Goal: Task Accomplishment & Management: Complete application form

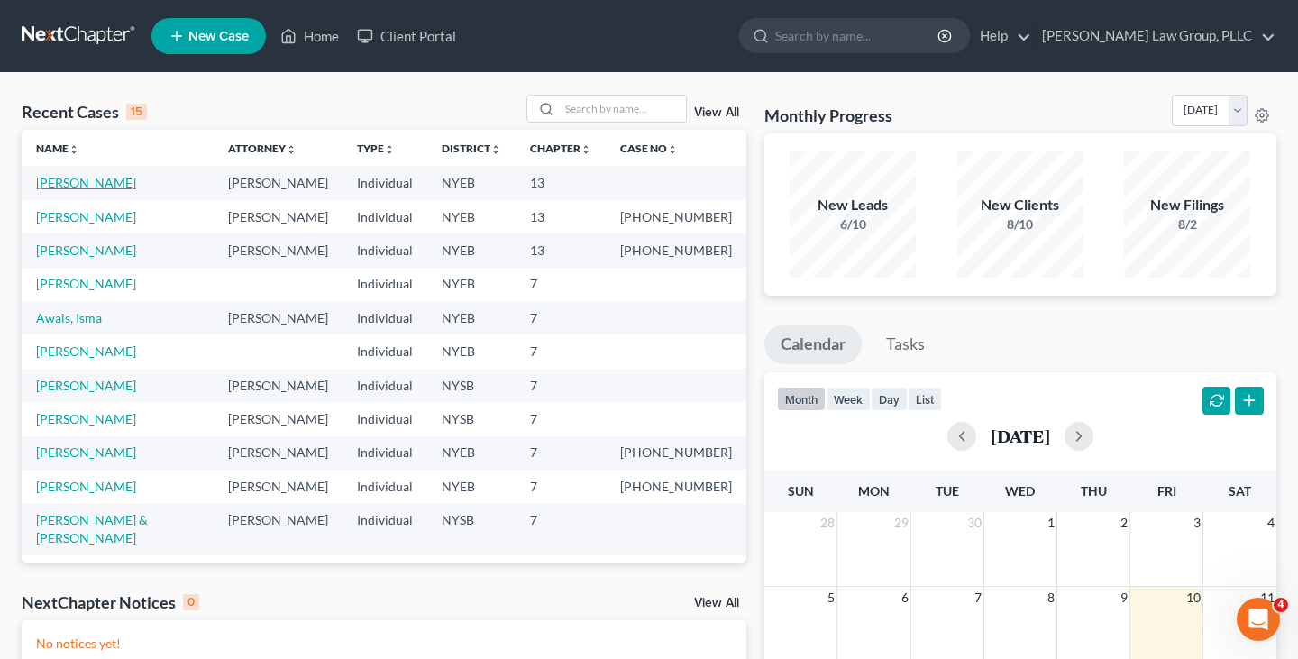
click at [110, 179] on link "[PERSON_NAME]" at bounding box center [86, 182] width 100 height 15
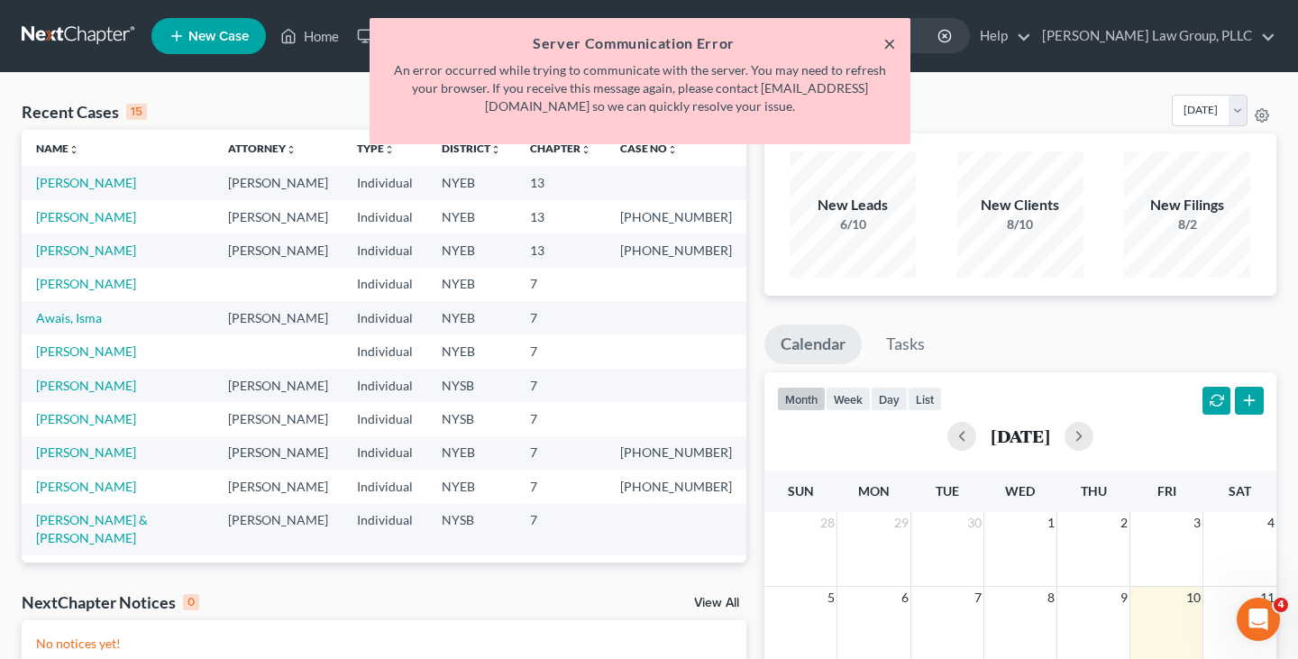
click at [885, 50] on button "×" at bounding box center [889, 43] width 13 height 22
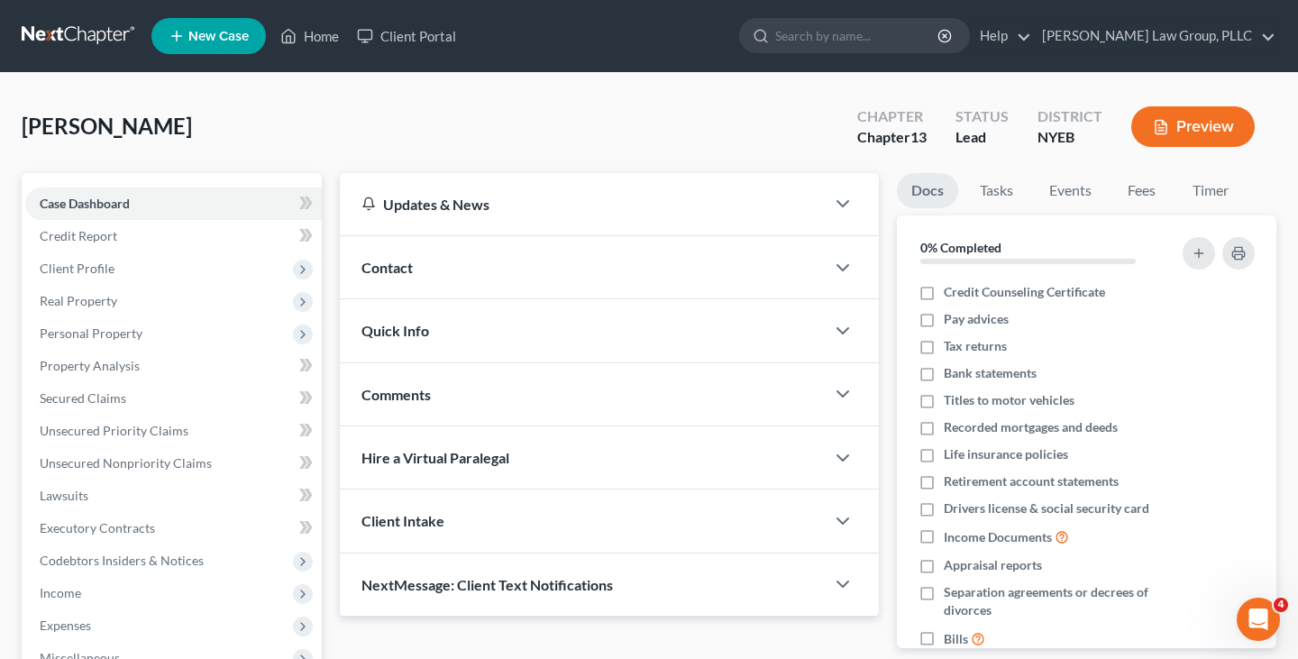
scroll to position [354, 0]
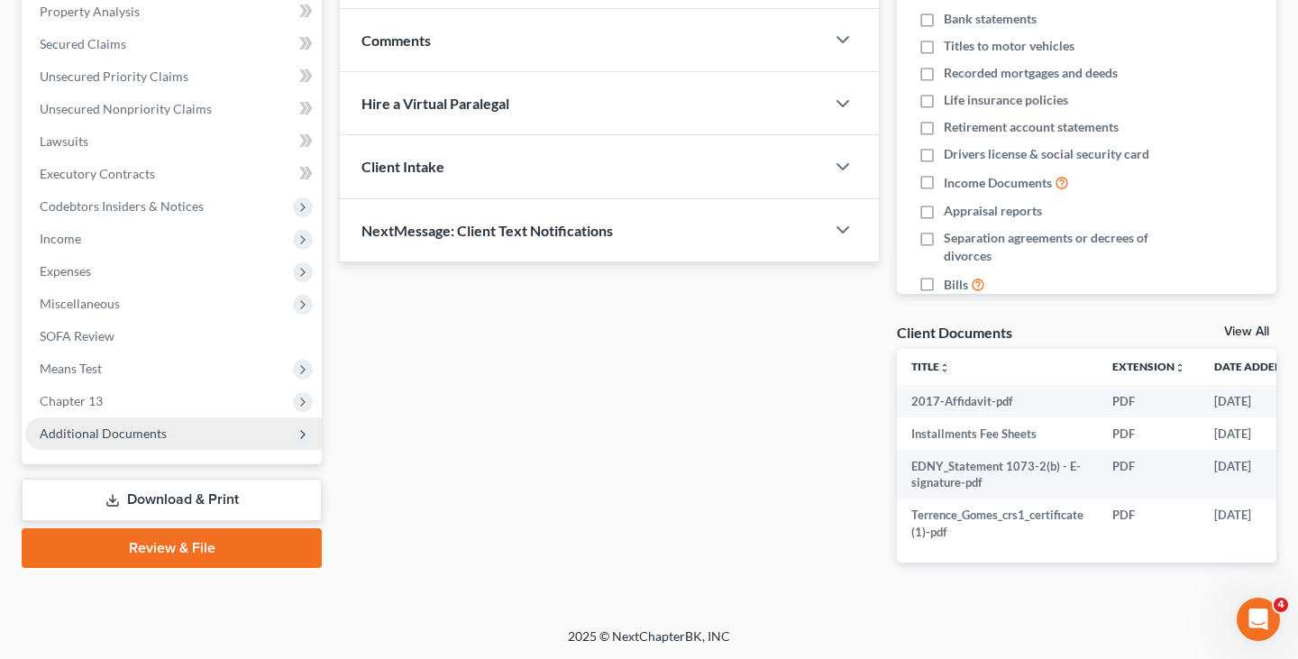
click at [150, 432] on span "Additional Documents" at bounding box center [103, 432] width 127 height 15
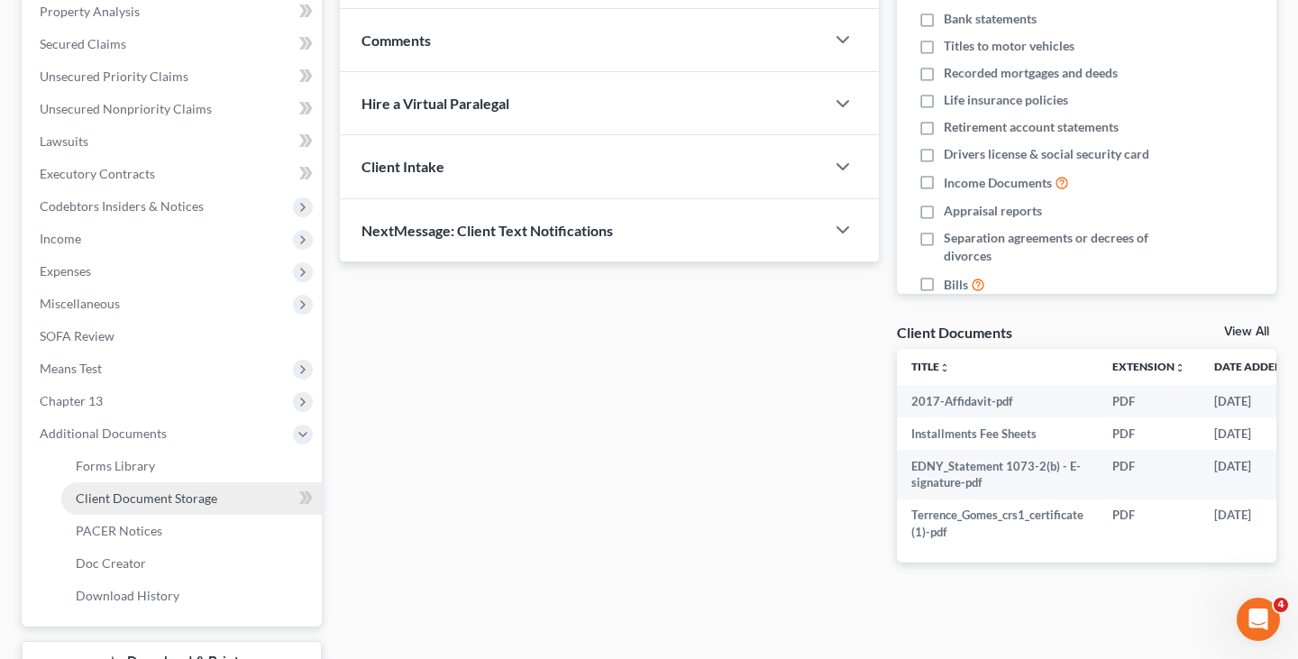
click at [160, 499] on span "Client Document Storage" at bounding box center [146, 497] width 141 height 15
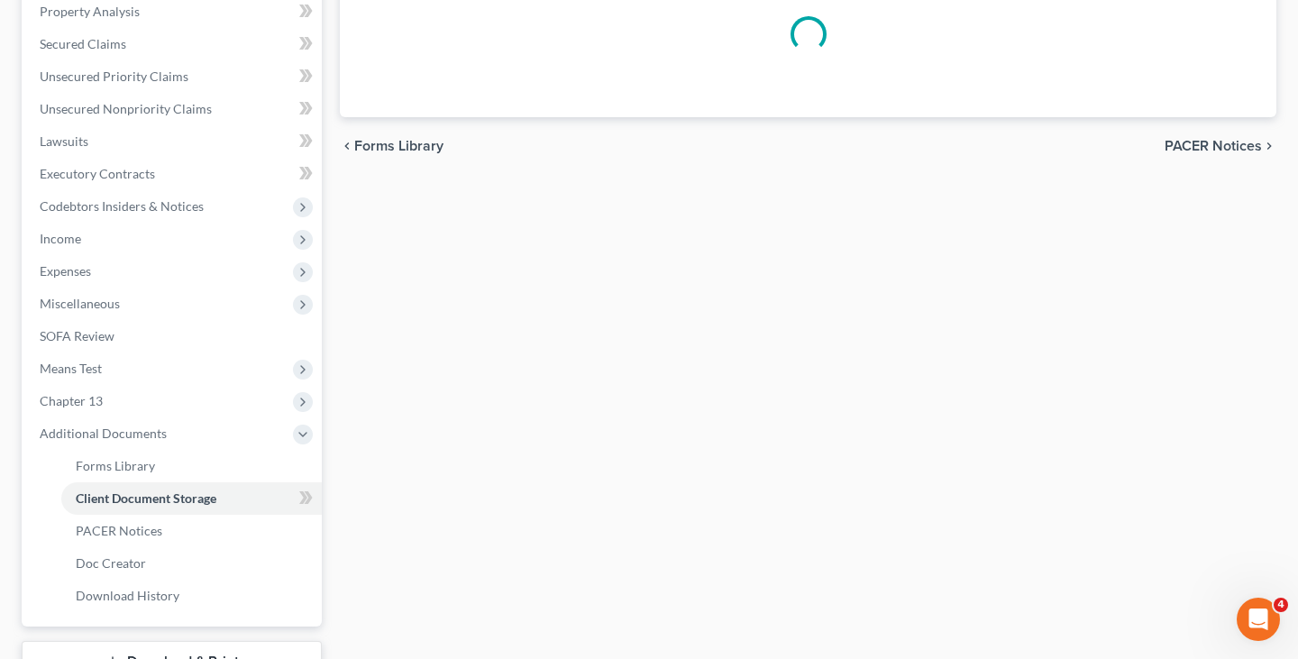
select select "0"
select select "3"
select select "2"
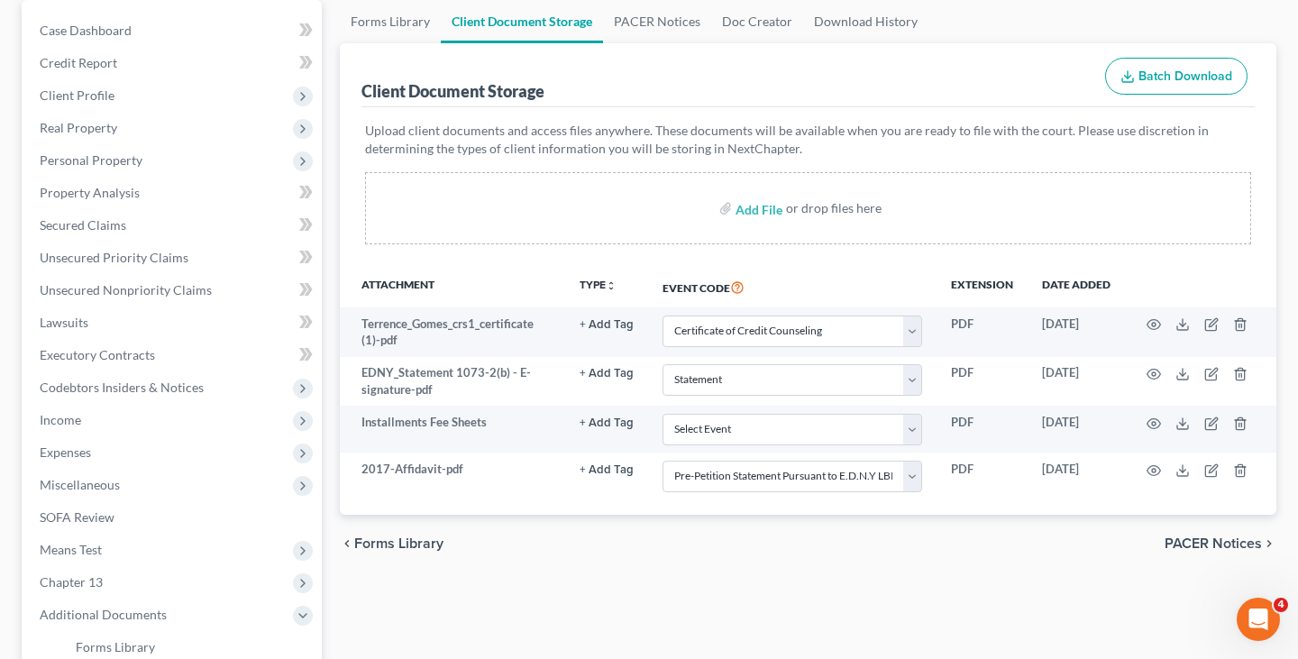
scroll to position [183, 0]
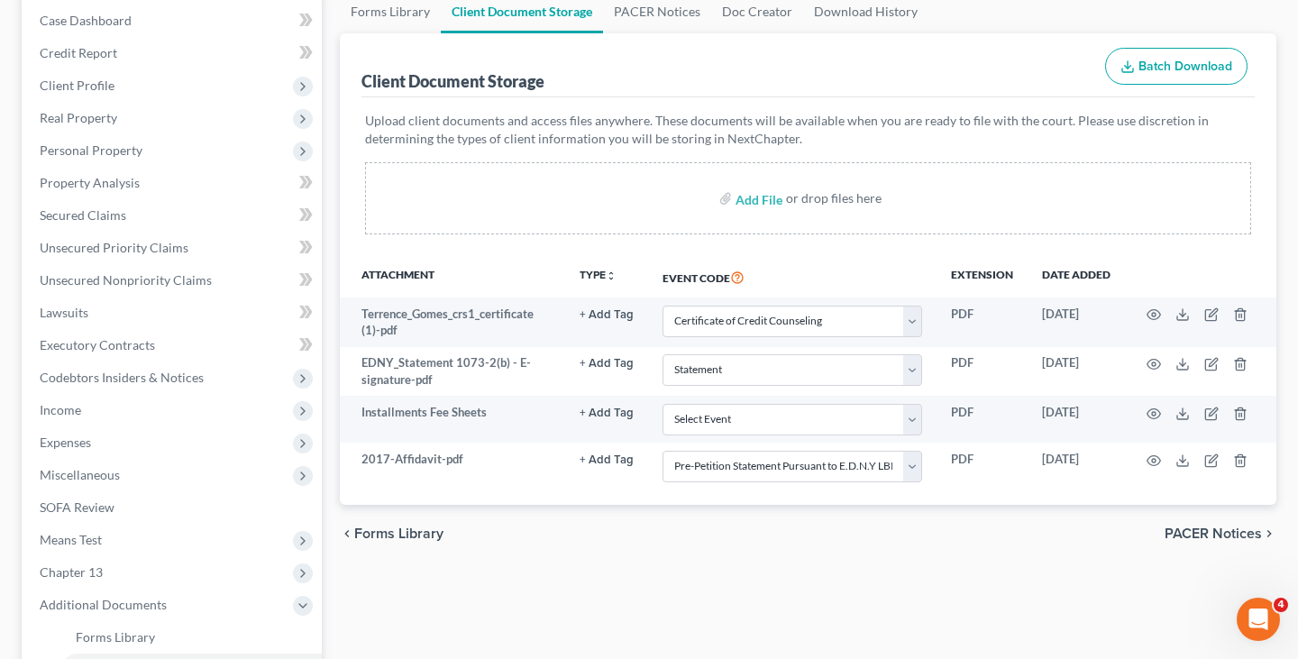
select select "0"
select select "3"
select select "2"
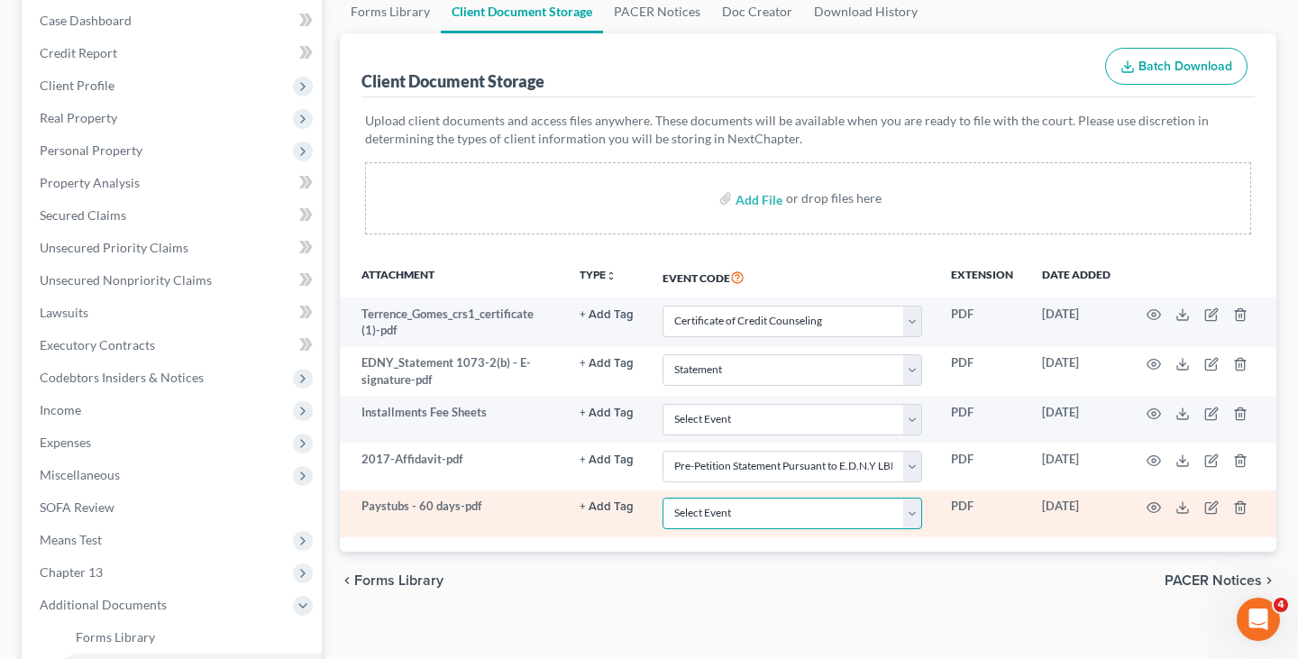
click at [770, 515] on select "Select Event Certificate of Credit Counseling Employee Income Records / Copies …" at bounding box center [792, 513] width 260 height 32
select select "1"
click at [664, 497] on select "Select Event Certificate of Credit Counseling Employee Income Records / Copies …" at bounding box center [792, 513] width 260 height 32
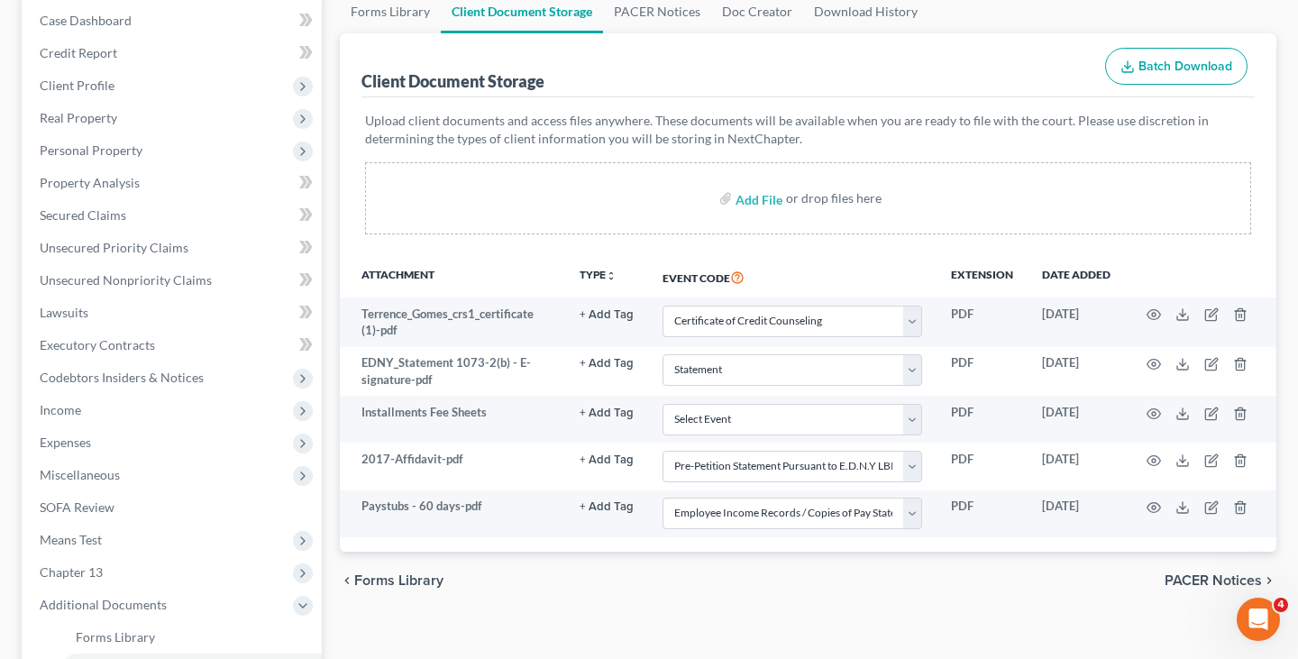
click at [770, 580] on div "chevron_left Forms Library PACER Notices chevron_right" at bounding box center [808, 580] width 936 height 58
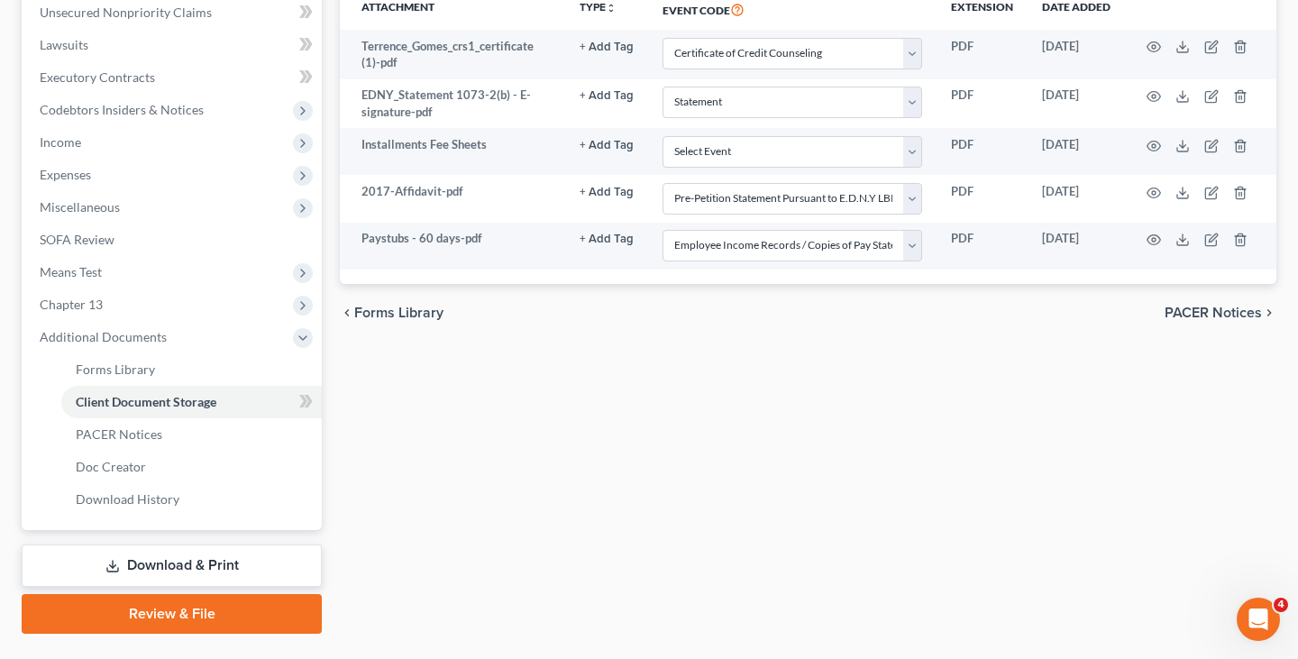
scroll to position [488, 0]
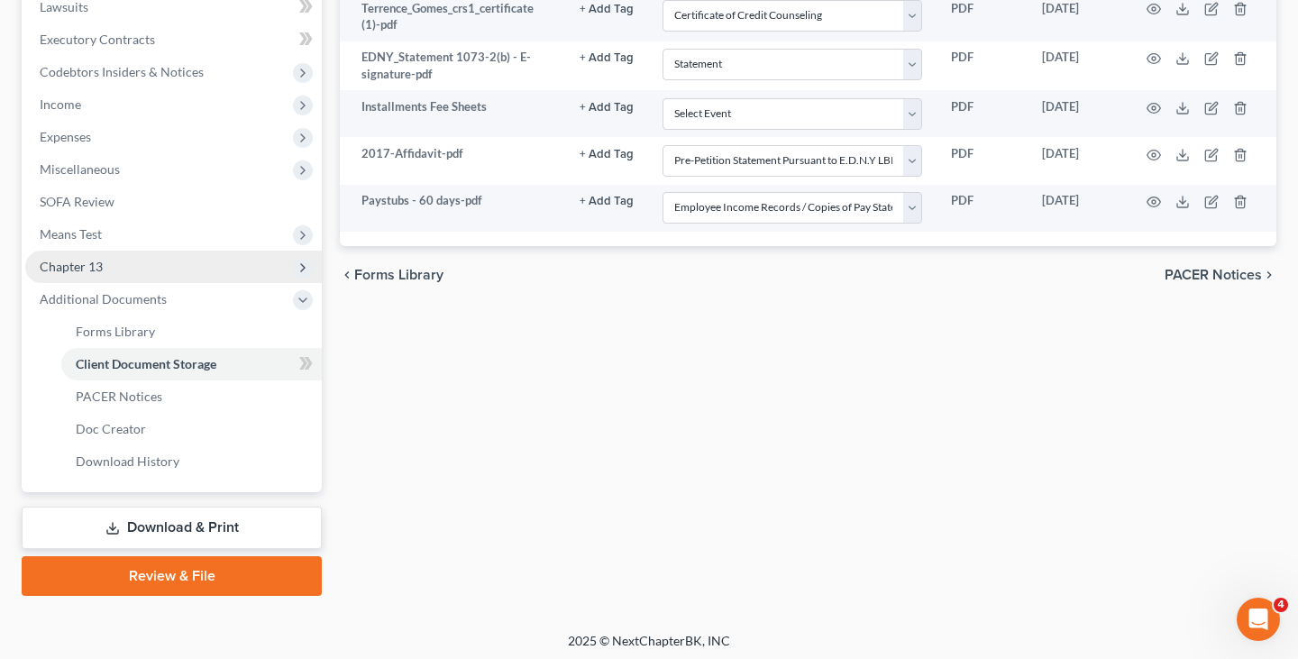
click at [191, 269] on span "Chapter 13" at bounding box center [173, 267] width 296 height 32
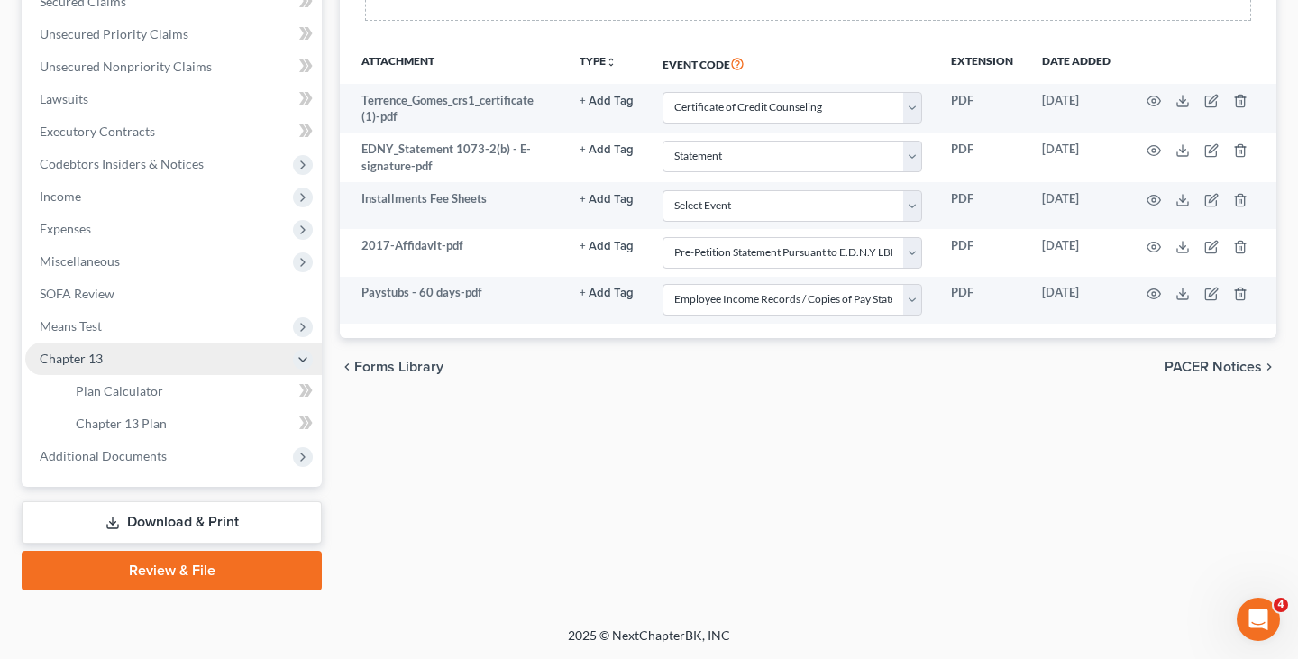
scroll to position [395, 0]
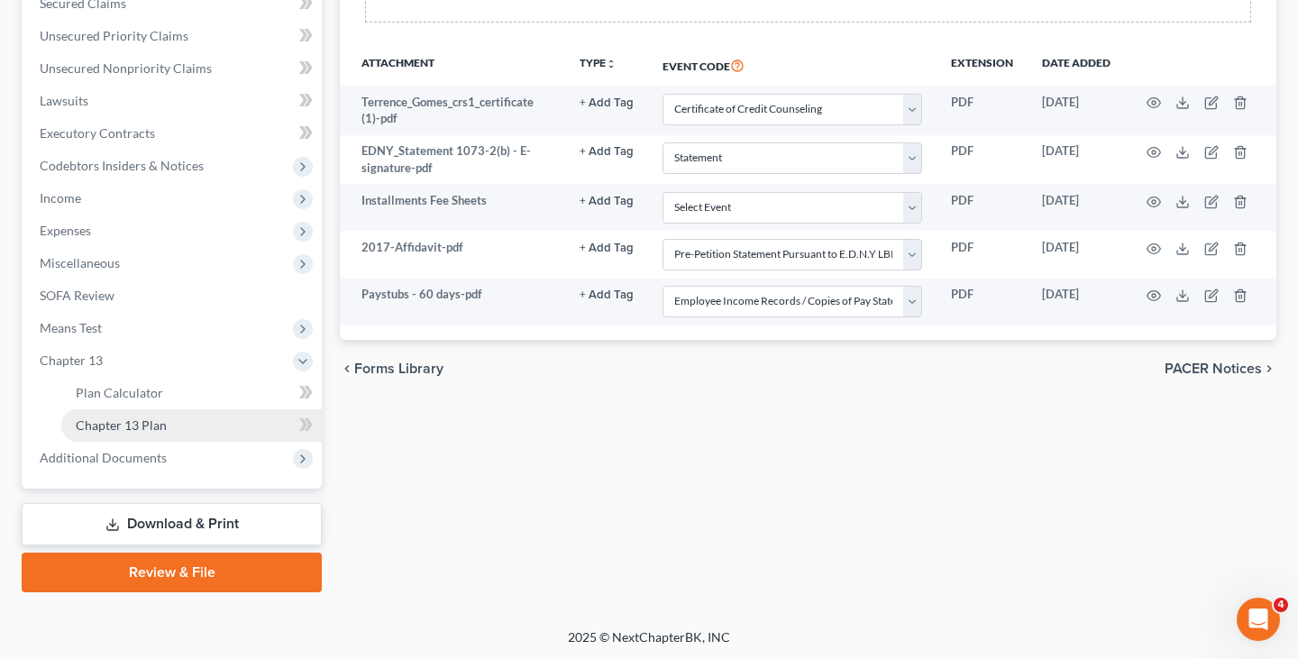
click at [176, 420] on link "Chapter 13 Plan" at bounding box center [191, 425] width 260 height 32
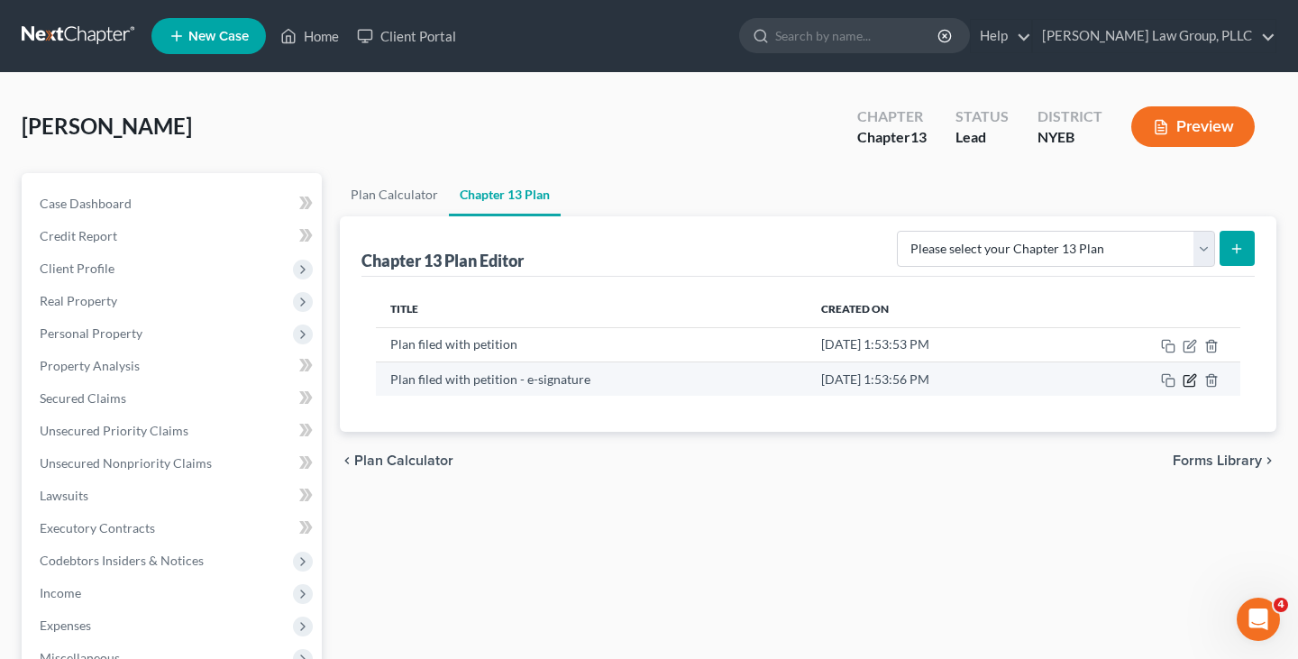
click at [1190, 379] on icon "button" at bounding box center [1189, 380] width 14 height 14
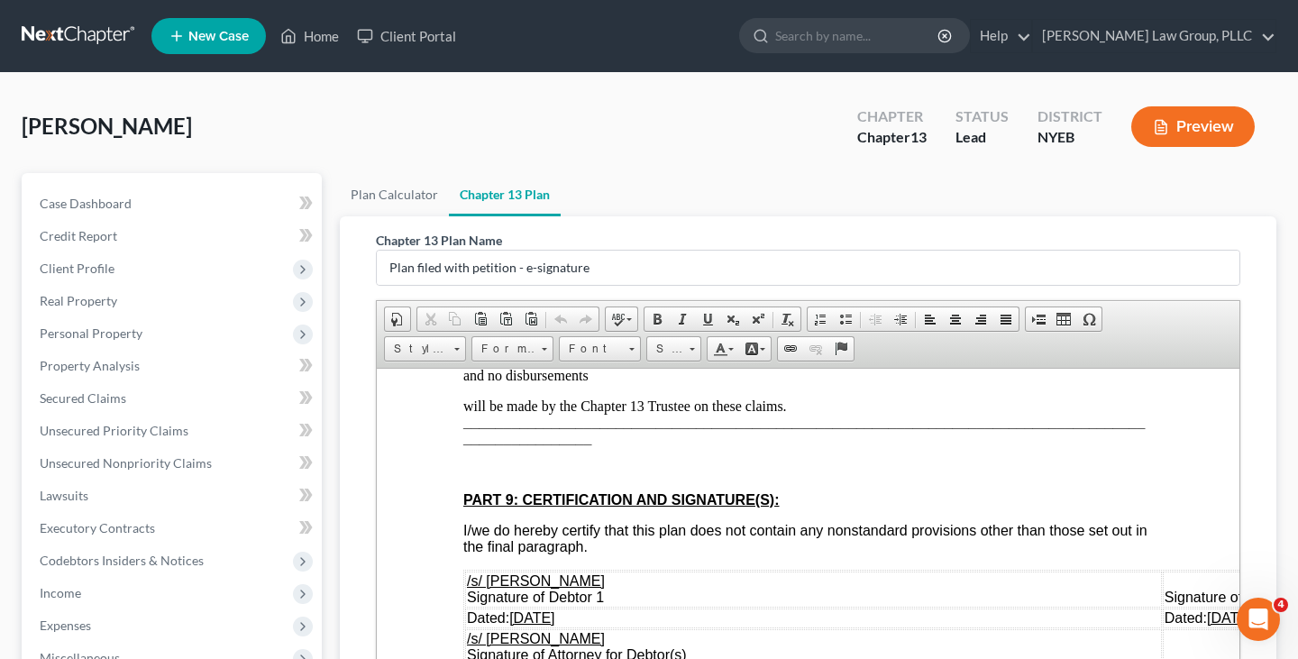
scroll to position [4917, 0]
click at [464, 441] on p "will be made by the Chapter 13 Trustee on these claims. ____________________ __…" at bounding box center [807, 421] width 689 height 49
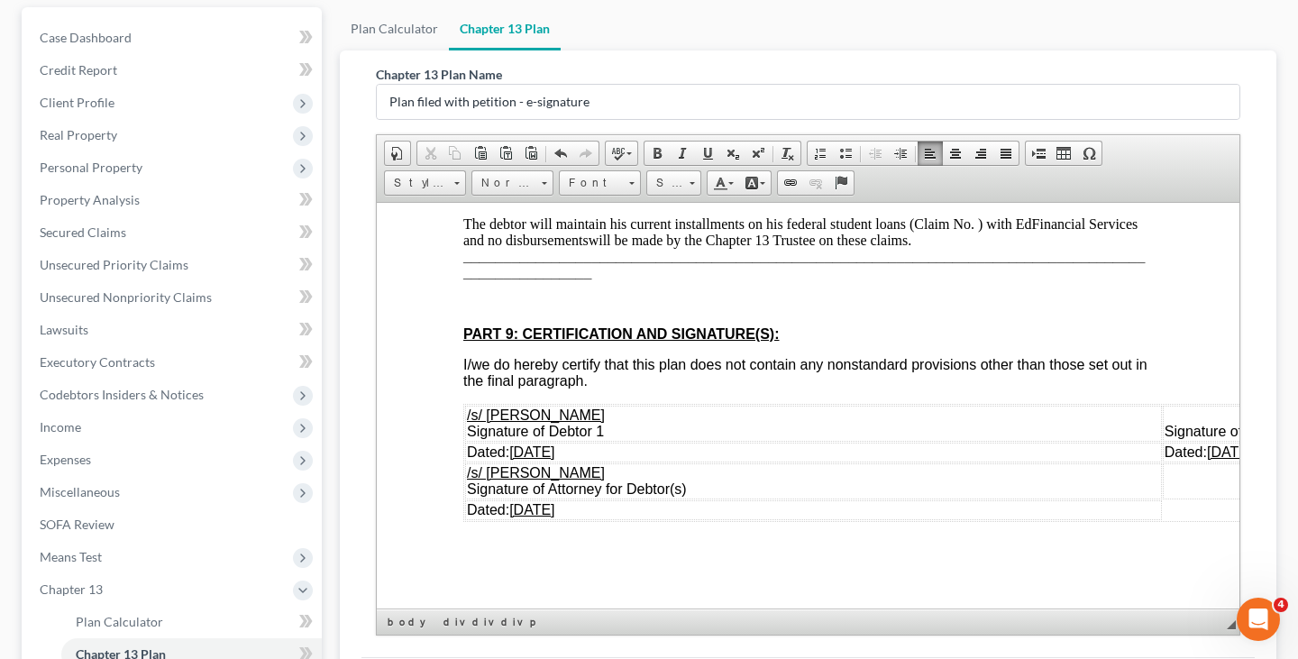
scroll to position [198, 0]
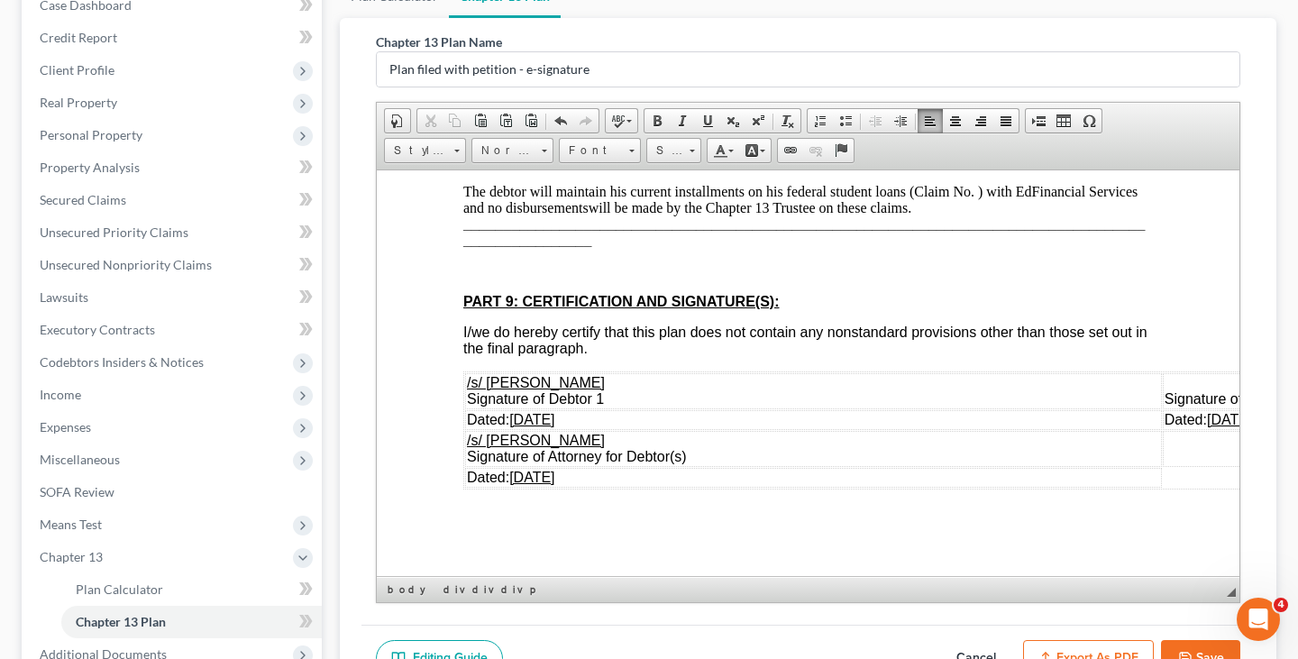
click at [549, 414] on u "[DATE]" at bounding box center [531, 418] width 45 height 15
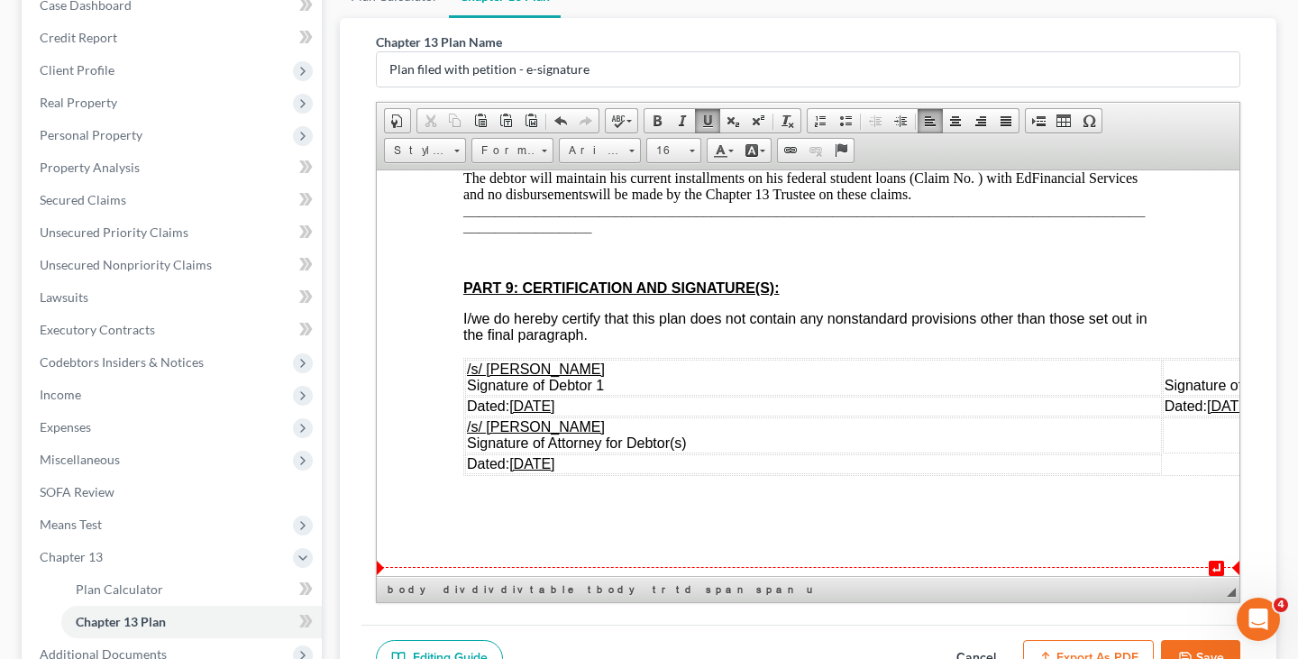
click at [548, 470] on span "[DATE]" at bounding box center [531, 462] width 45 height 15
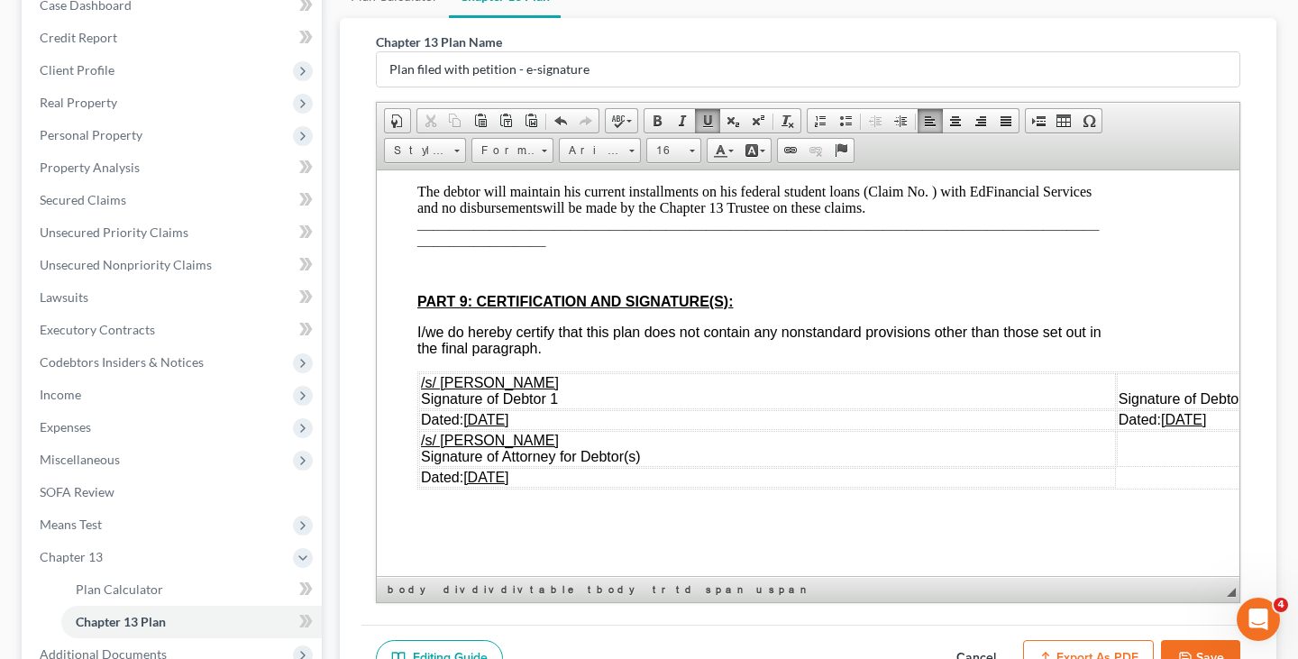
scroll to position [4928, 239]
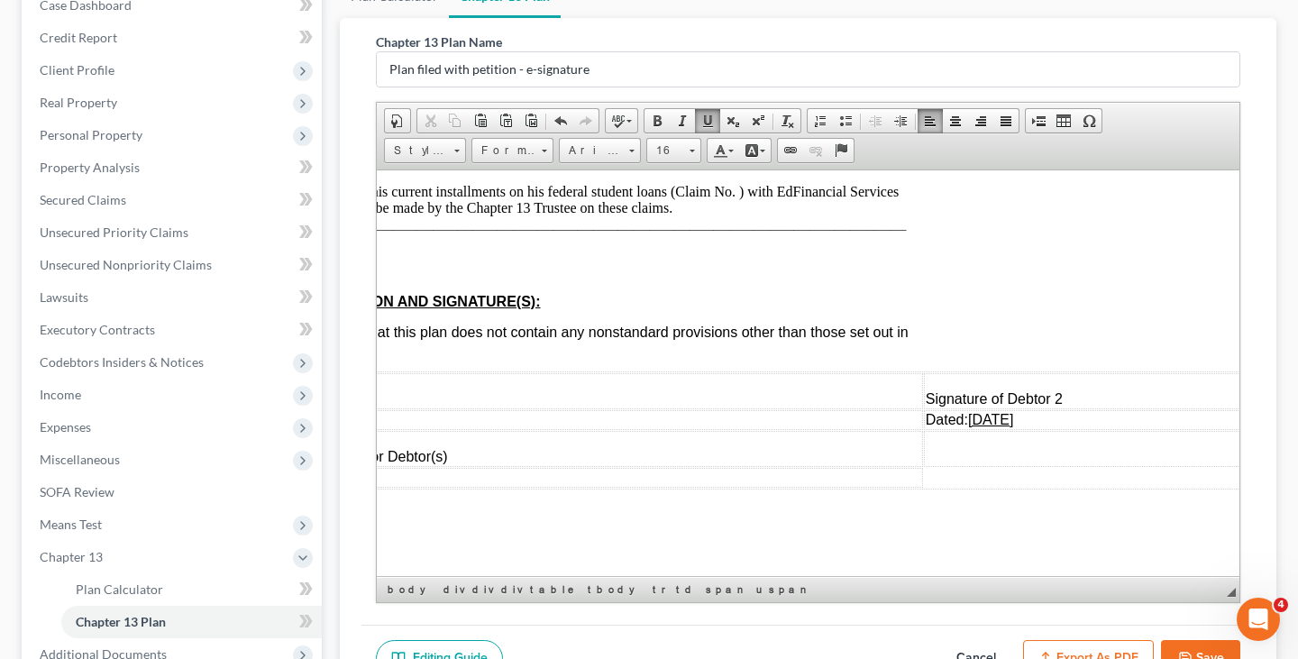
click at [1009, 417] on span "[DATE]" at bounding box center [990, 418] width 45 height 15
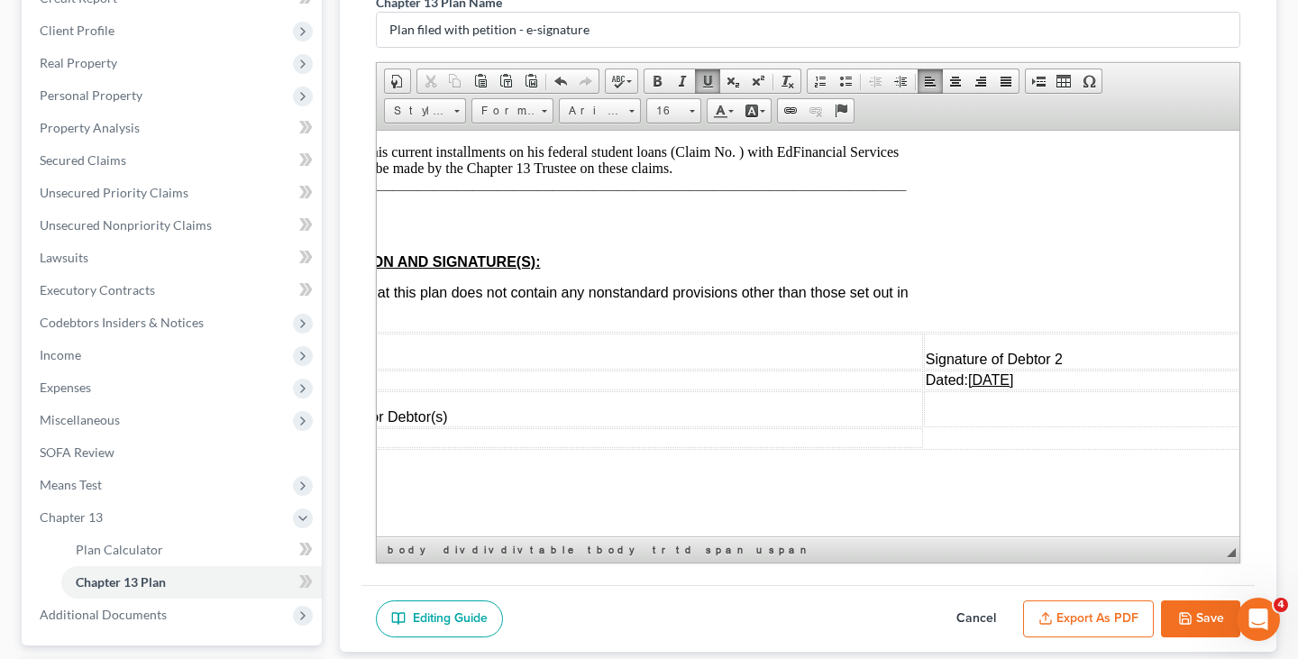
scroll to position [276, 0]
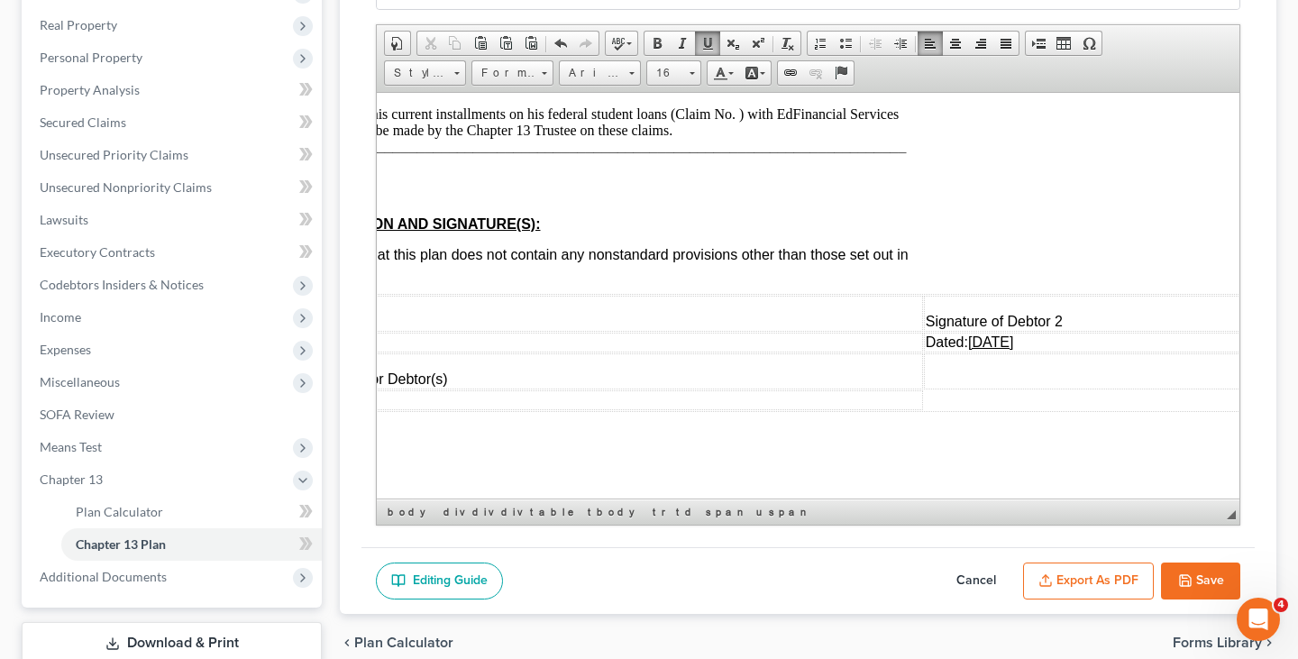
click at [1164, 566] on button "Save" at bounding box center [1200, 581] width 79 height 38
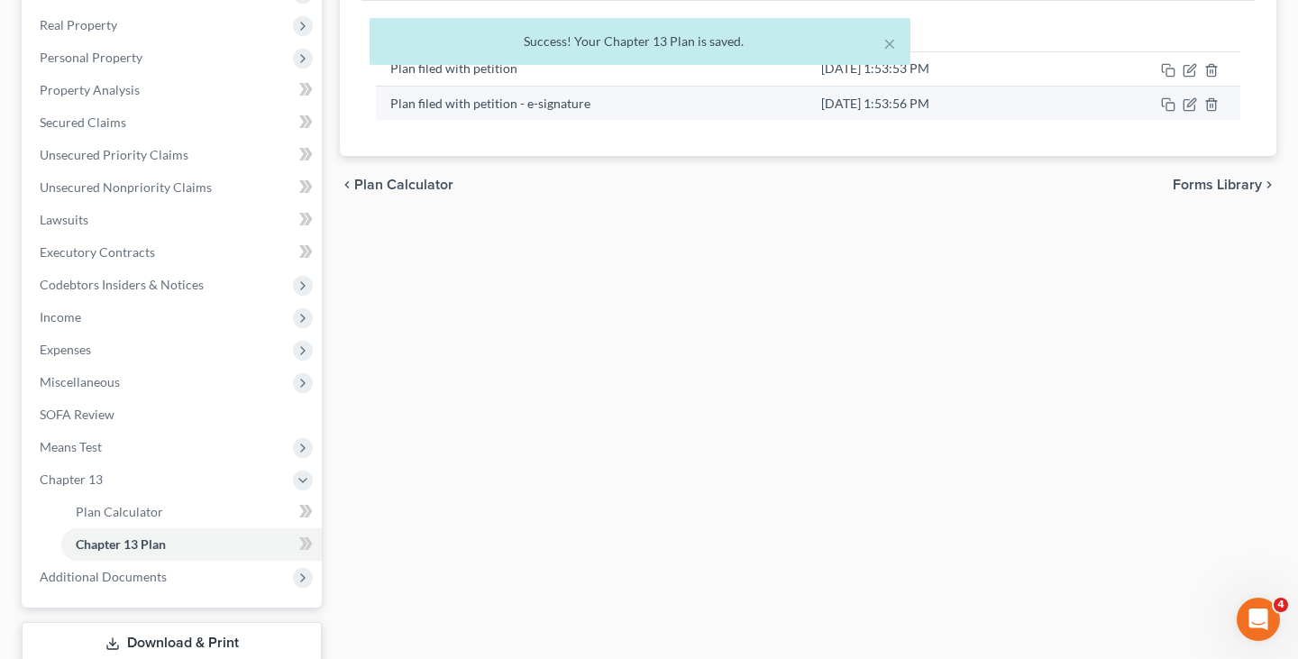
click at [1187, 113] on td at bounding box center [1151, 103] width 177 height 34
click at [1187, 96] on td at bounding box center [1151, 103] width 177 height 34
click at [1188, 103] on icon "button" at bounding box center [1189, 104] width 14 height 14
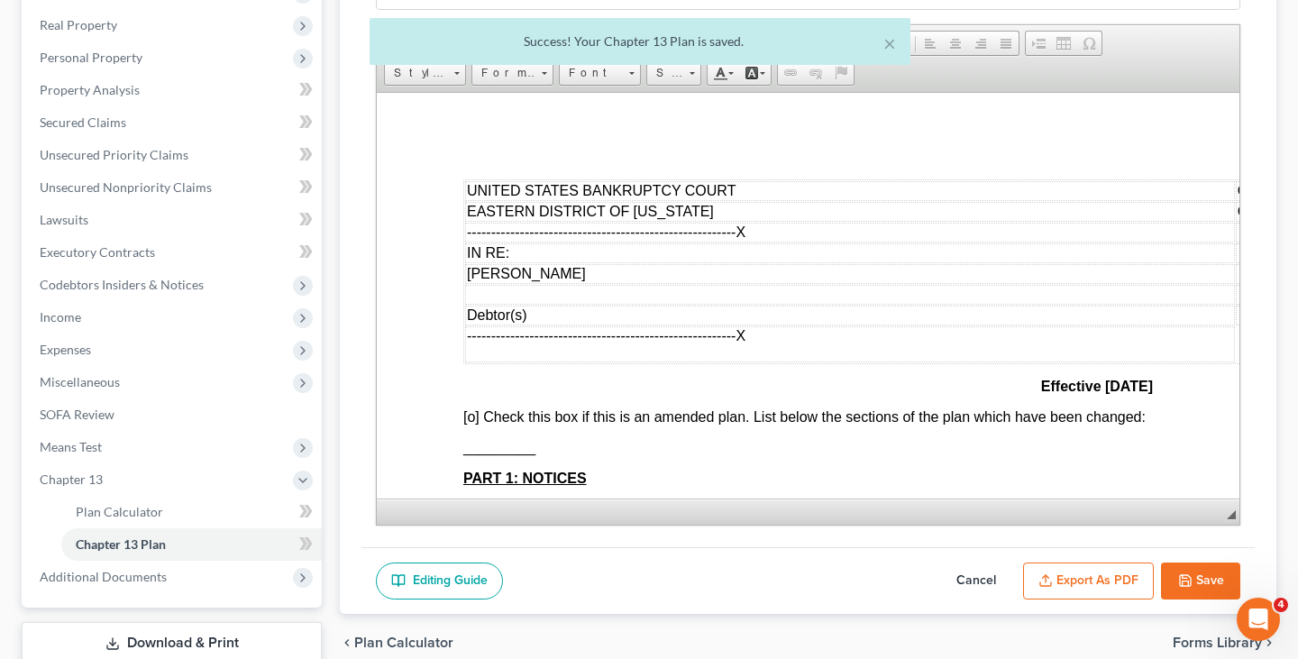
scroll to position [0, 0]
click at [1079, 569] on button "Export as PDF" at bounding box center [1088, 581] width 131 height 38
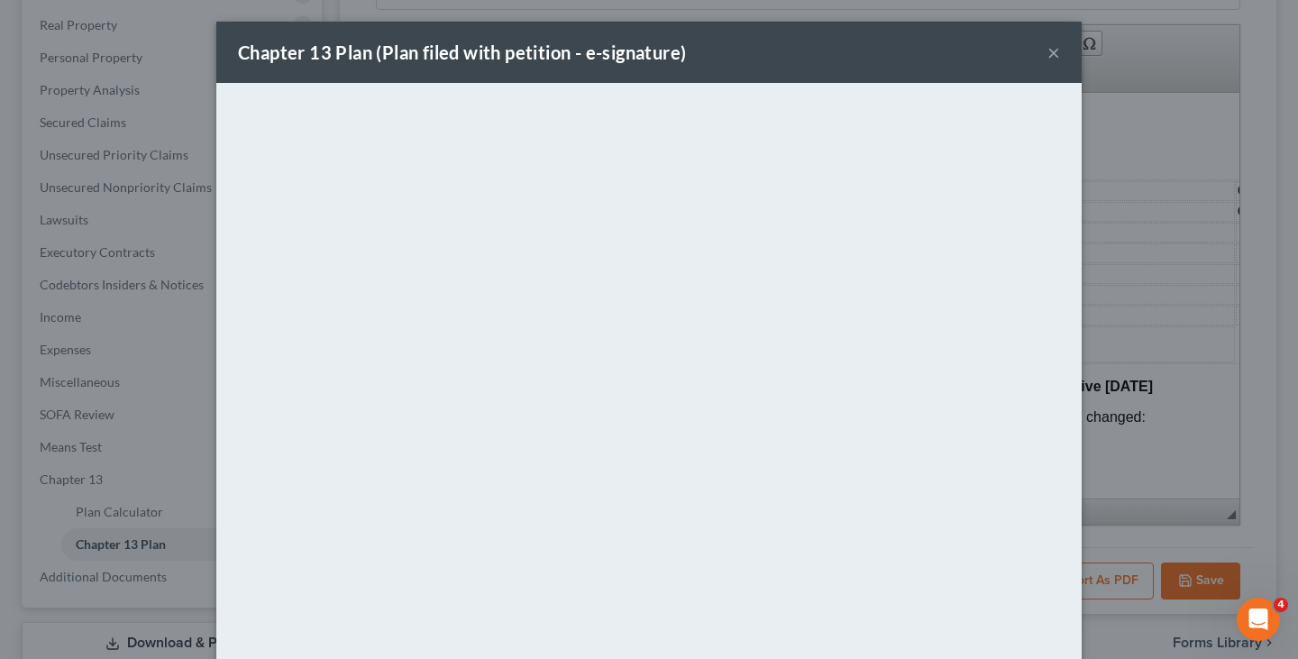
scroll to position [95, 0]
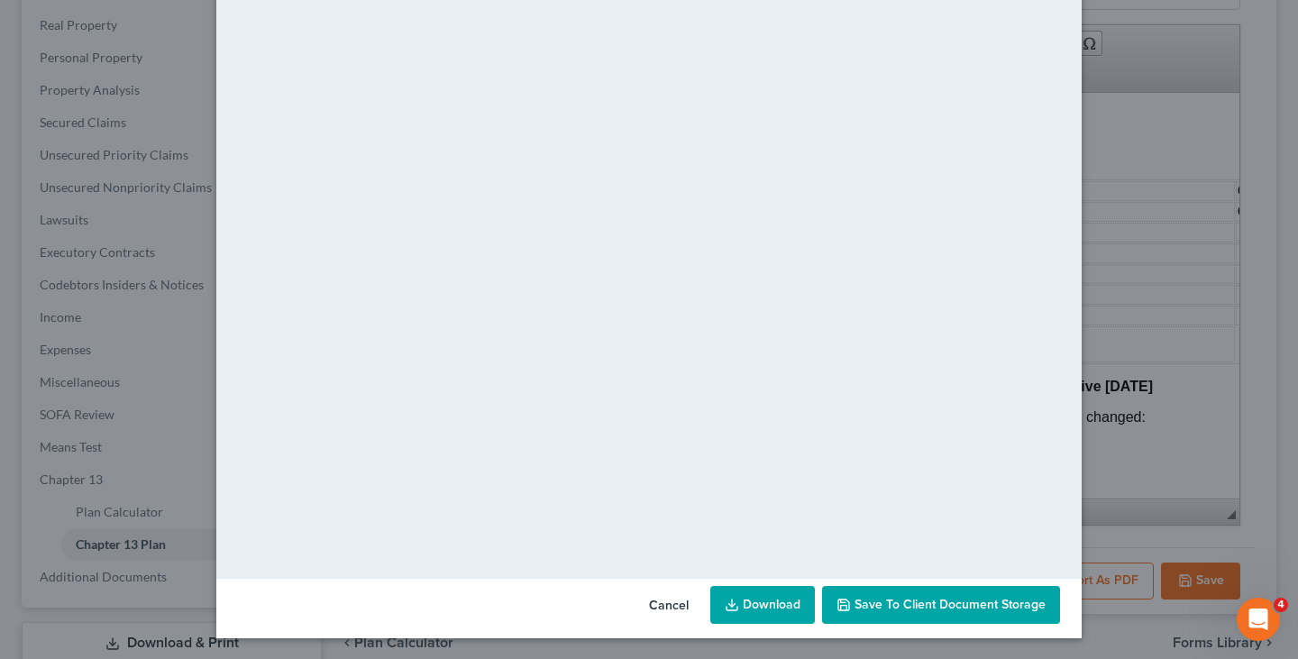
click at [791, 602] on link "Download" at bounding box center [762, 605] width 105 height 38
click at [203, 244] on div "Chapter 13 Plan (Plan filed with petition - e-signature) × <object ng-attr-data…" at bounding box center [649, 329] width 1298 height 659
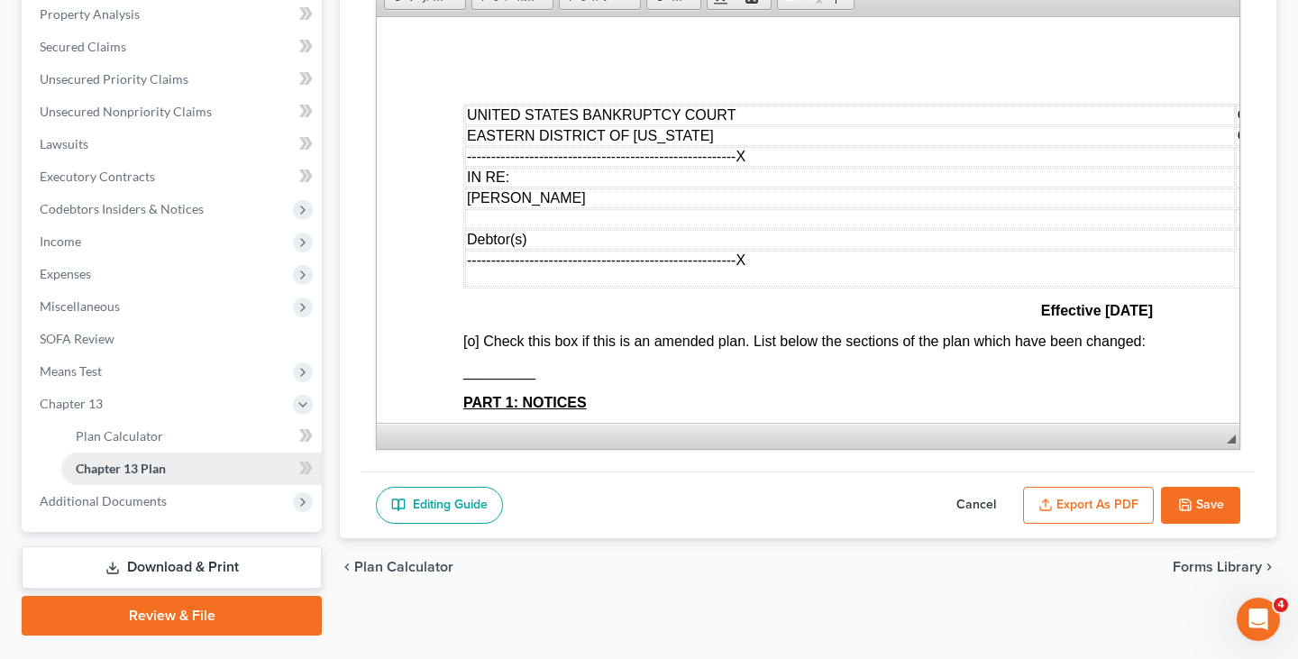
scroll to position [395, 0]
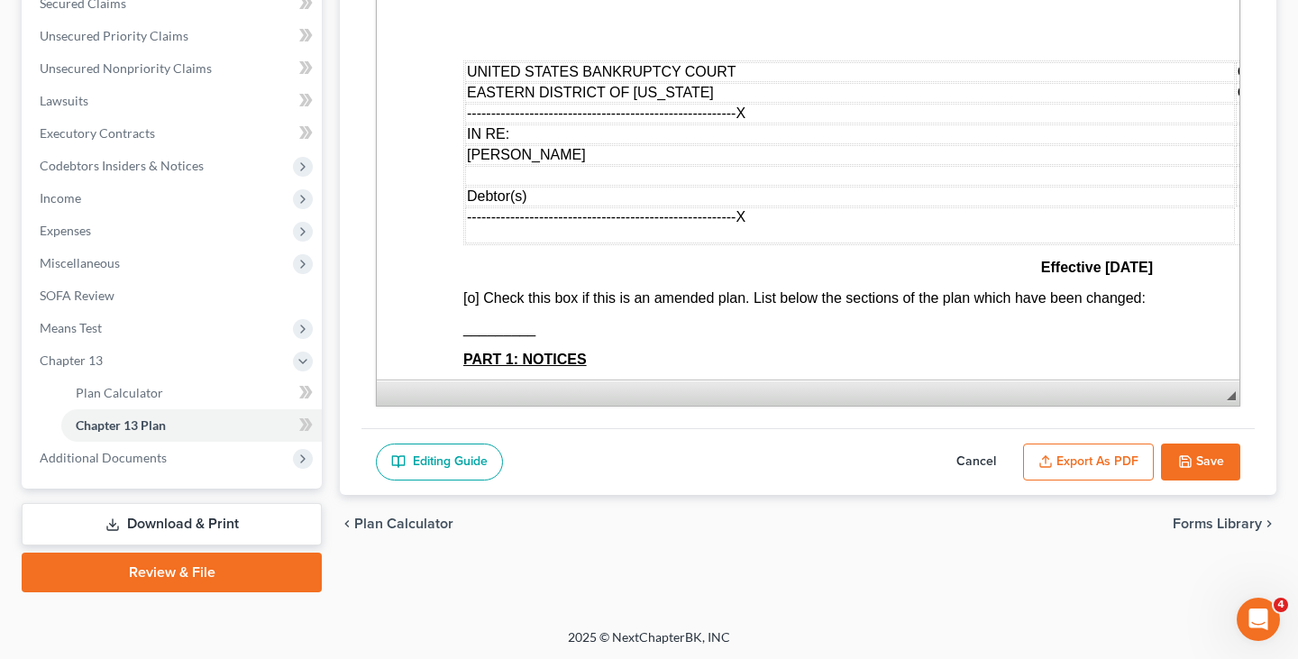
click at [212, 574] on link "Review & File" at bounding box center [172, 572] width 300 height 40
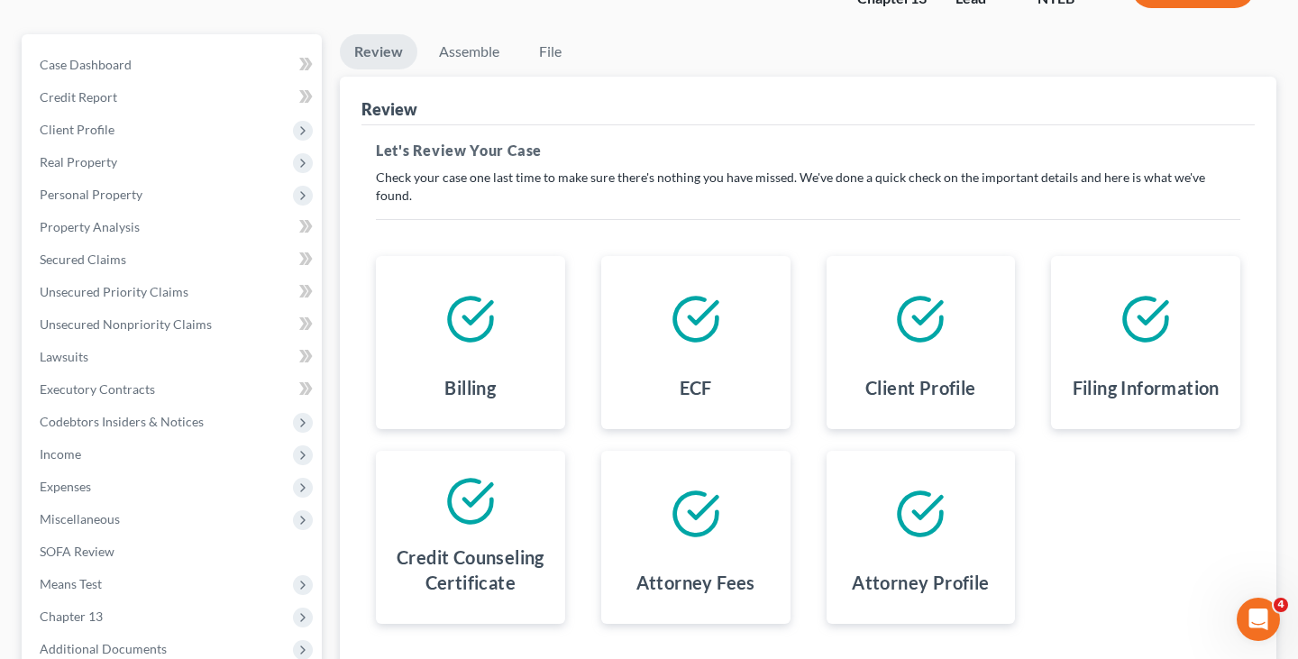
scroll to position [106, 0]
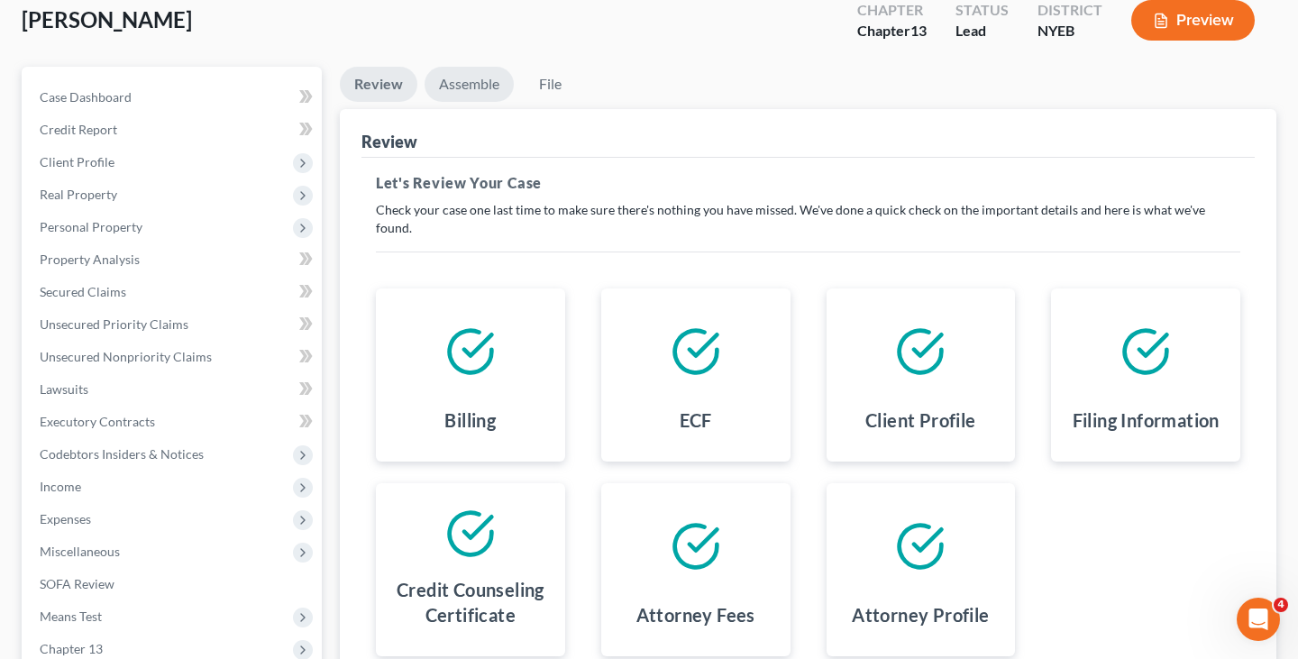
click at [461, 79] on link "Assemble" at bounding box center [468, 84] width 89 height 35
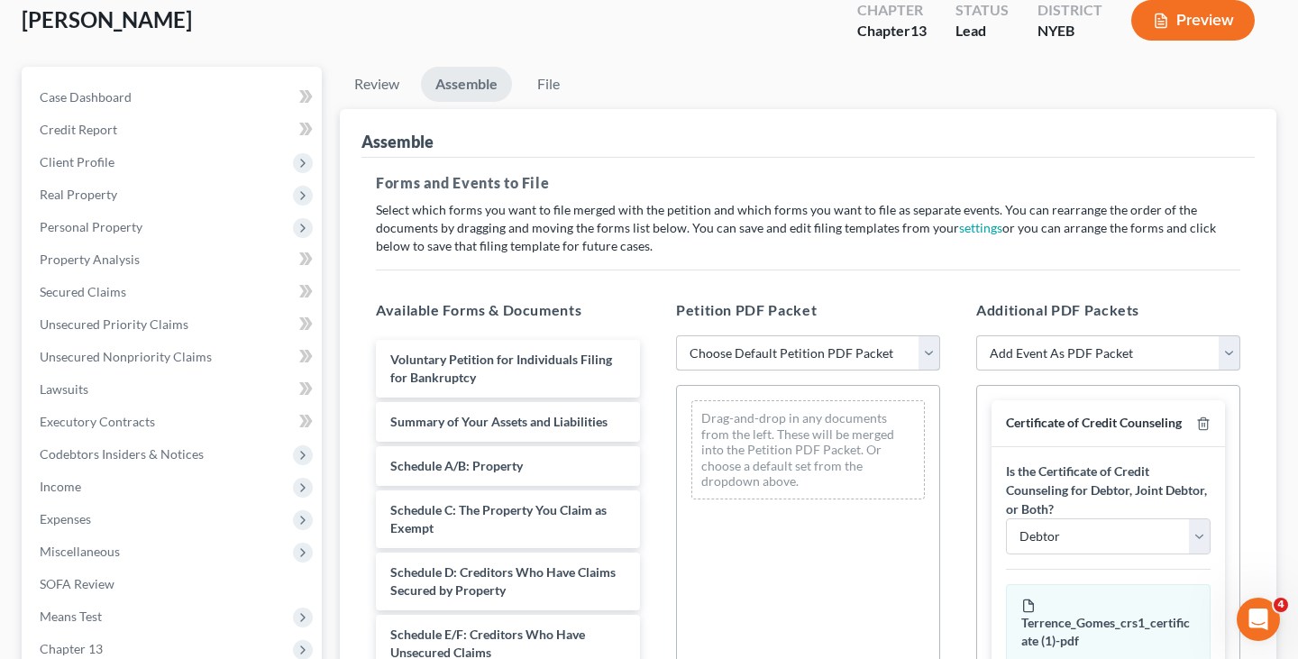
click at [713, 342] on select "Choose Default Petition PDF Packet Complete Bankruptcy Petition (all forms and …" at bounding box center [808, 353] width 264 height 36
select select "0"
click at [676, 335] on select "Choose Default Petition PDF Packet Complete Bankruptcy Petition (all forms and …" at bounding box center [808, 353] width 264 height 36
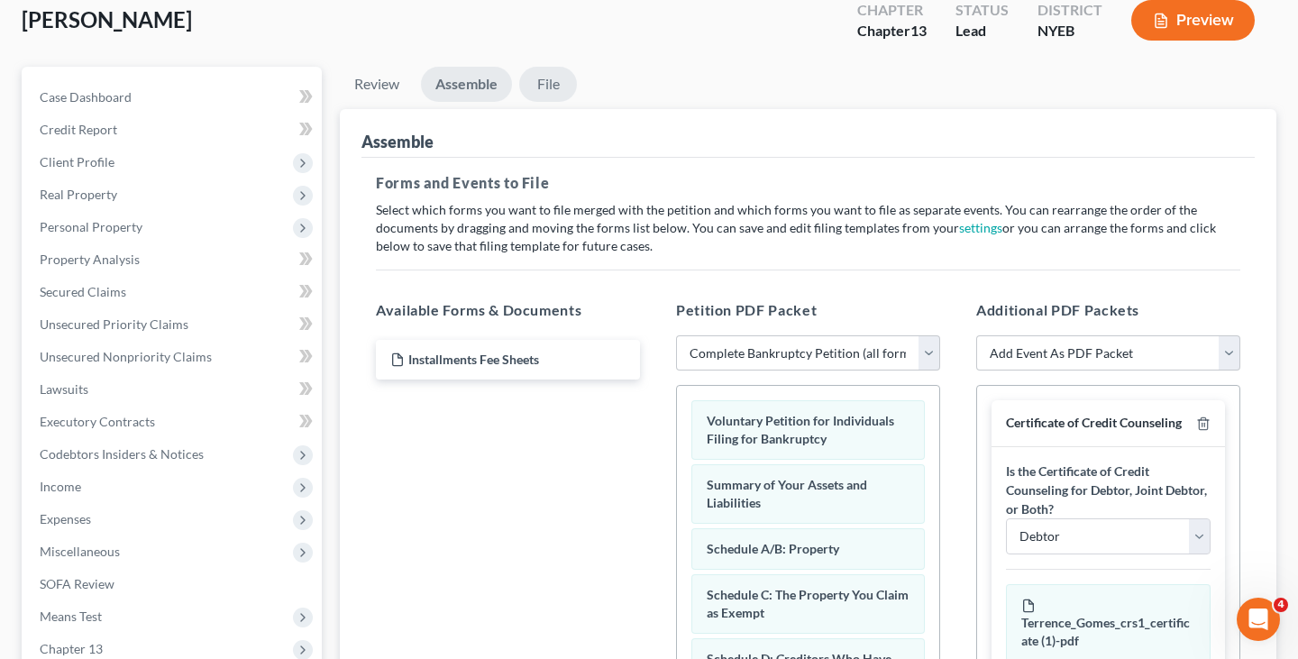
click at [542, 85] on link "File" at bounding box center [548, 84] width 58 height 35
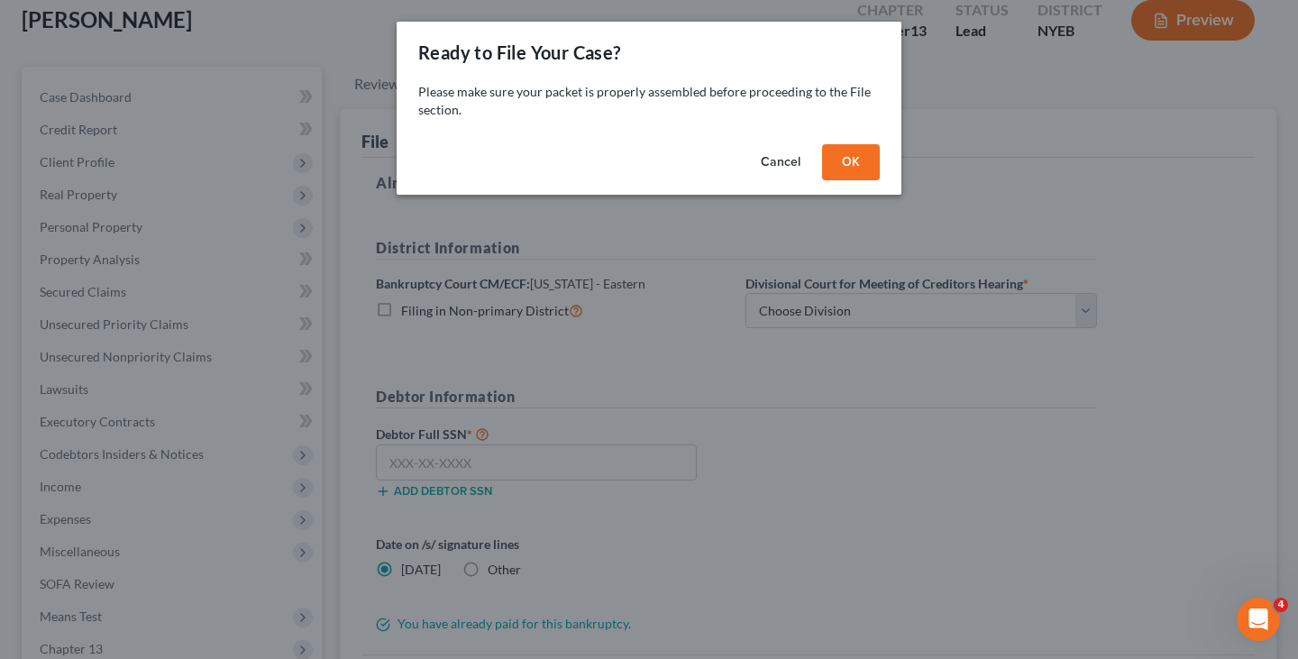
click at [850, 160] on button "OK" at bounding box center [851, 162] width 58 height 36
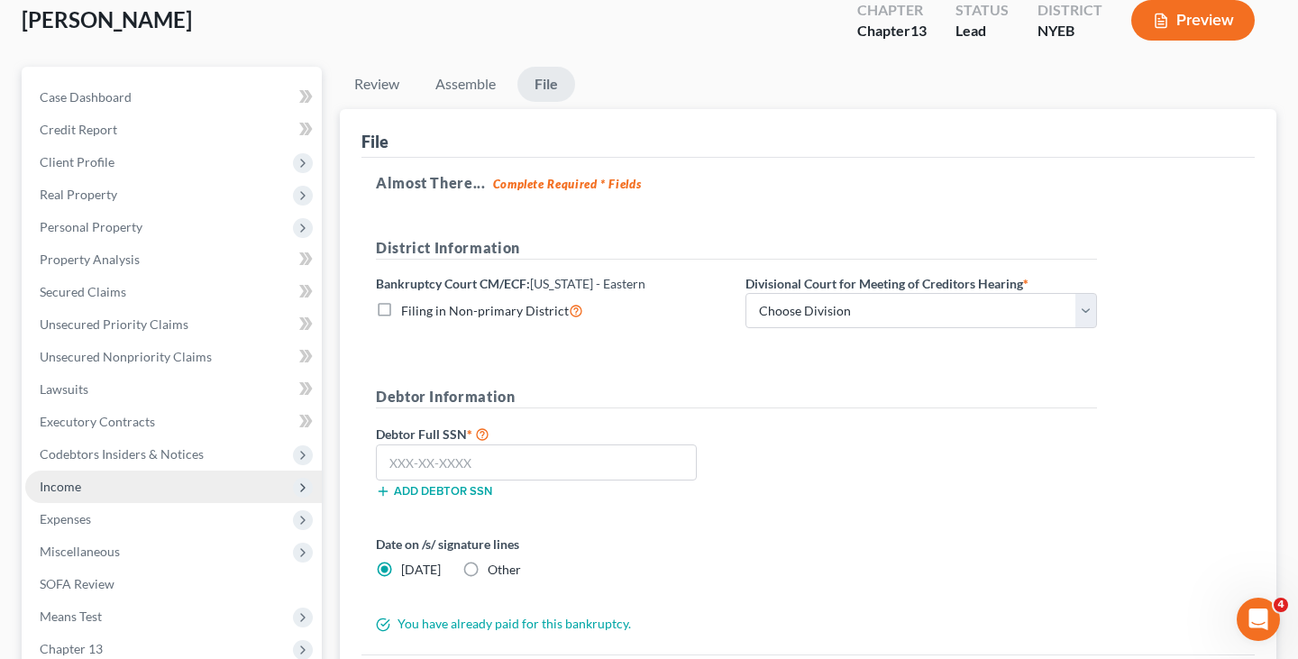
click at [141, 493] on span "Income" at bounding box center [173, 486] width 296 height 32
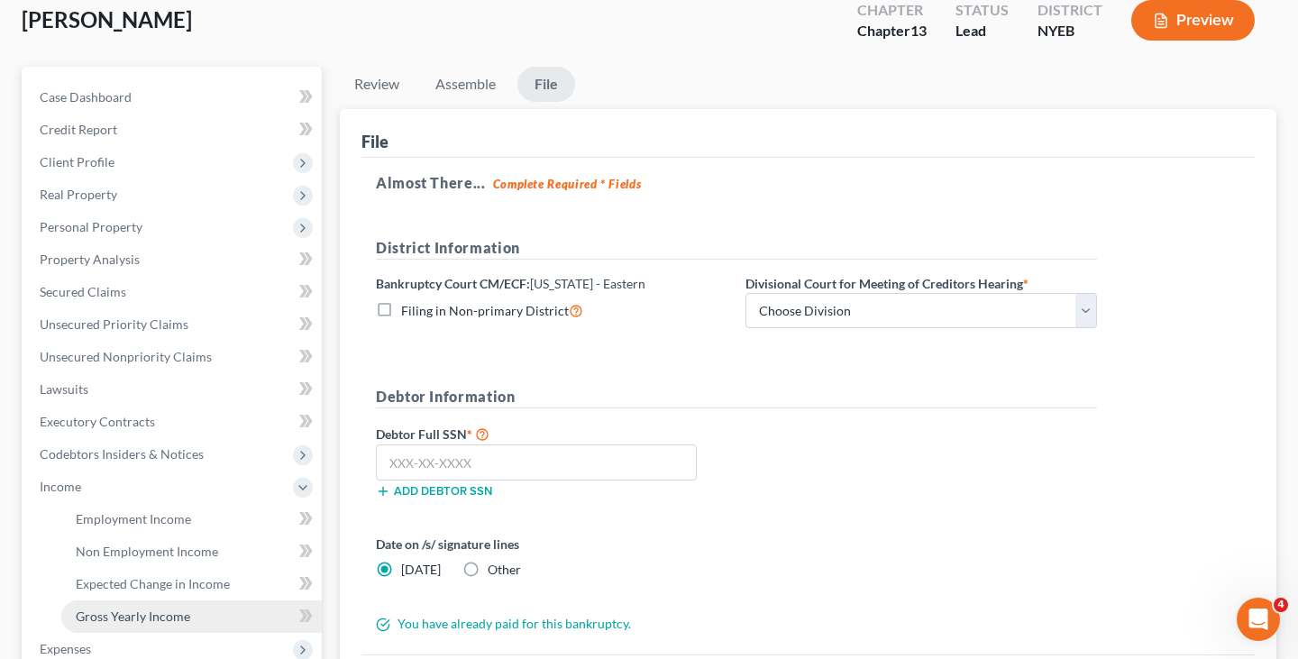
click at [129, 620] on span "Gross Yearly Income" at bounding box center [133, 615] width 114 height 15
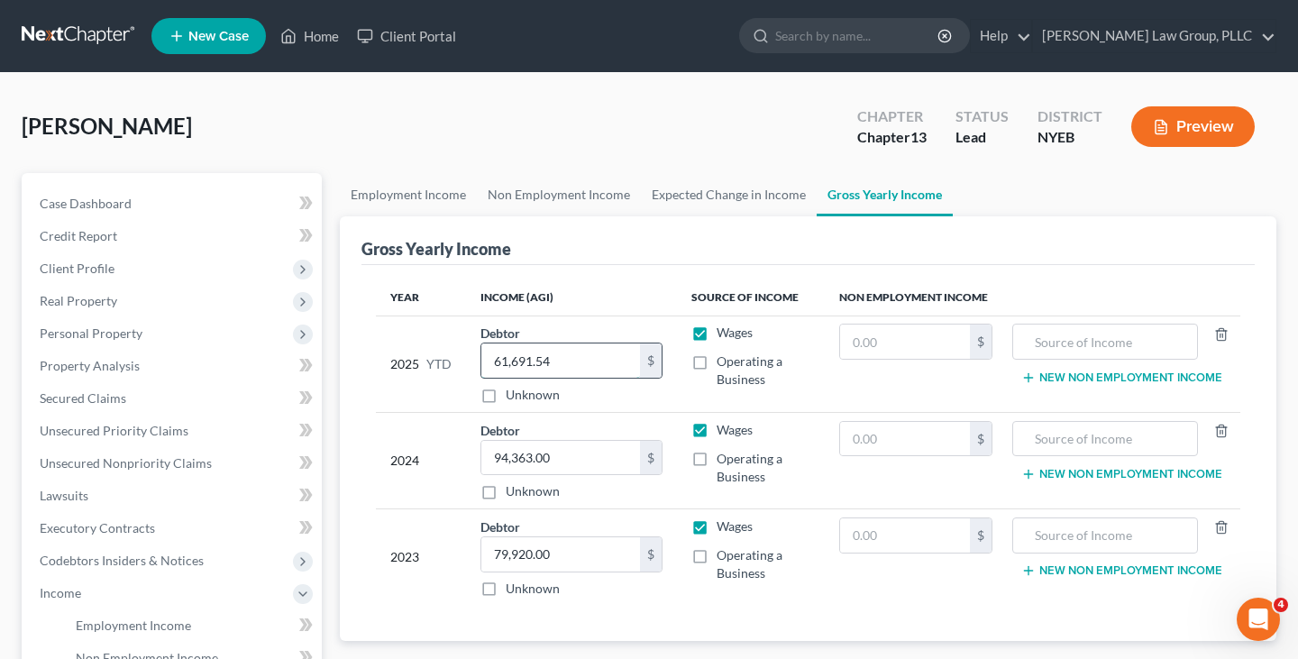
click at [570, 373] on input "61,691.54" at bounding box center [560, 360] width 159 height 34
paste input "84,705.2"
type input "84,705.24"
click at [582, 297] on th "Income (AGI)" at bounding box center [571, 297] width 211 height 36
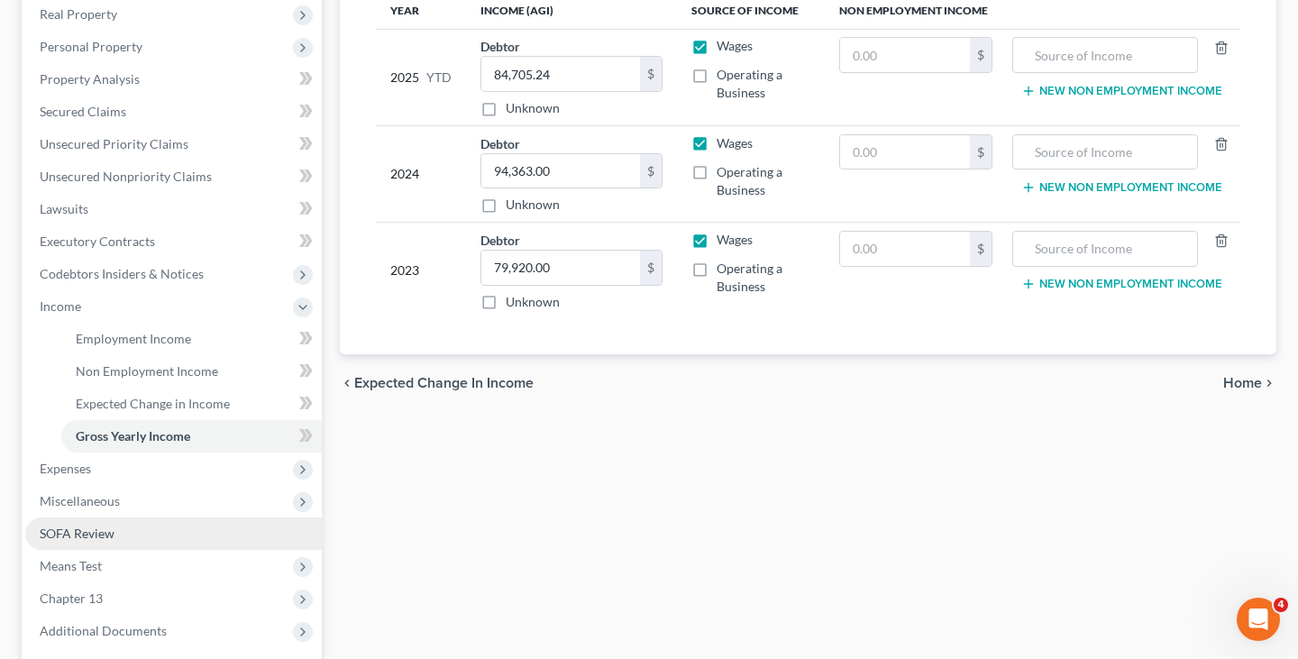
scroll to position [397, 0]
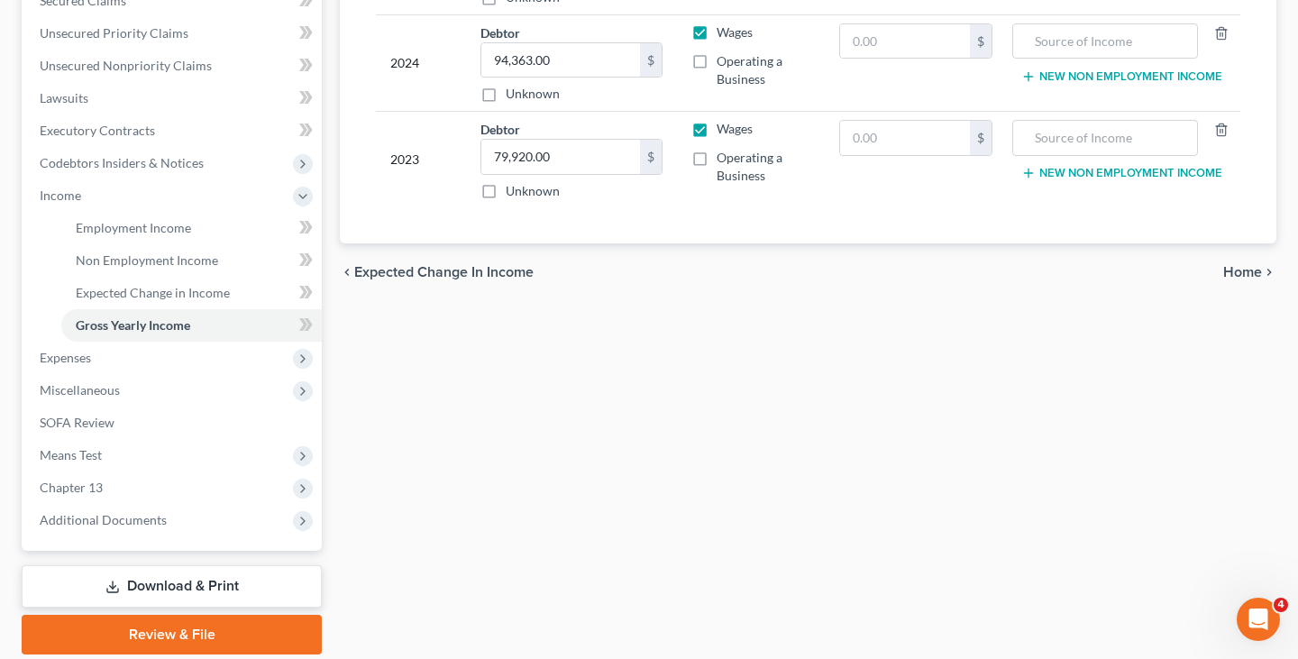
click at [220, 584] on link "Download & Print" at bounding box center [172, 586] width 300 height 42
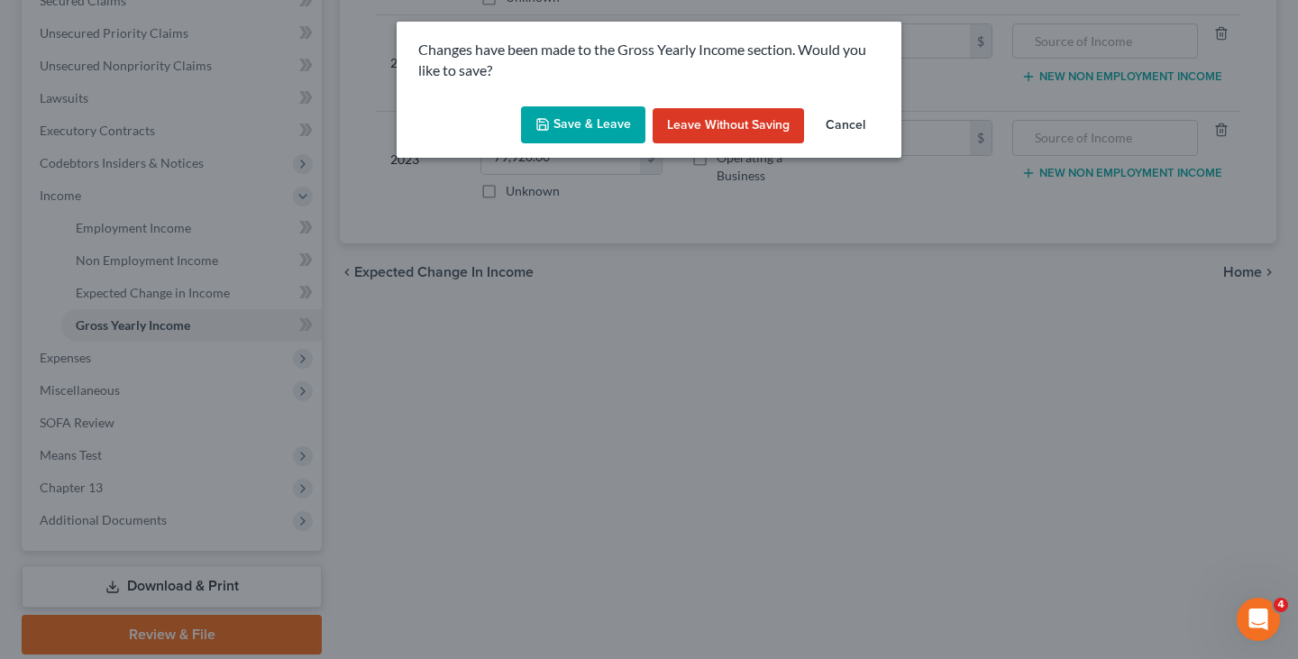
click at [563, 121] on button "Save & Leave" at bounding box center [583, 125] width 124 height 38
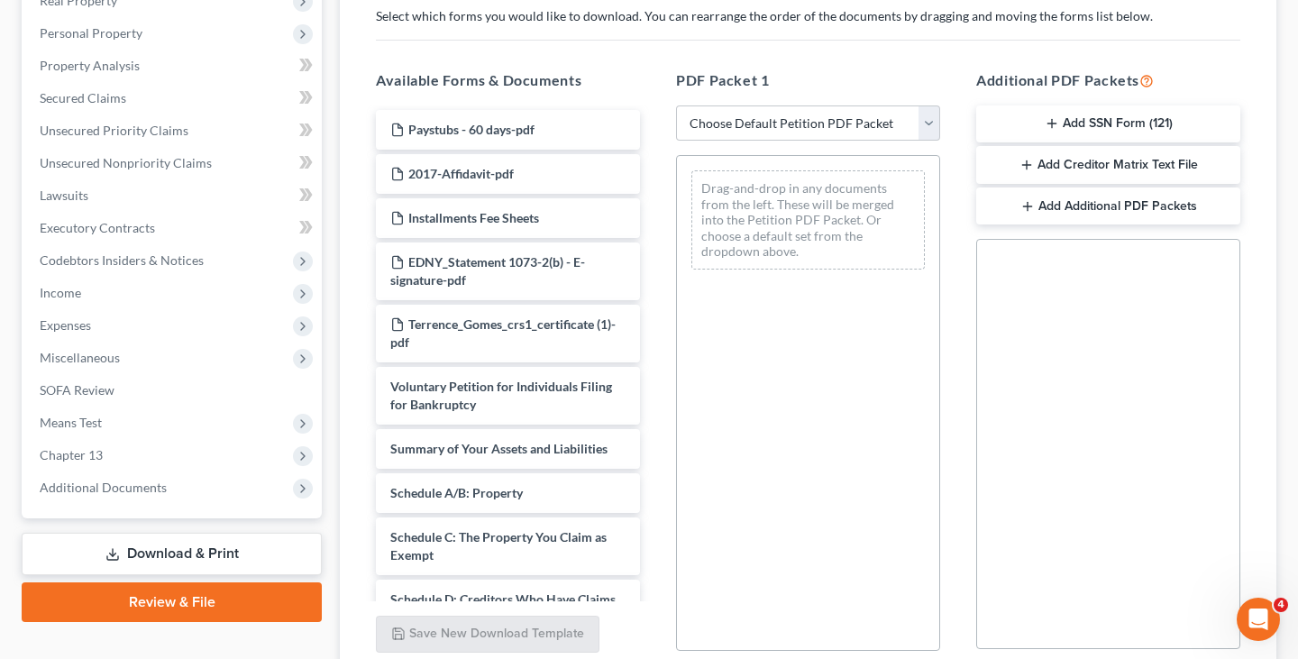
scroll to position [406, 0]
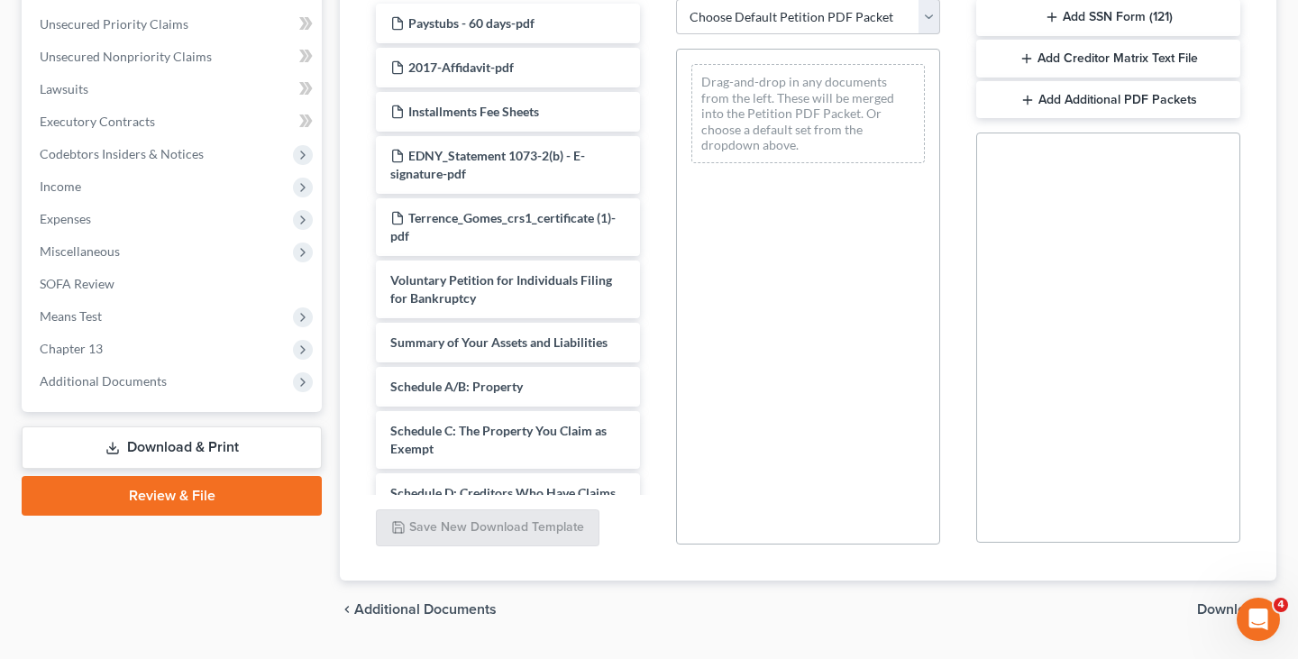
click at [177, 500] on link "Review & File" at bounding box center [172, 496] width 300 height 40
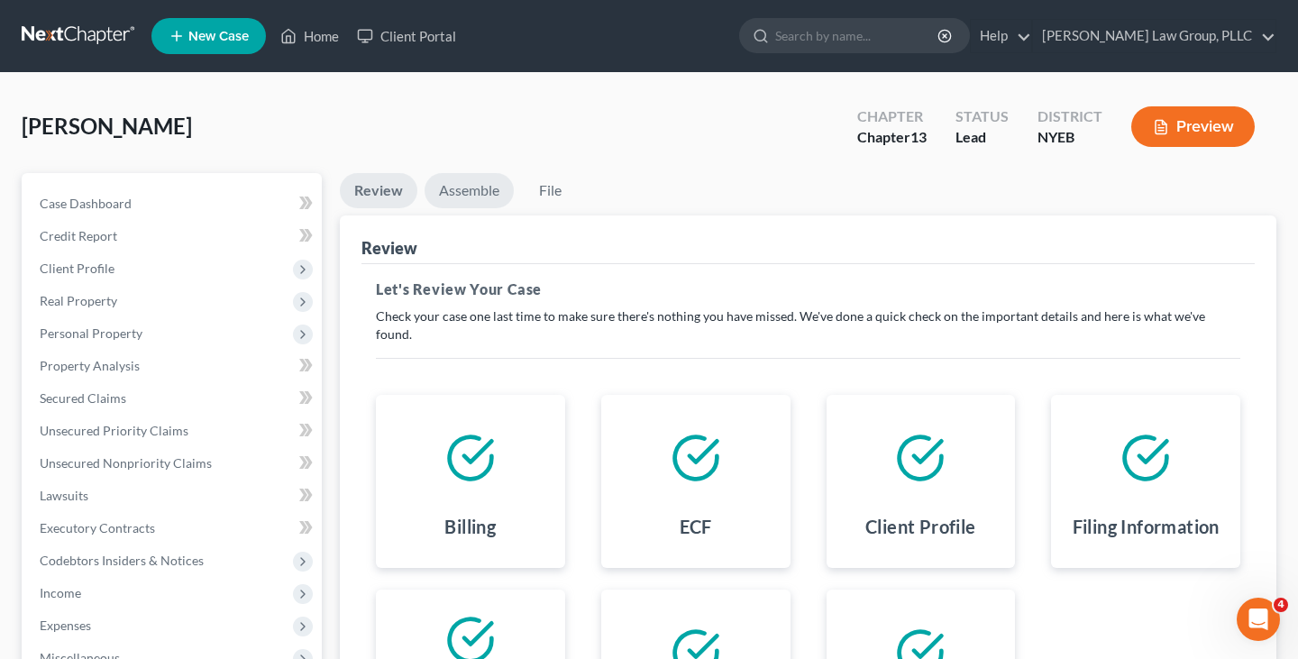
click at [459, 193] on link "Assemble" at bounding box center [468, 190] width 89 height 35
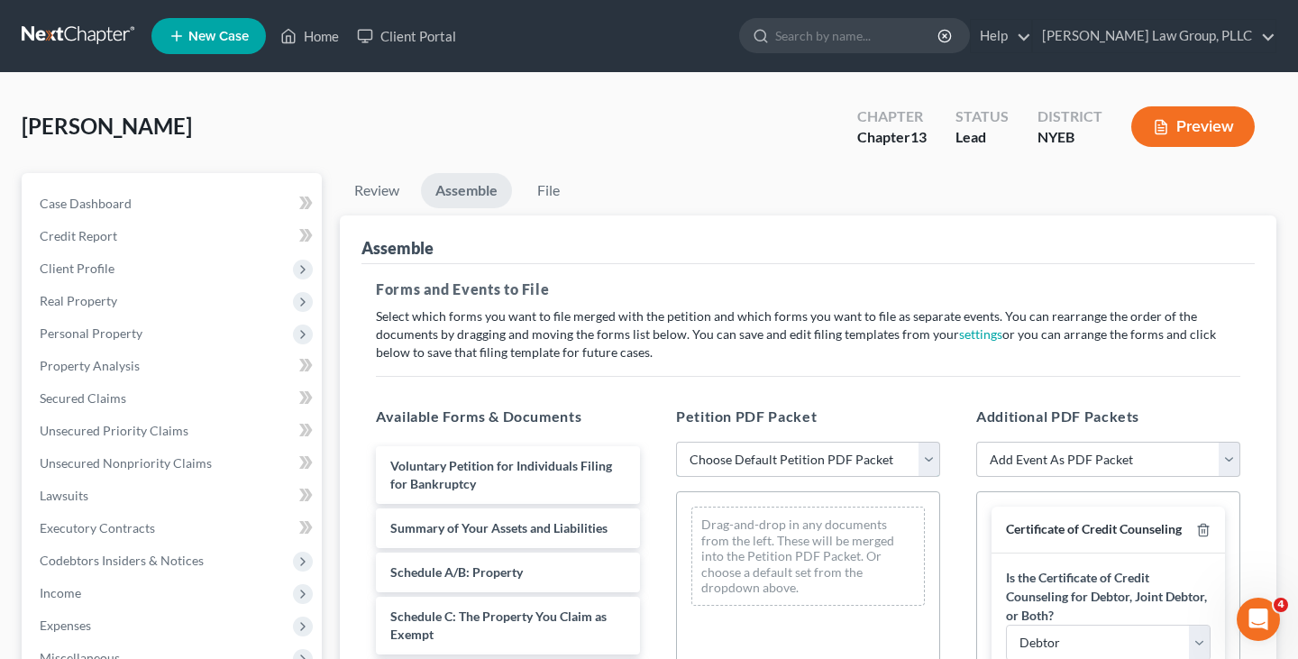
click at [706, 449] on select "Choose Default Petition PDF Packet Complete Bankruptcy Petition (all forms and …" at bounding box center [808, 460] width 264 height 36
select select "0"
click at [676, 442] on select "Choose Default Petition PDF Packet Complete Bankruptcy Petition (all forms and …" at bounding box center [808, 460] width 264 height 36
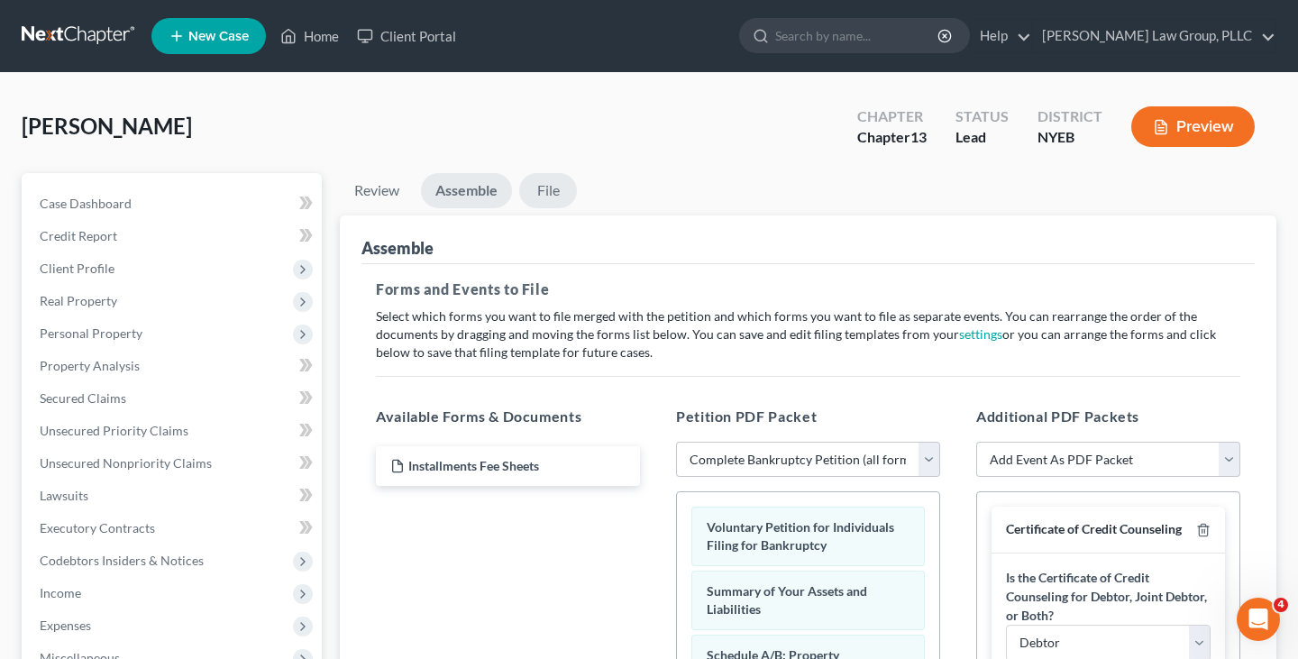
click at [541, 196] on link "File" at bounding box center [548, 190] width 58 height 35
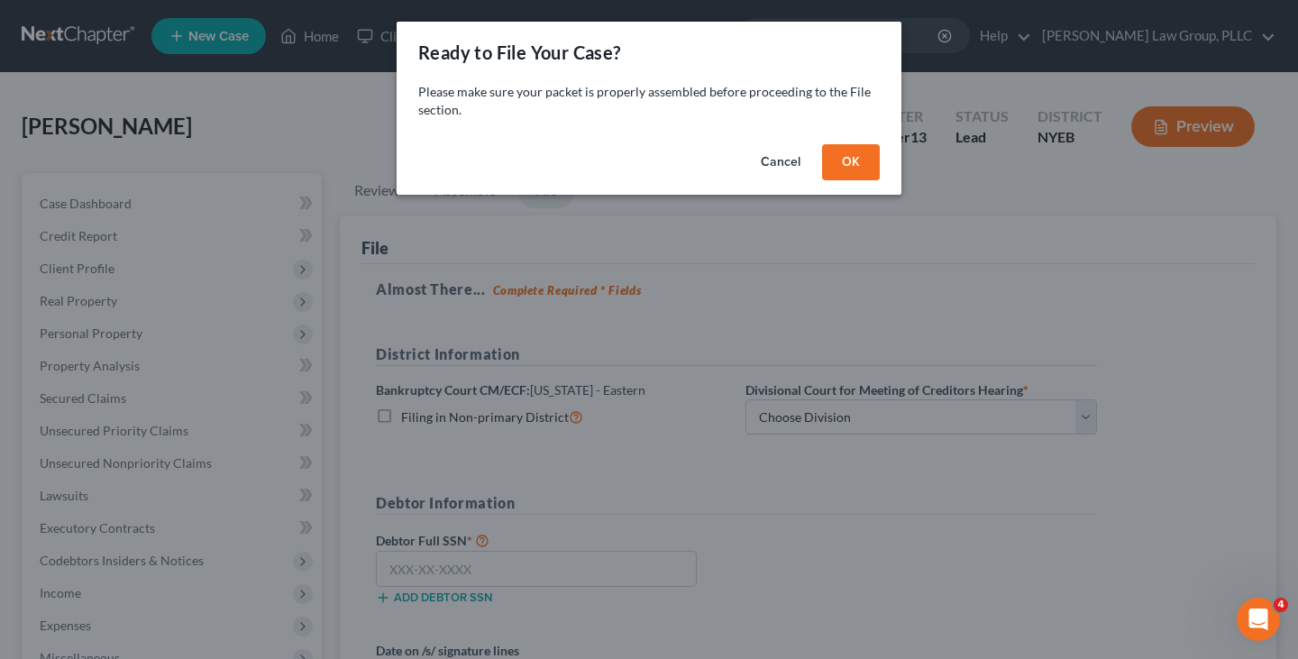
click at [861, 168] on button "OK" at bounding box center [851, 162] width 58 height 36
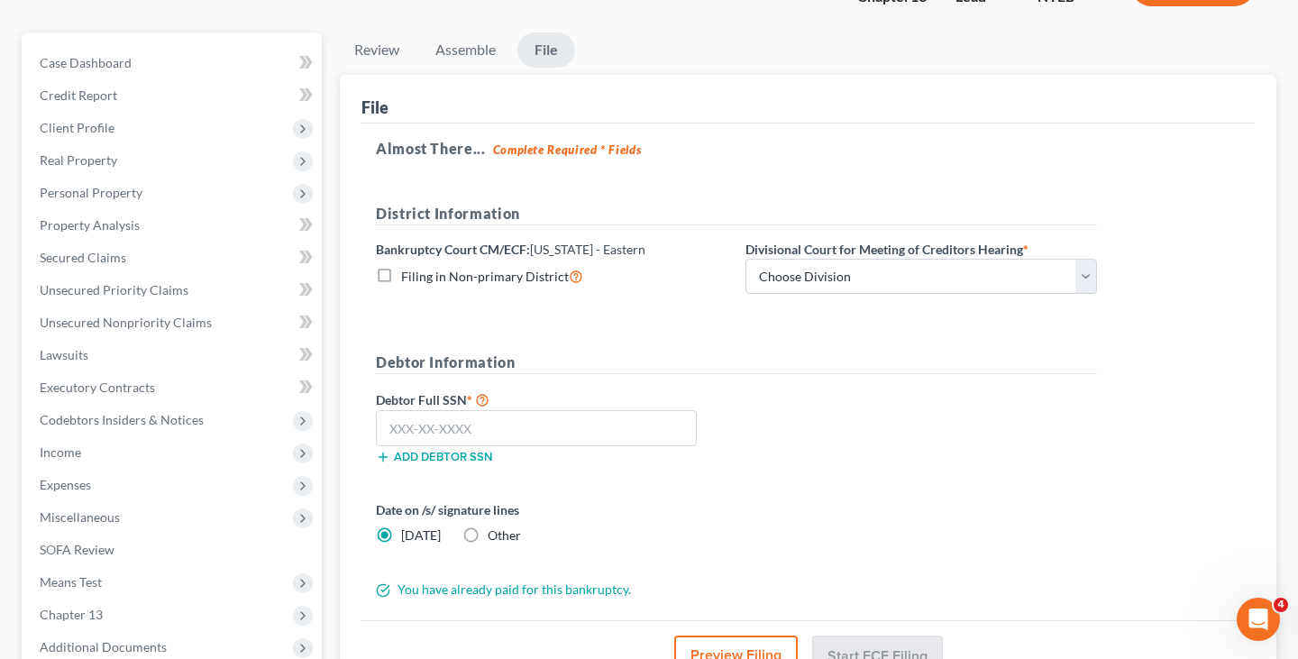
scroll to position [209, 0]
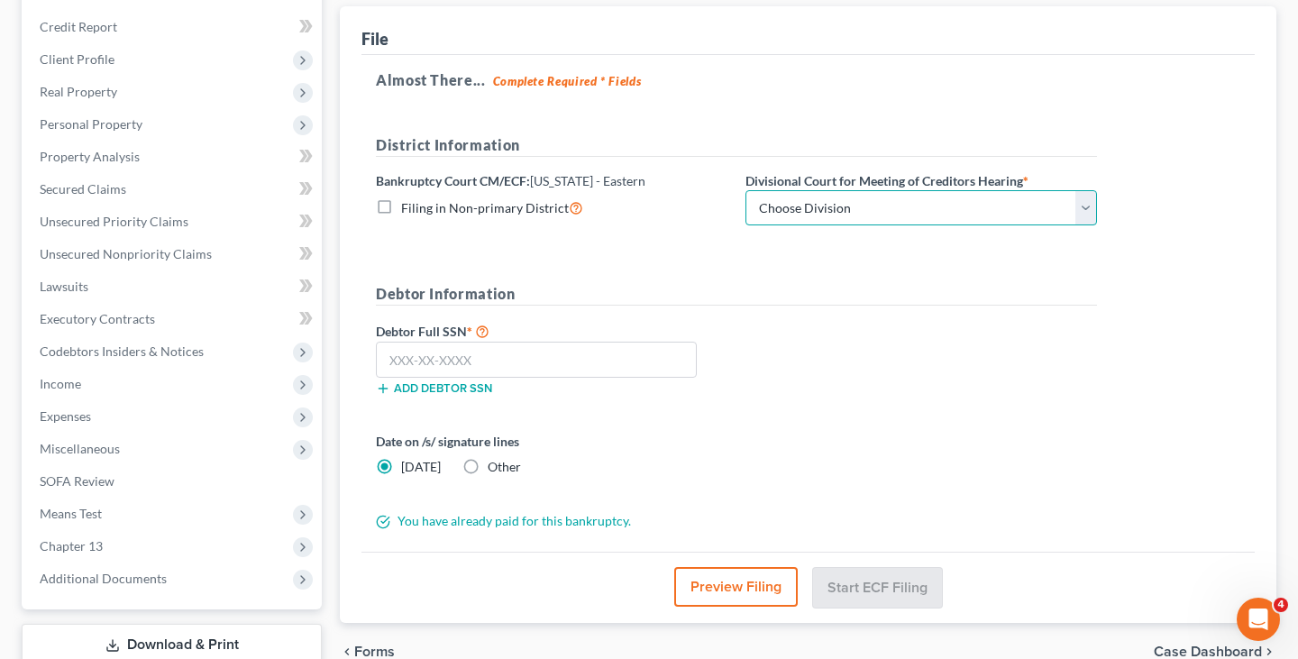
click at [870, 218] on select "Choose Division Brooklyn Central Islip" at bounding box center [920, 208] width 351 height 36
select select "0"
click at [745, 190] on select "Choose Division Brooklyn Central Islip" at bounding box center [920, 208] width 351 height 36
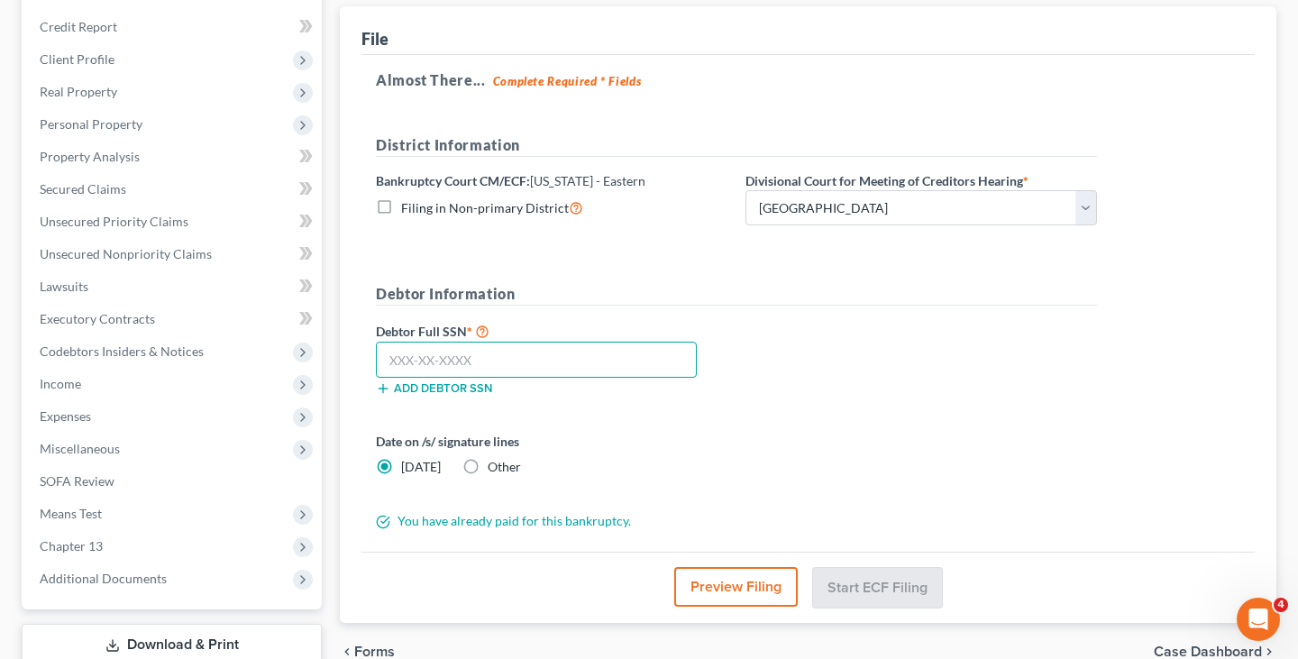
click at [475, 360] on input "text" at bounding box center [536, 360] width 321 height 36
type input "072-58-1586"
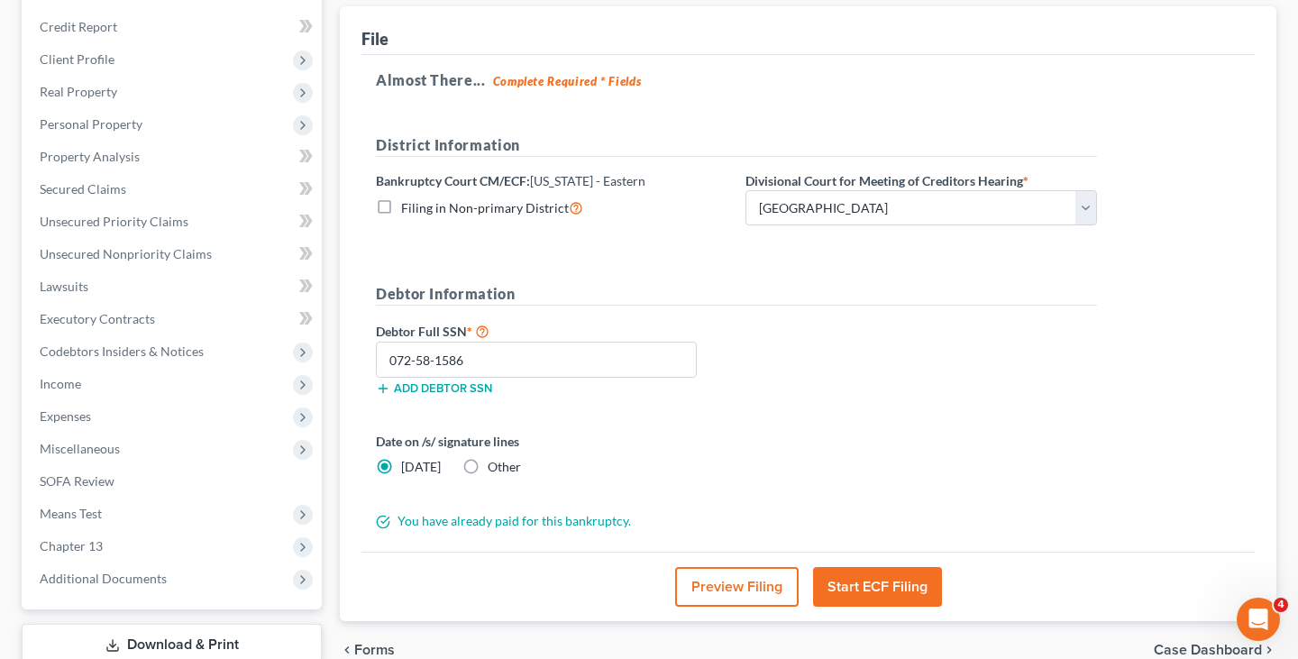
click at [997, 375] on div "Debtor Full SSN * 072-58-1586 Add debtor SSN" at bounding box center [736, 365] width 739 height 90
click at [881, 579] on button "Start ECF Filing" at bounding box center [877, 587] width 129 height 40
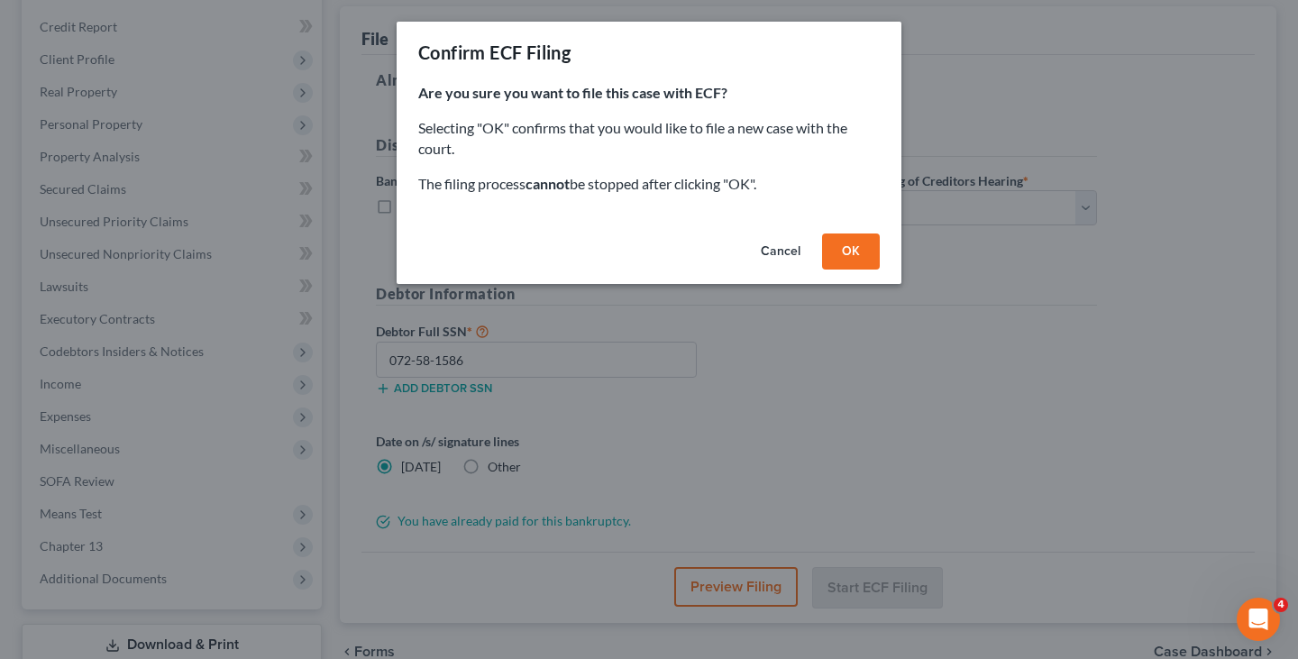
click at [836, 261] on button "OK" at bounding box center [851, 251] width 58 height 36
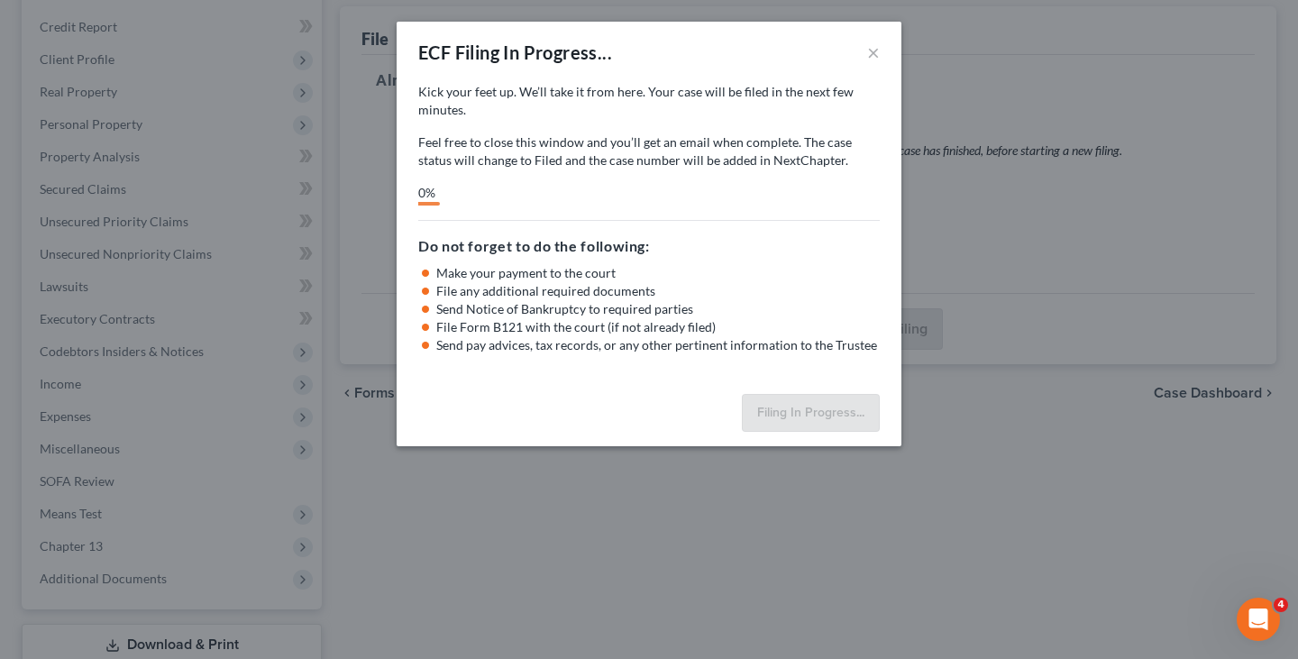
select select "0"
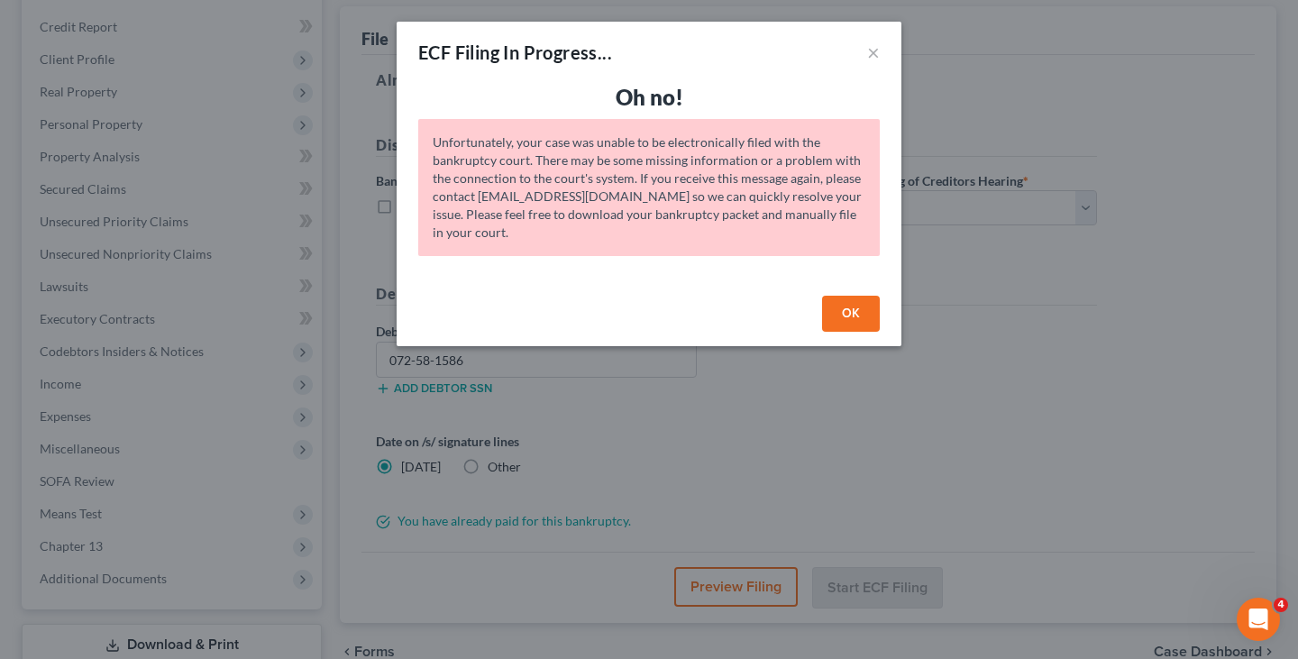
click at [878, 324] on button "OK" at bounding box center [851, 314] width 58 height 36
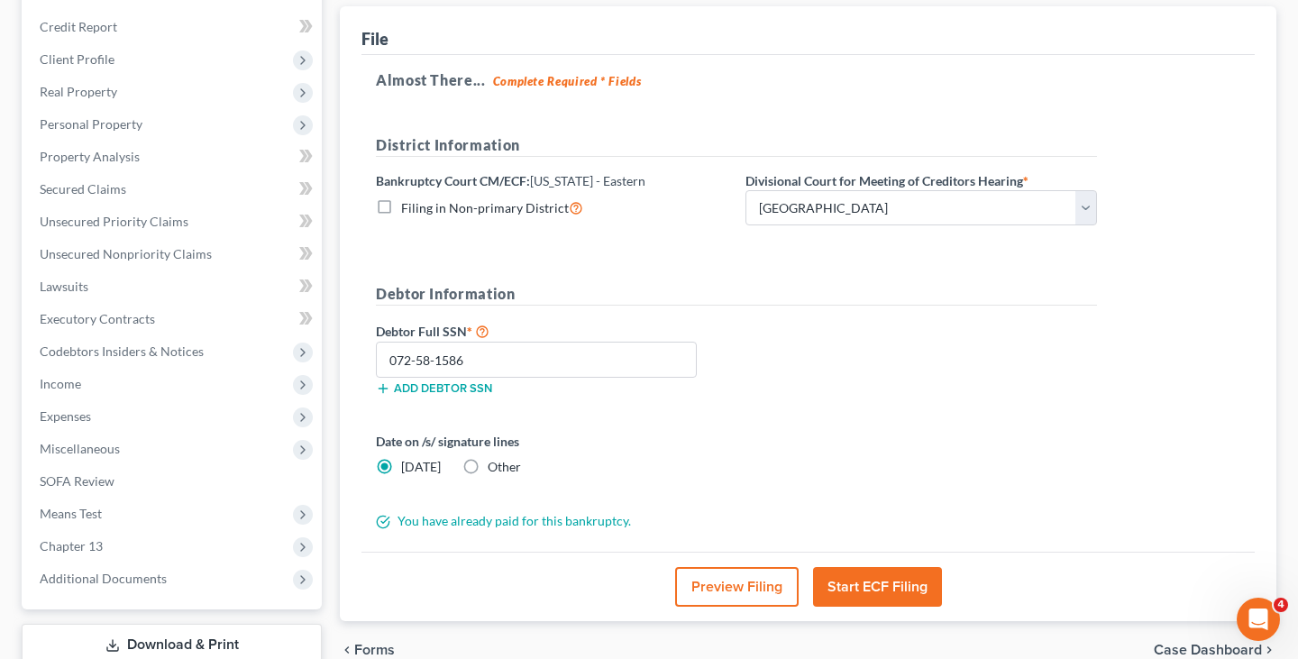
click at [905, 573] on button "Start ECF Filing" at bounding box center [877, 587] width 129 height 40
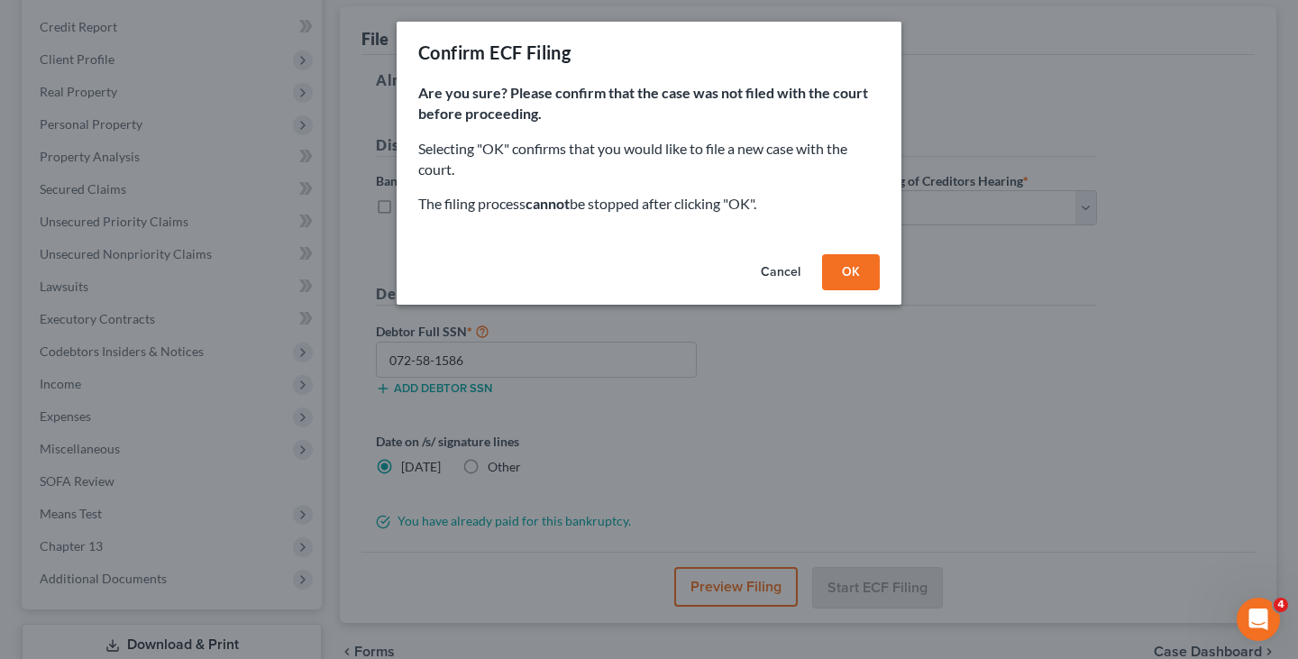
click at [845, 276] on button "OK" at bounding box center [851, 272] width 58 height 36
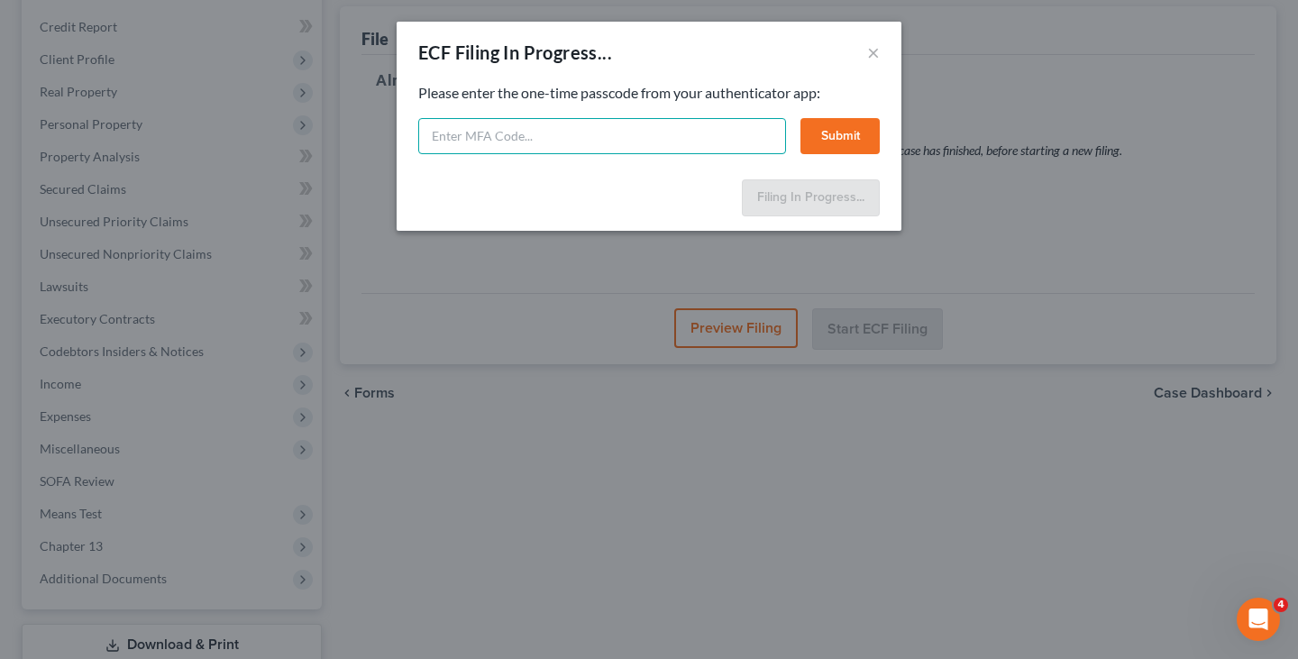
click at [547, 146] on input "text" at bounding box center [602, 136] width 368 height 36
type input "592364"
click at [835, 144] on button "Submit" at bounding box center [839, 136] width 79 height 36
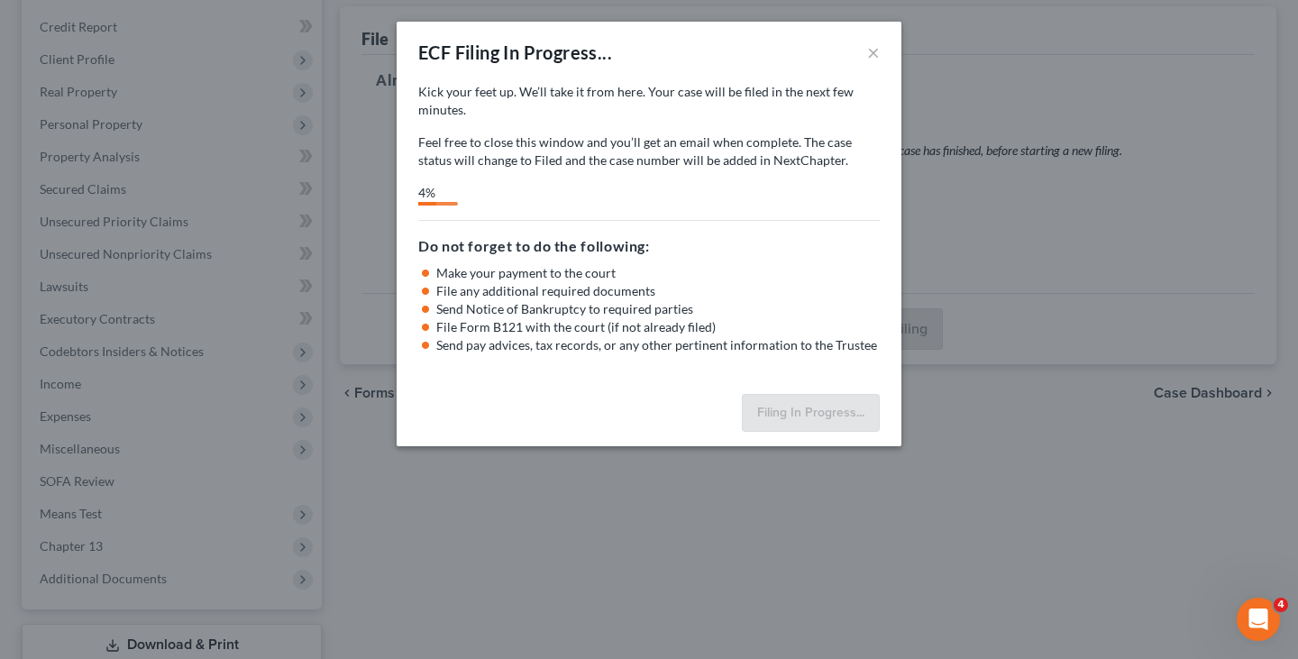
click at [577, 182] on div "Kick your feet up. We’ll take it from here. Your case will be filed in the next…" at bounding box center [648, 144] width 461 height 123
click at [515, 159] on p "Feel free to close this window and you’ll get an email when complete. The case …" at bounding box center [648, 151] width 461 height 36
click at [606, 113] on p "Kick your feet up. We’ll take it from here. Your case will be filed in the next…" at bounding box center [648, 101] width 461 height 36
click at [724, 104] on p "Kick your feet up. We’ll take it from here. Your case will be filed in the next…" at bounding box center [648, 101] width 461 height 36
click at [703, 216] on div "Kick your feet up. We’ll take it from here. Your case will be filed in the next…" at bounding box center [648, 235] width 505 height 304
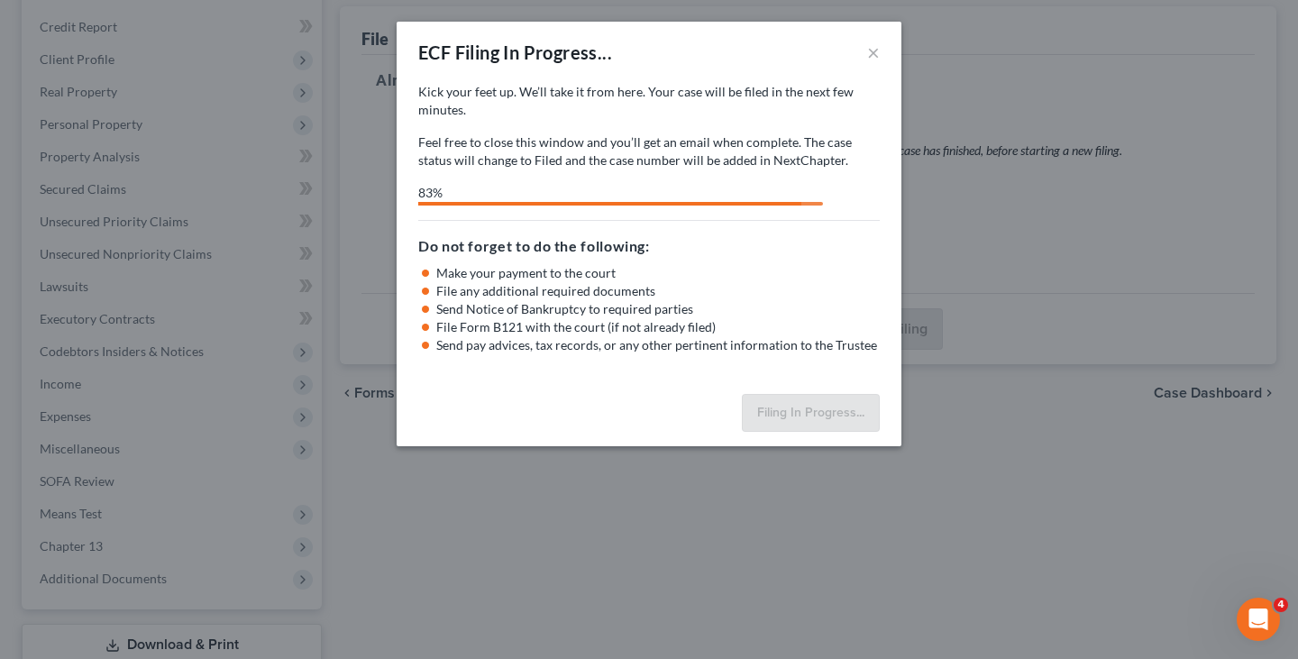
click at [651, 149] on p "Feel free to close this window and you’ll get an email when complete. The case …" at bounding box center [648, 151] width 461 height 36
click at [659, 150] on p "Feel free to close this window and you’ll get an email when complete. The case …" at bounding box center [648, 151] width 461 height 36
select select "0"
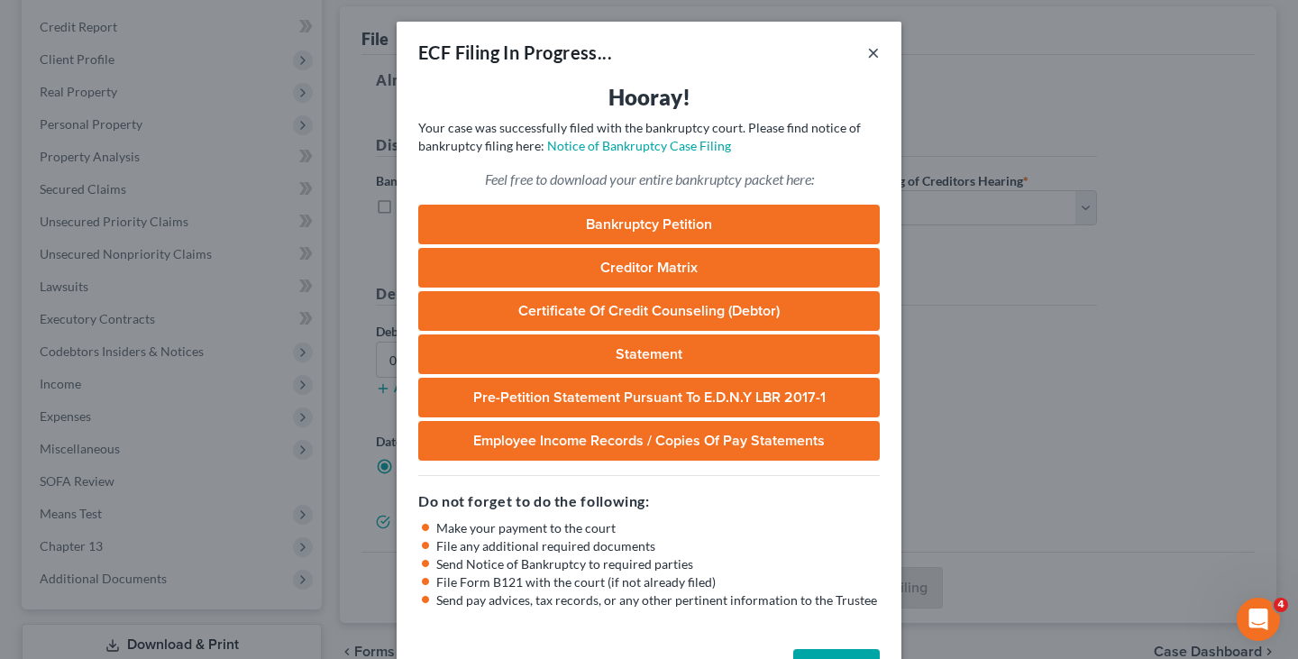
click at [871, 49] on button "×" at bounding box center [873, 52] width 13 height 22
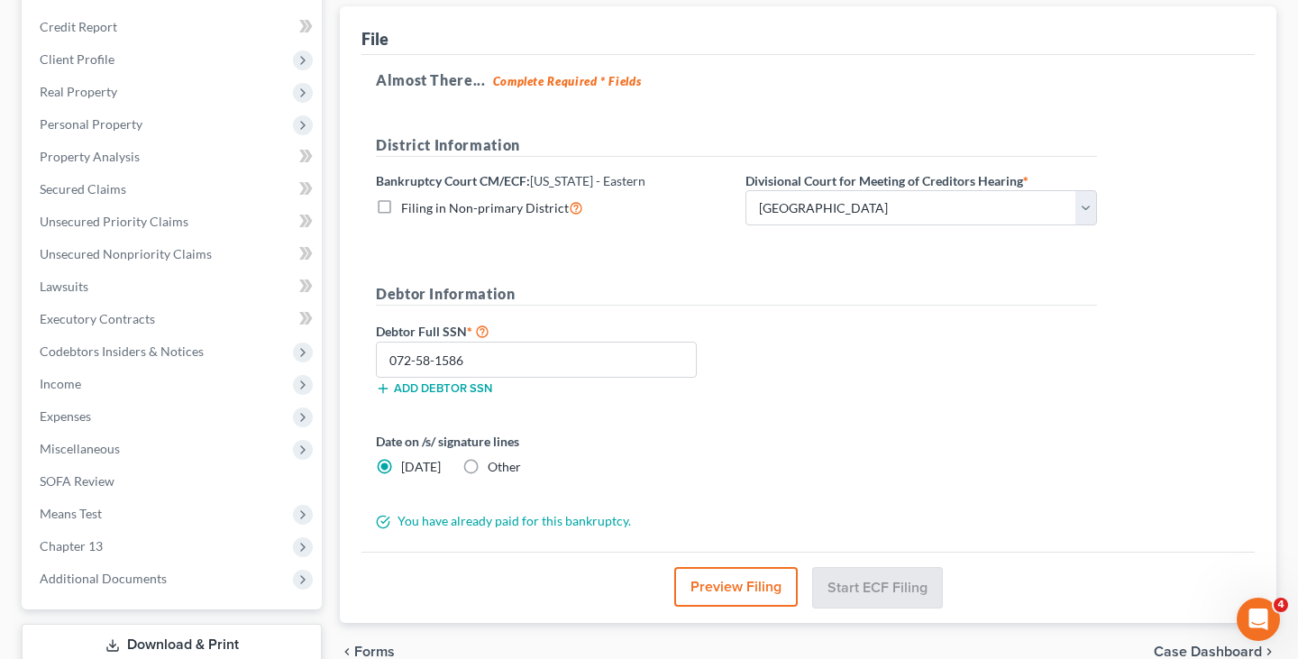
scroll to position [0, 0]
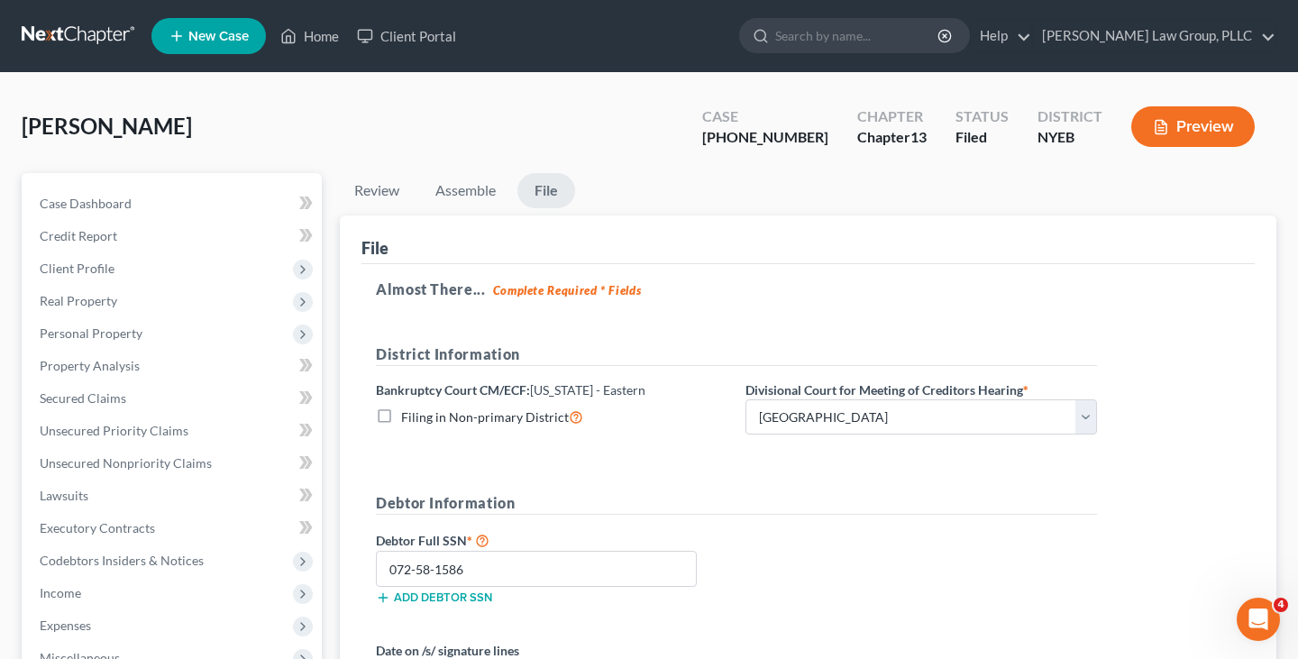
click at [88, 34] on link at bounding box center [79, 36] width 115 height 32
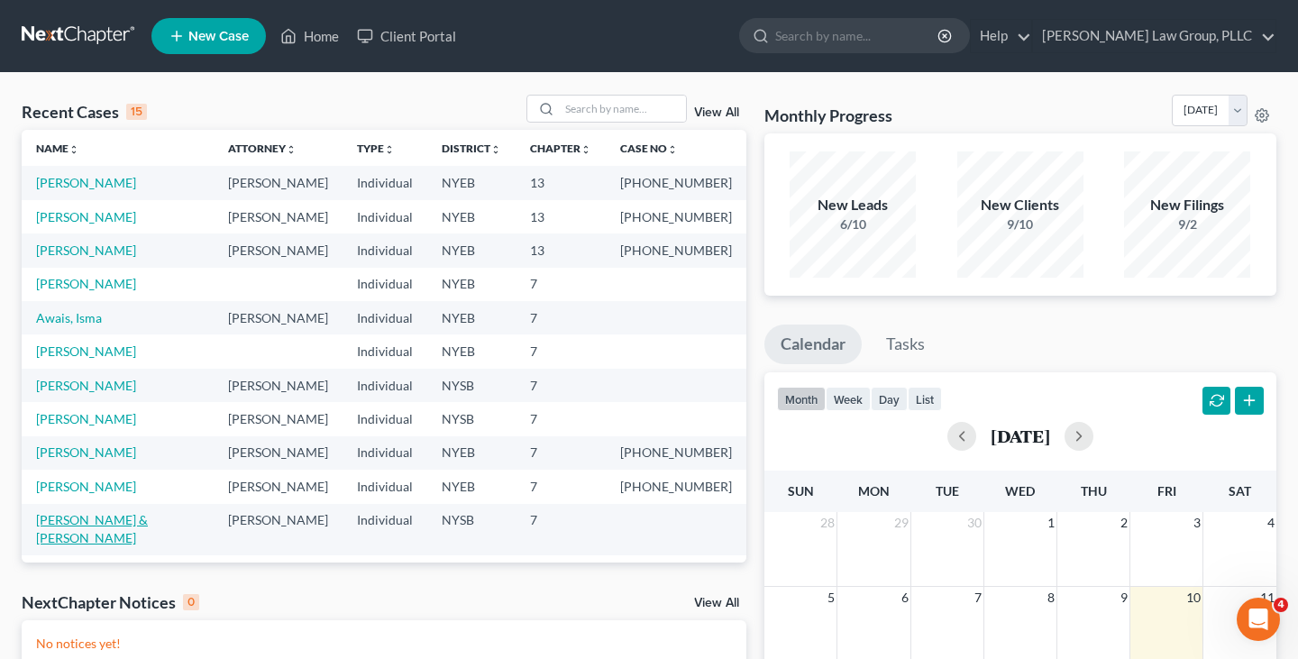
click at [148, 521] on link "[PERSON_NAME] & [PERSON_NAME]" at bounding box center [92, 528] width 112 height 33
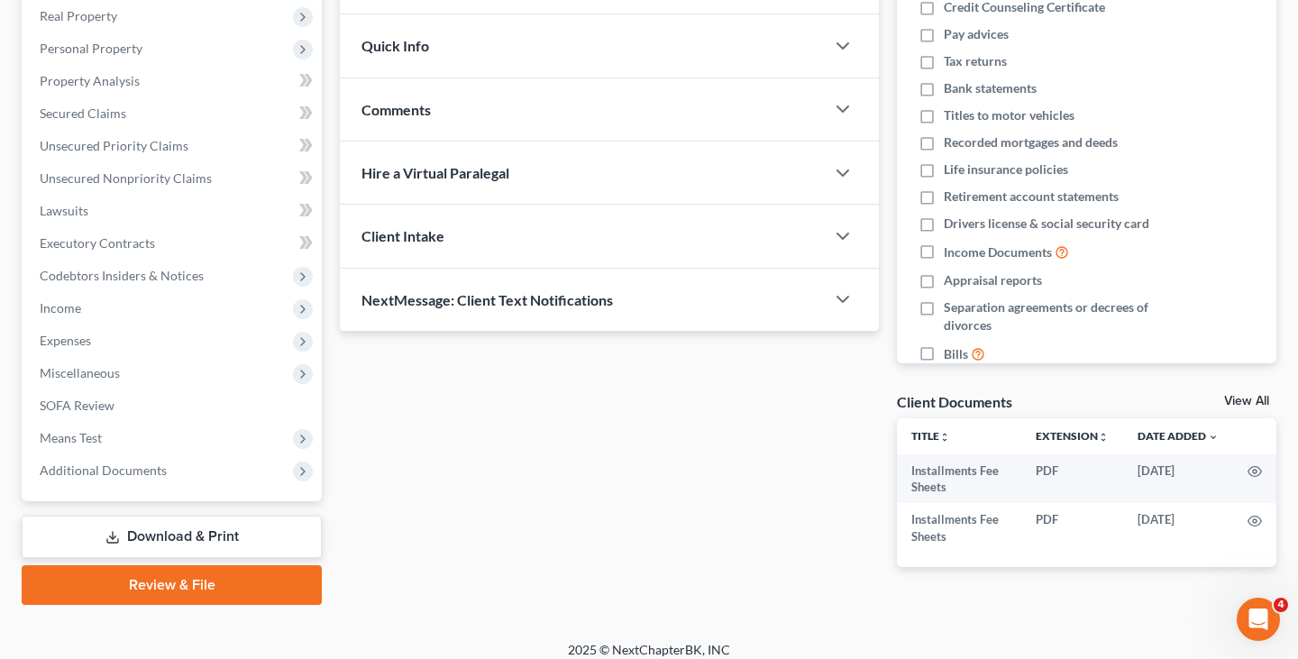
scroll to position [287, 0]
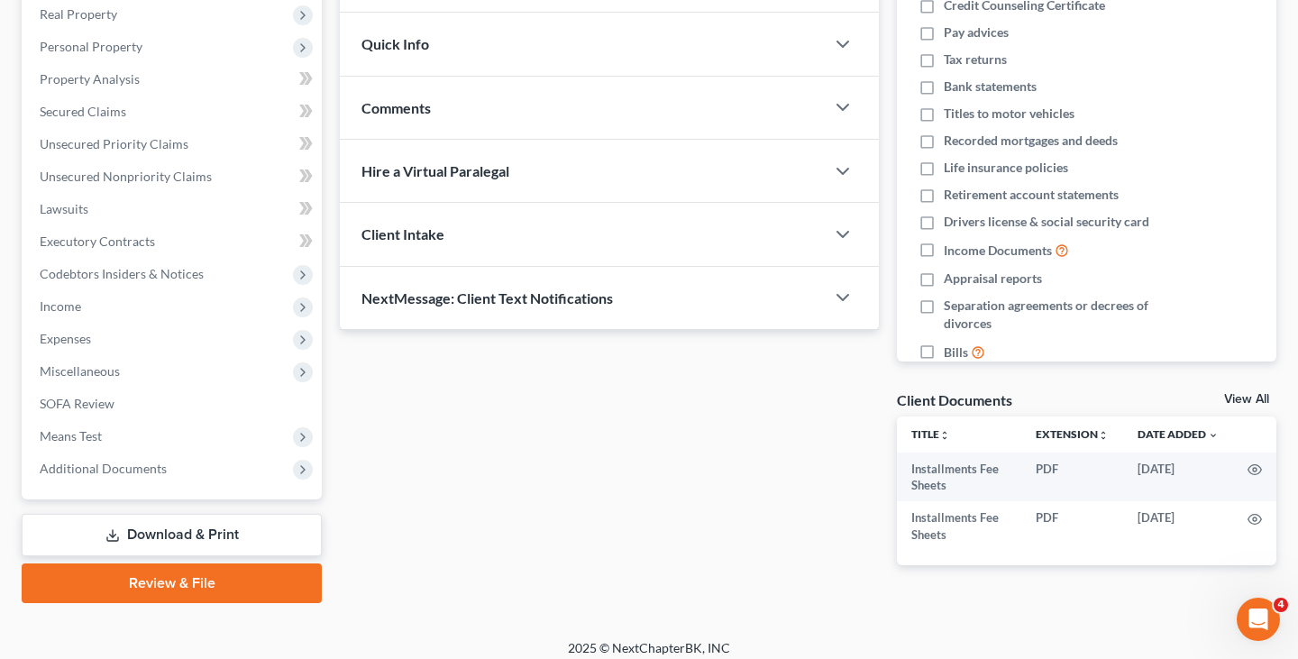
click at [252, 574] on link "Review & File" at bounding box center [172, 583] width 300 height 40
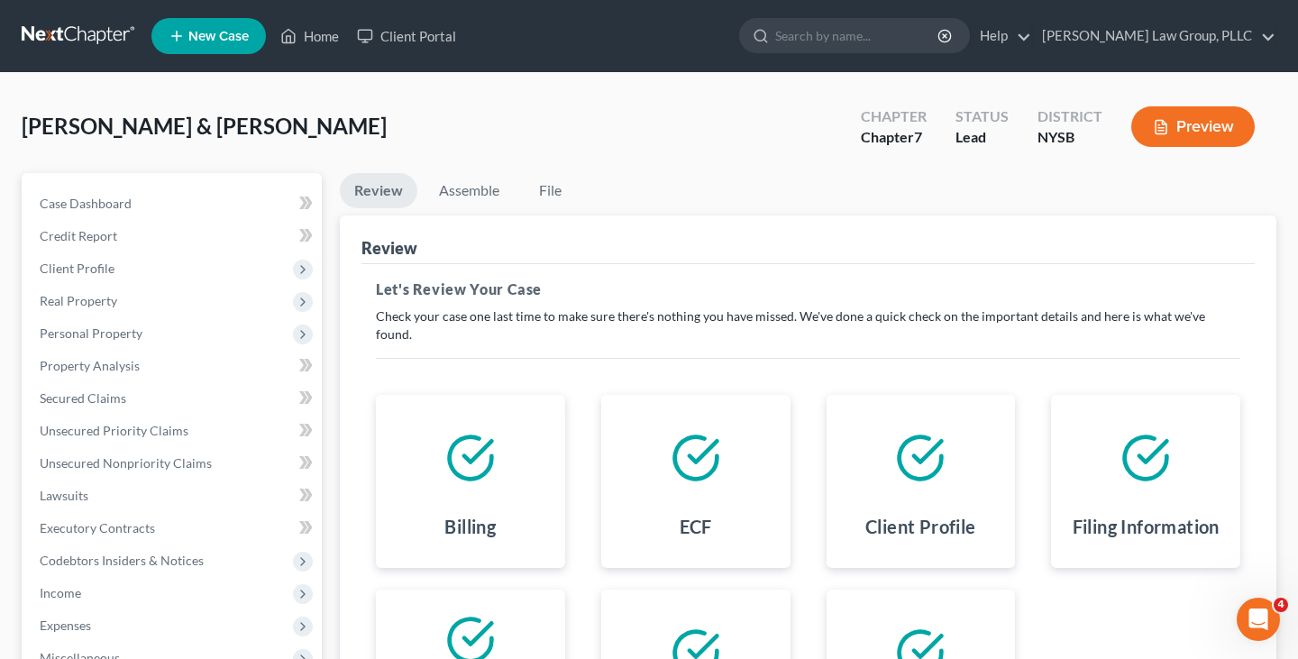
scroll to position [131, 0]
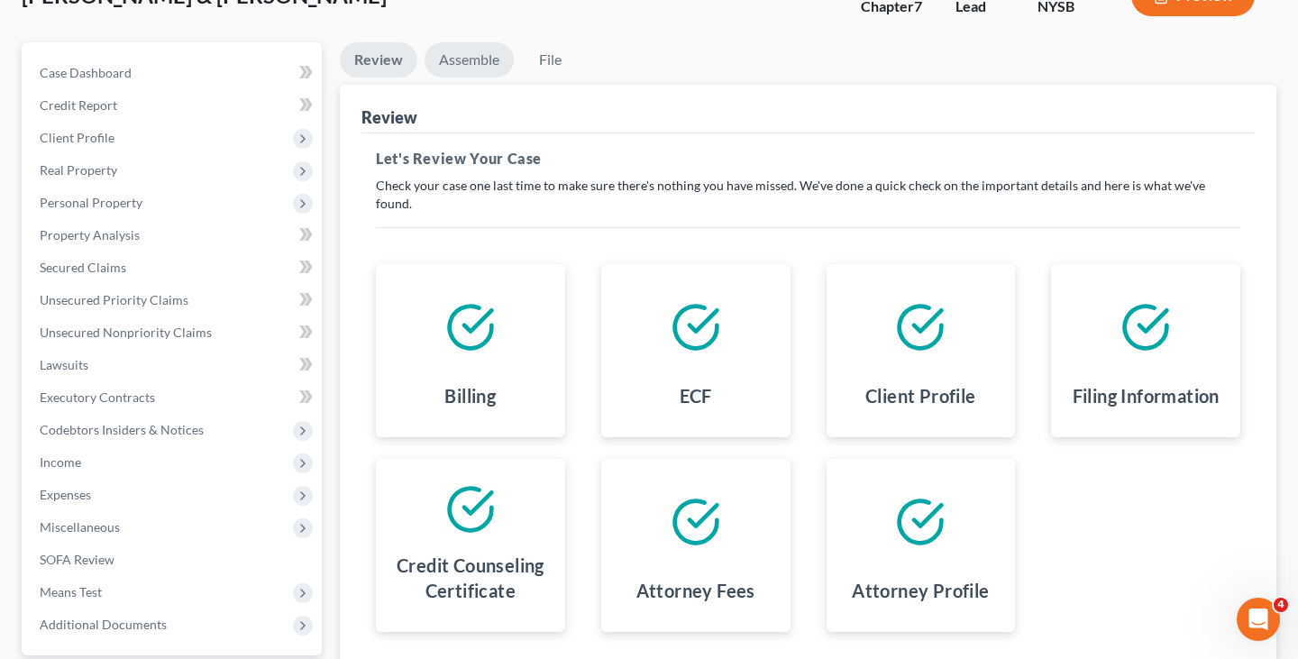
click at [451, 52] on link "Assemble" at bounding box center [468, 59] width 89 height 35
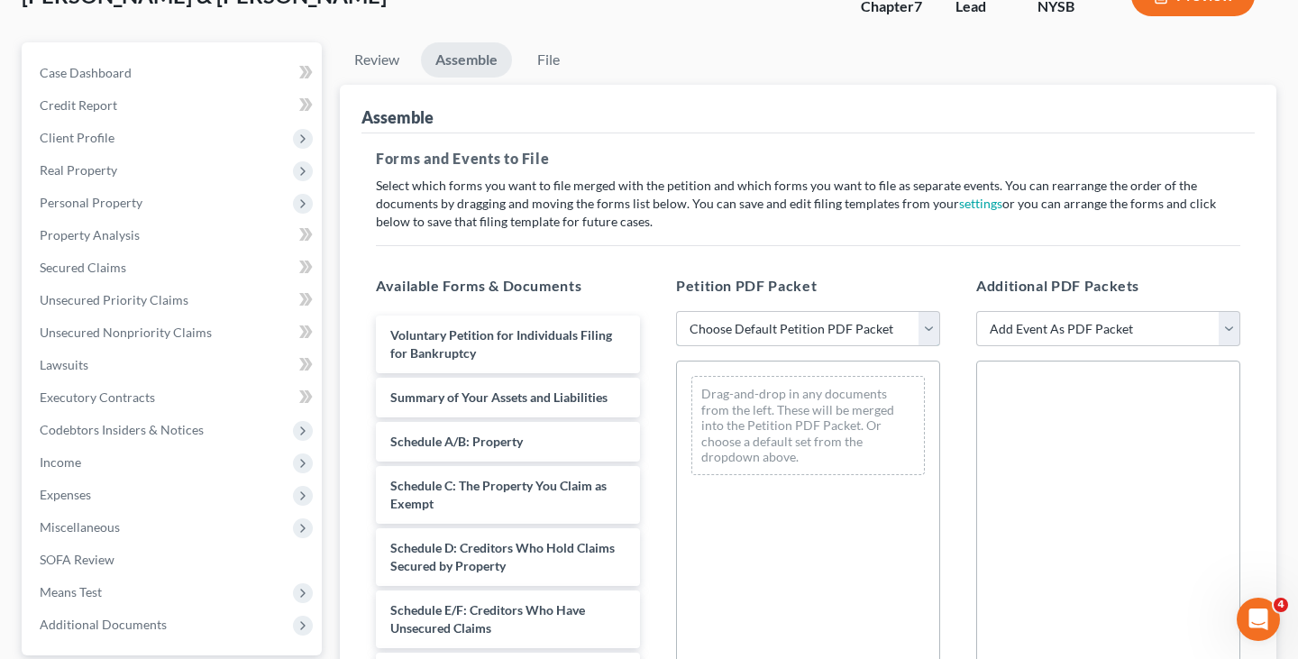
click at [746, 329] on select "Choose Default Petition PDF Packet Emergency Filing (Voluntary Petition and Cre…" at bounding box center [808, 329] width 264 height 36
select select "2"
click at [676, 311] on select "Choose Default Petition PDF Packet Emergency Filing (Voluntary Petition and Cre…" at bounding box center [808, 329] width 264 height 36
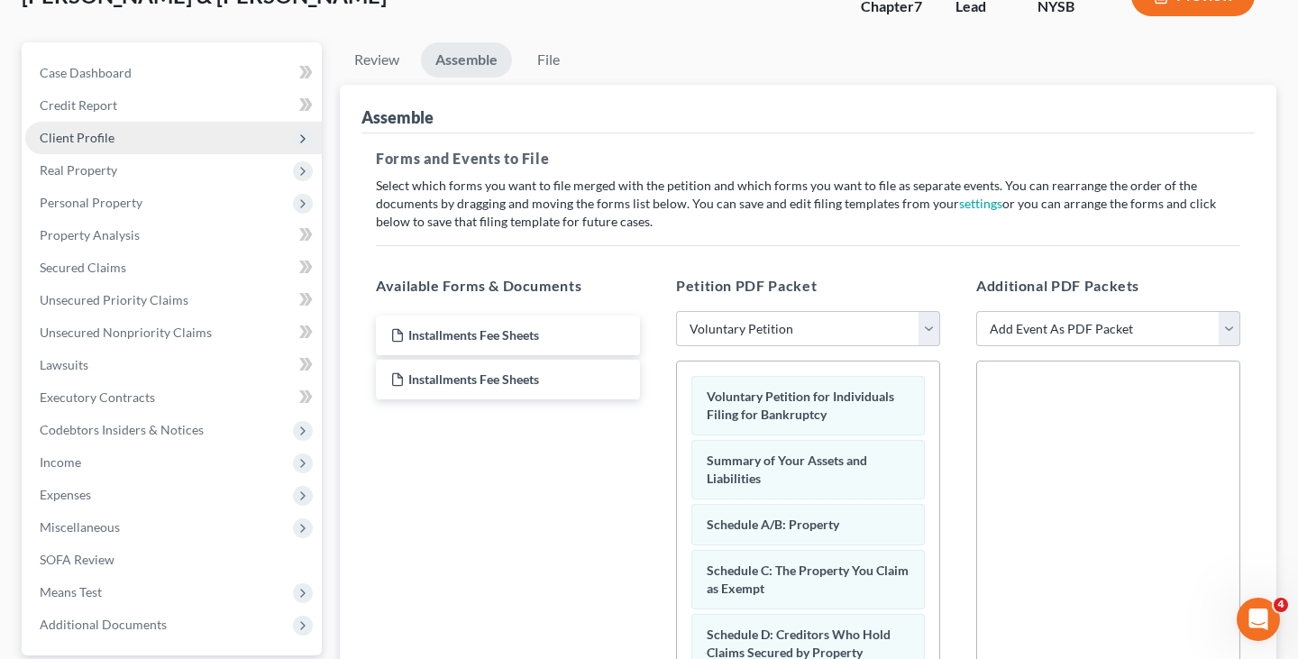
click at [150, 139] on span "Client Profile" at bounding box center [173, 138] width 296 height 32
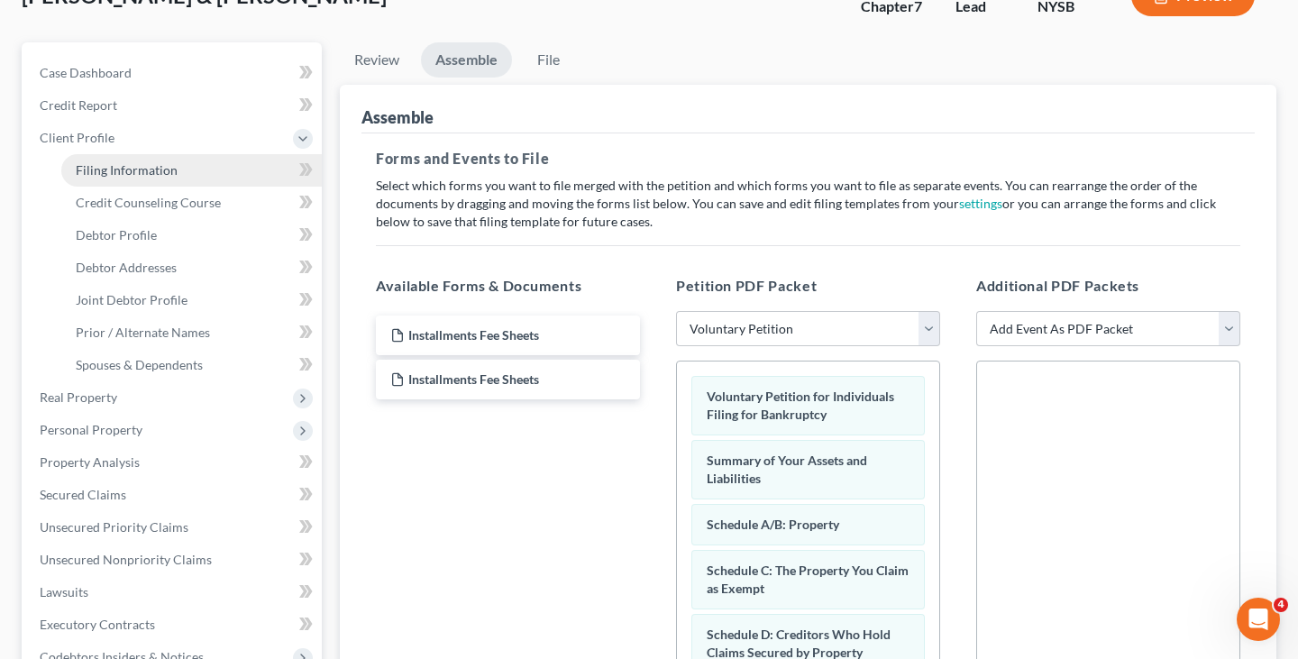
click at [146, 170] on span "Filing Information" at bounding box center [127, 169] width 102 height 15
select select "1"
select select "0"
select select "55"
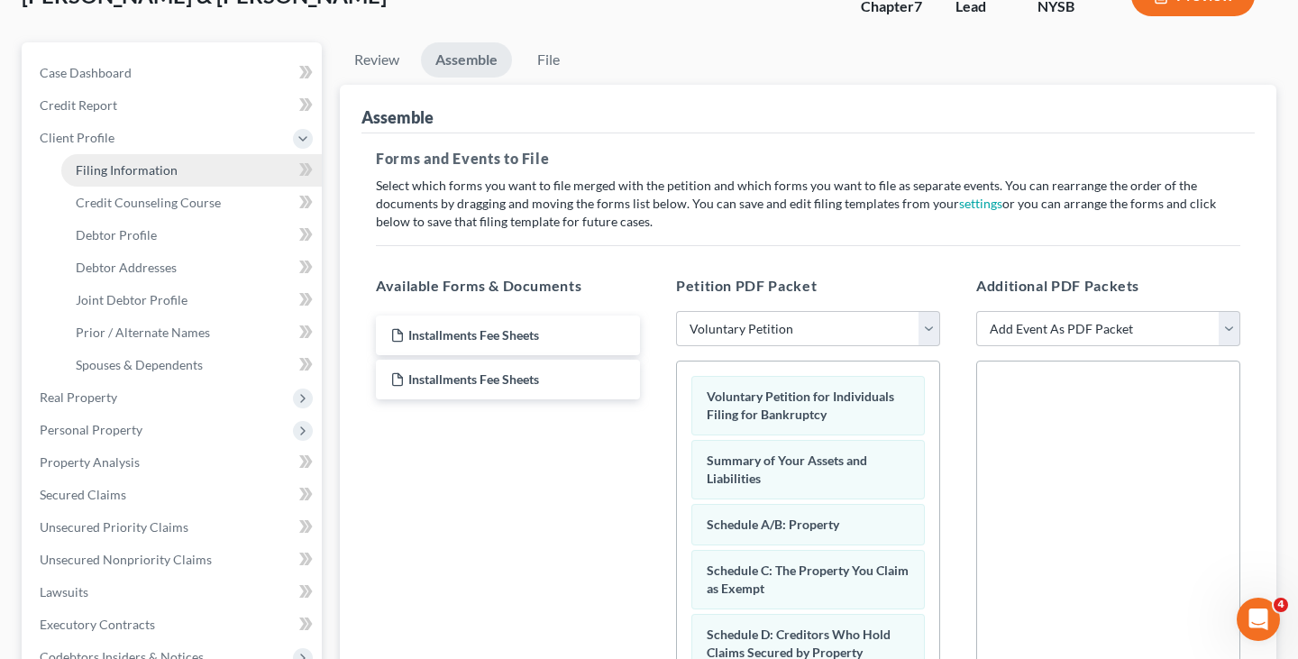
select select "35"
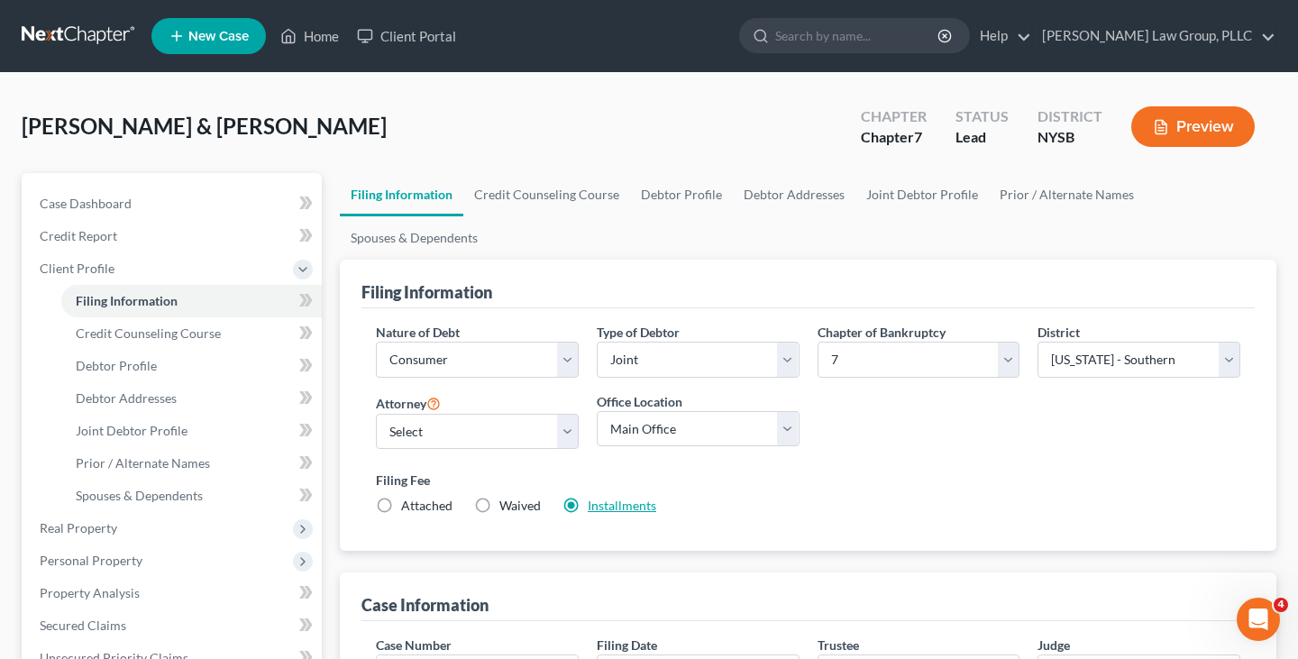
click at [606, 497] on link "Installments" at bounding box center [622, 504] width 68 height 15
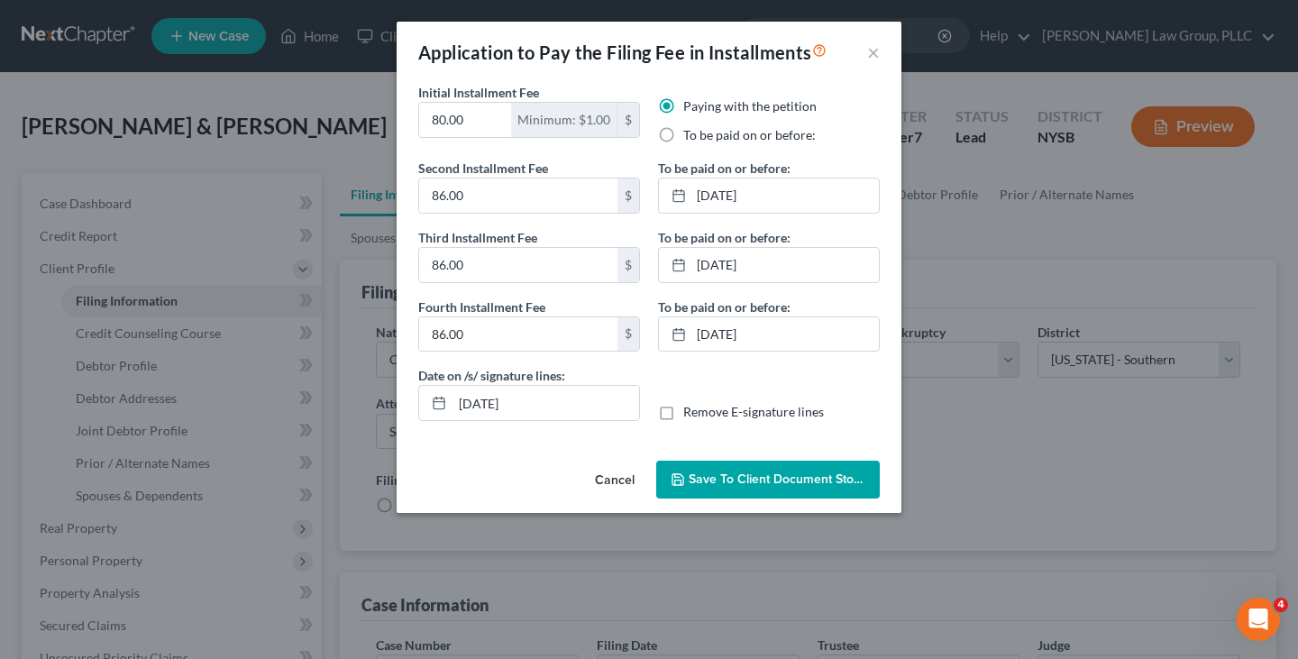
click at [719, 484] on span "Save to Client Document Storage" at bounding box center [783, 478] width 191 height 15
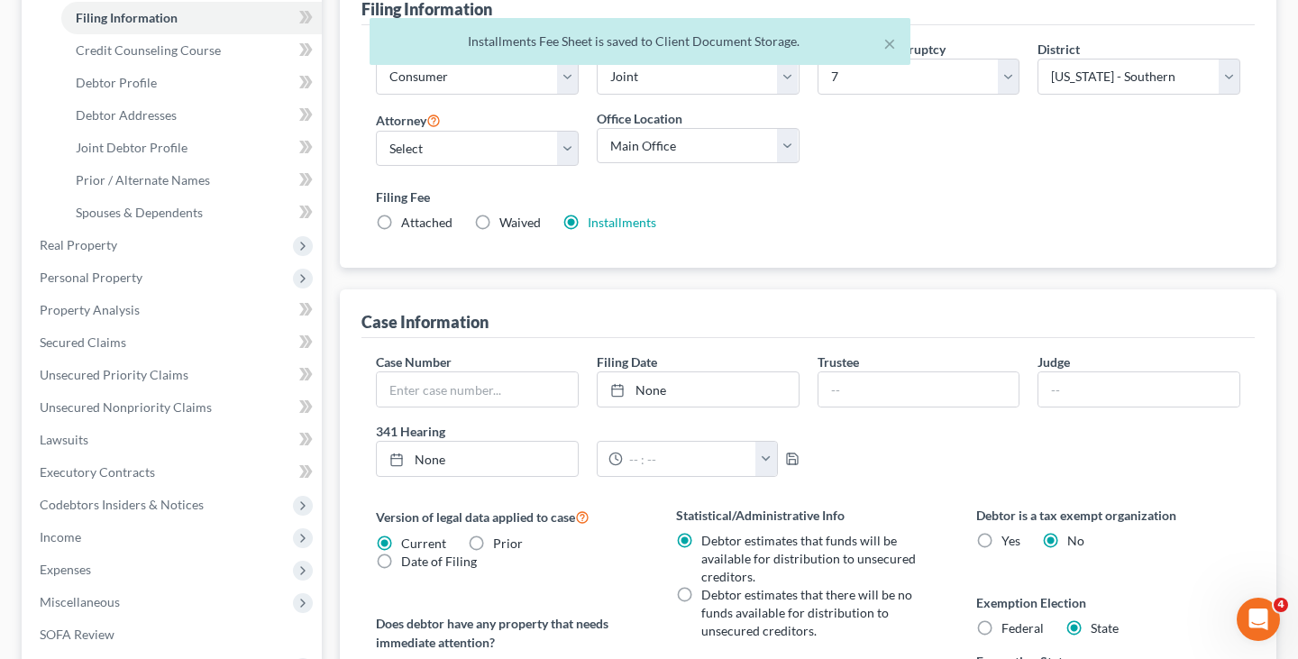
scroll to position [644, 0]
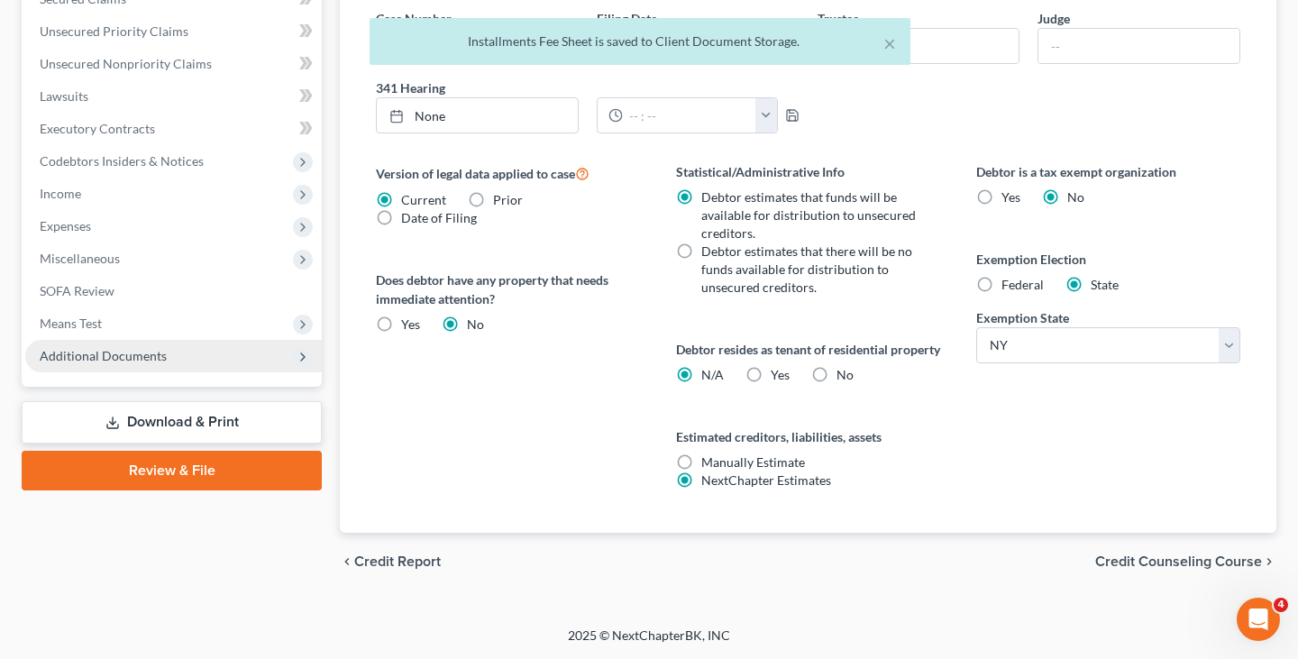
click at [198, 340] on span "Additional Documents" at bounding box center [173, 356] width 296 height 32
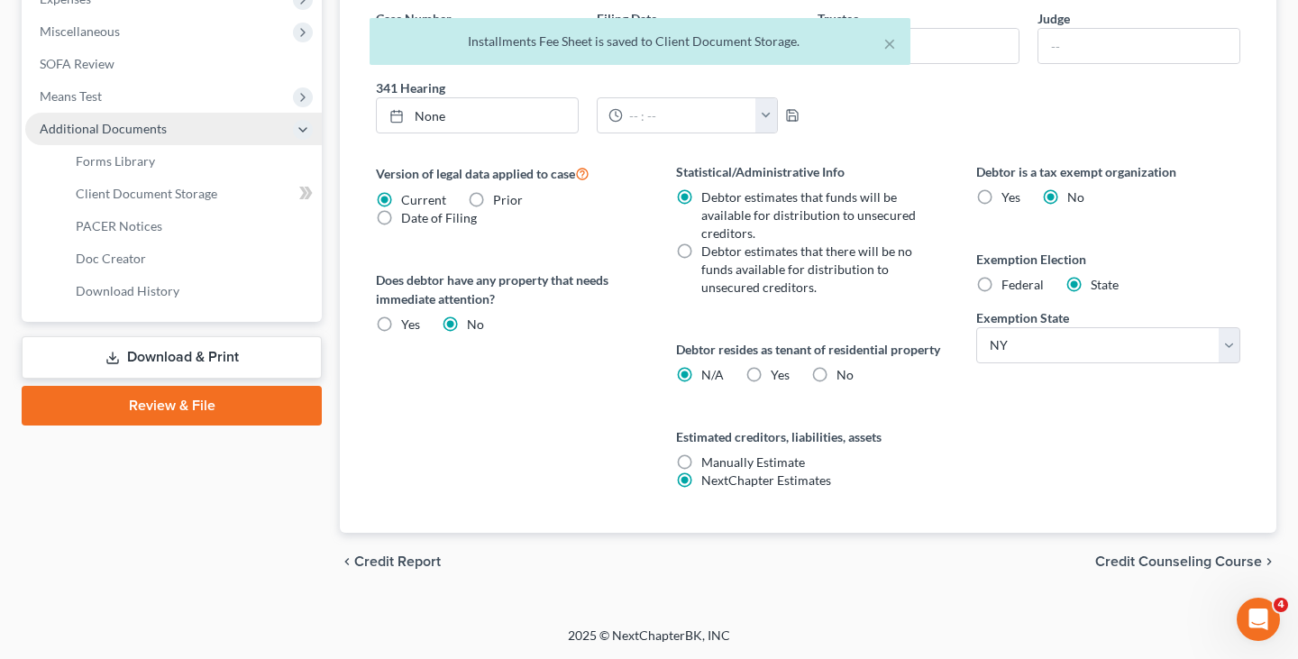
scroll to position [417, 0]
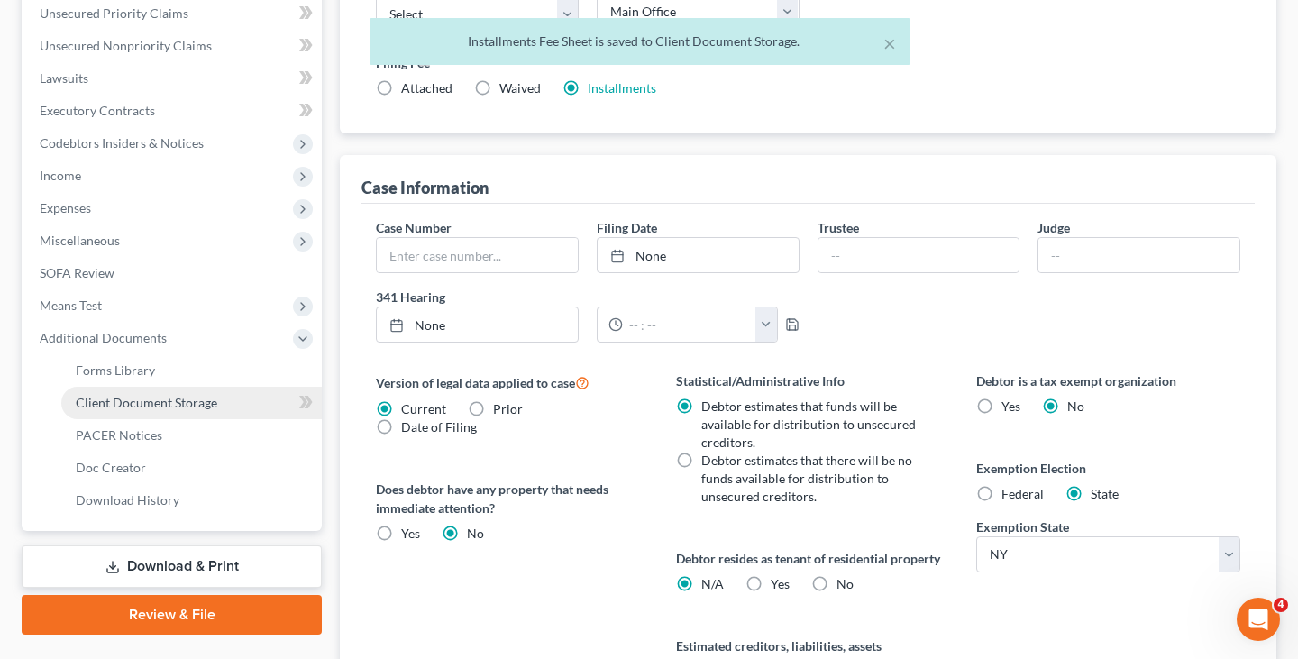
click at [190, 397] on span "Client Document Storage" at bounding box center [146, 402] width 141 height 15
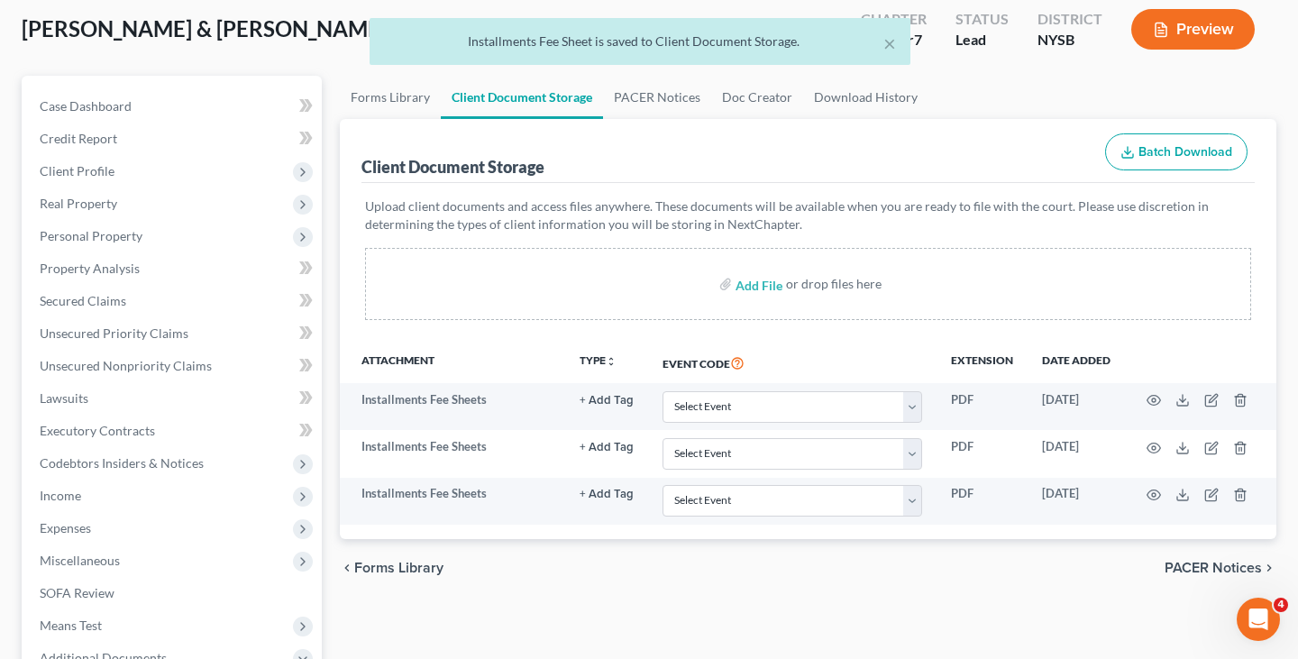
scroll to position [126, 0]
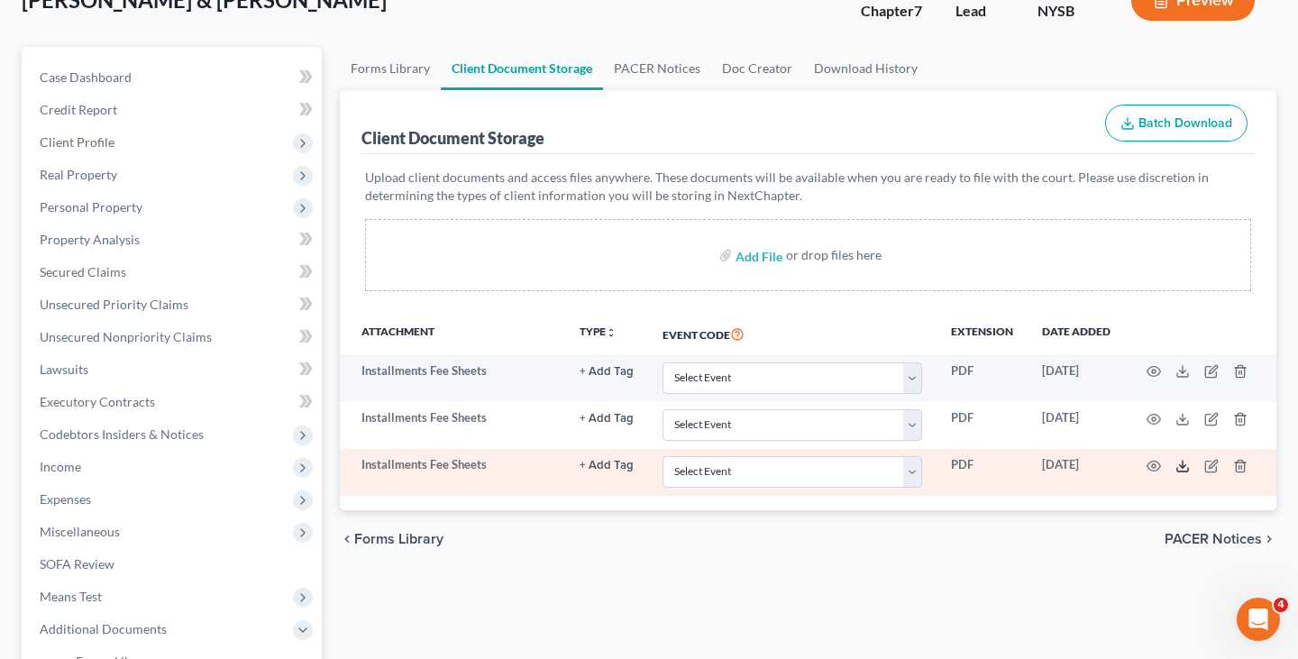
click at [1180, 465] on polyline at bounding box center [1183, 466] width 6 height 3
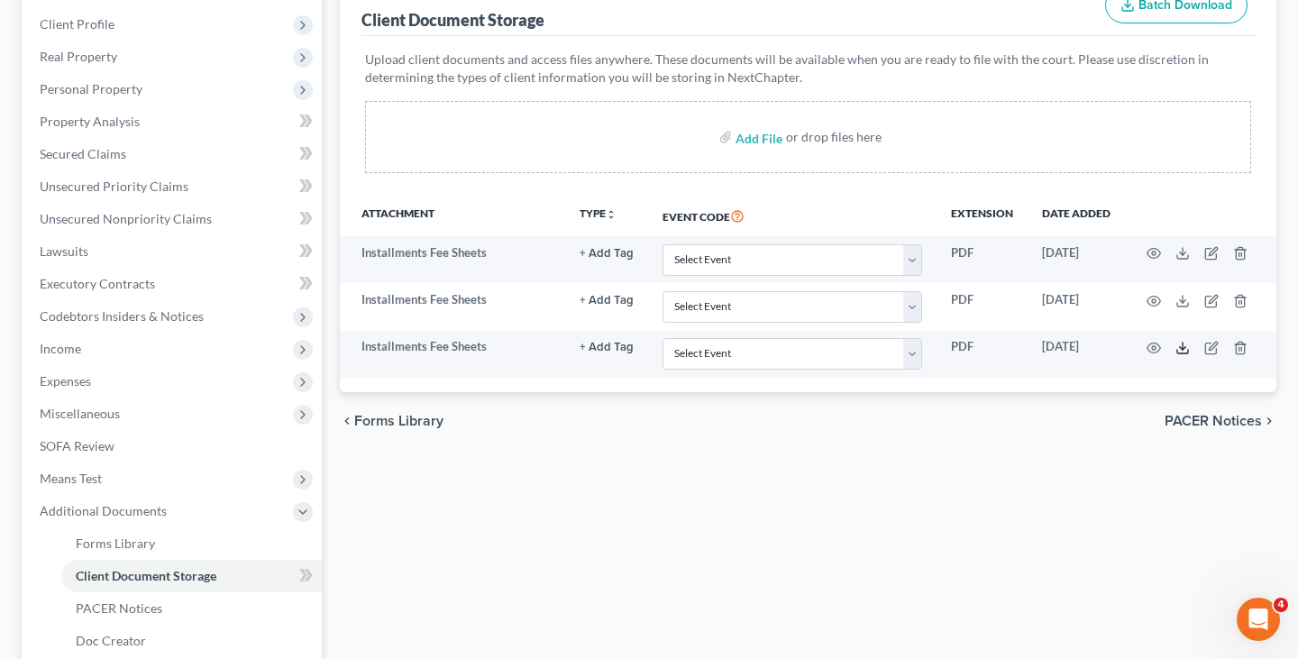
scroll to position [460, 0]
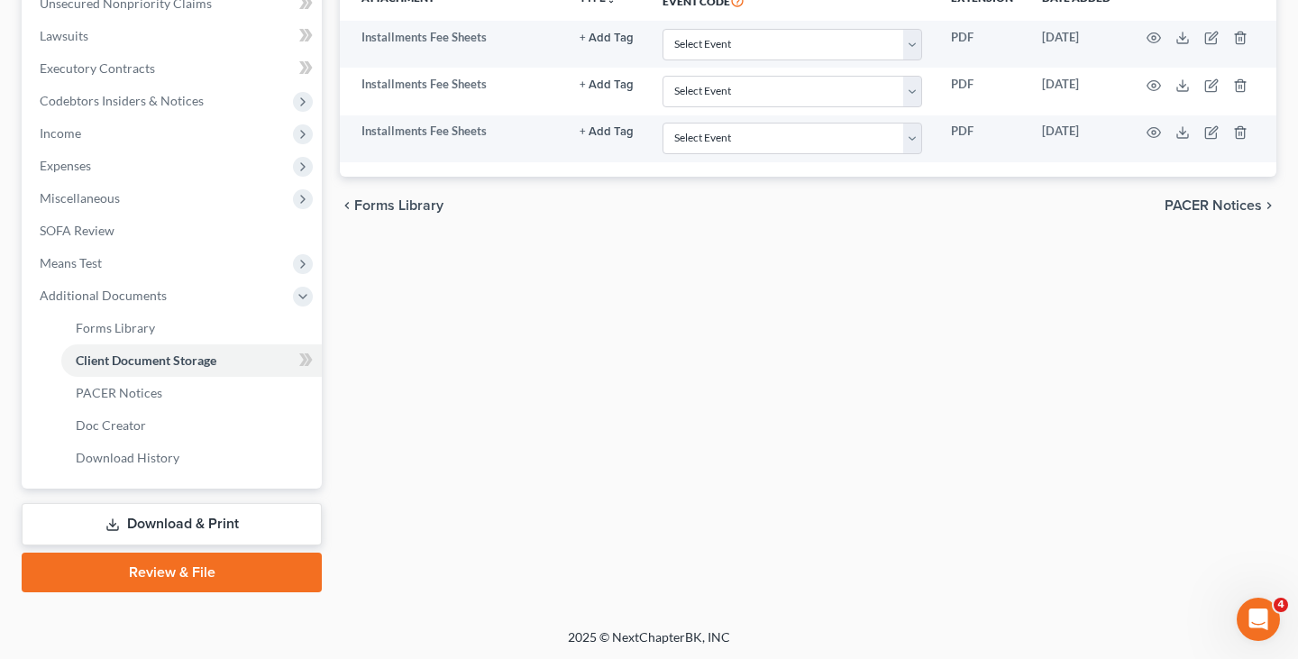
click at [236, 529] on link "Download & Print" at bounding box center [172, 524] width 300 height 42
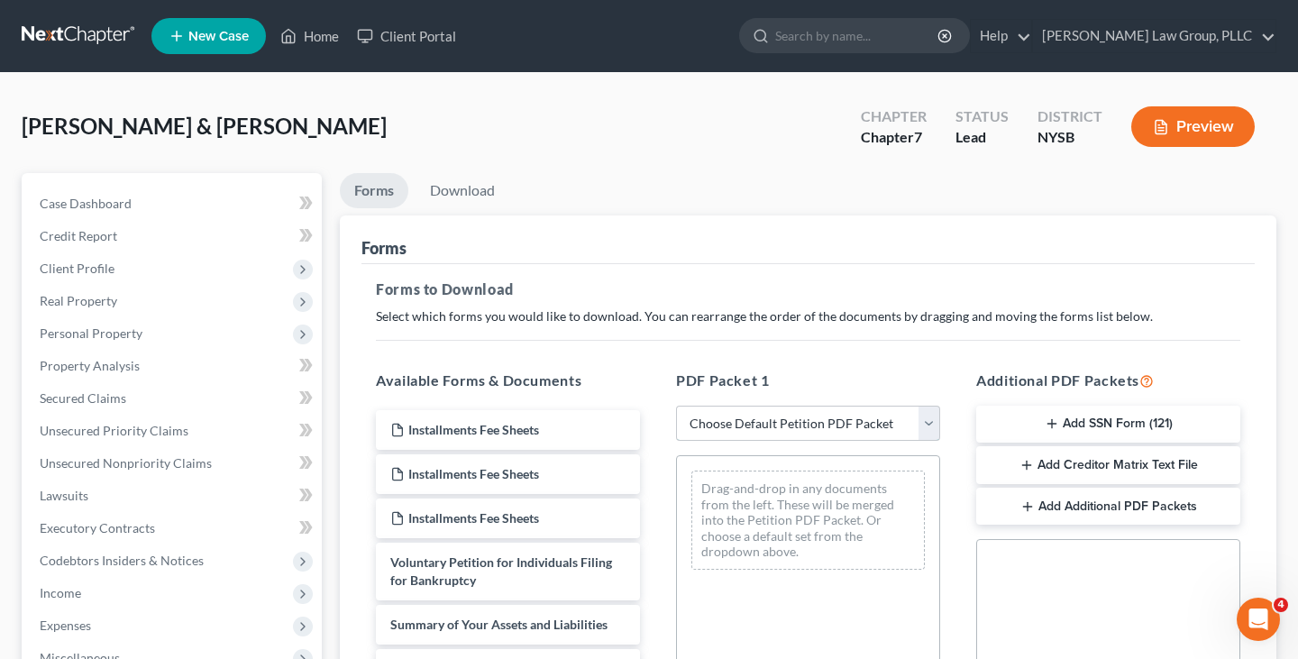
click at [715, 428] on select "Choose Default Petition PDF Packet Complete Bankruptcy Petition (all forms and …" at bounding box center [808, 423] width 264 height 36
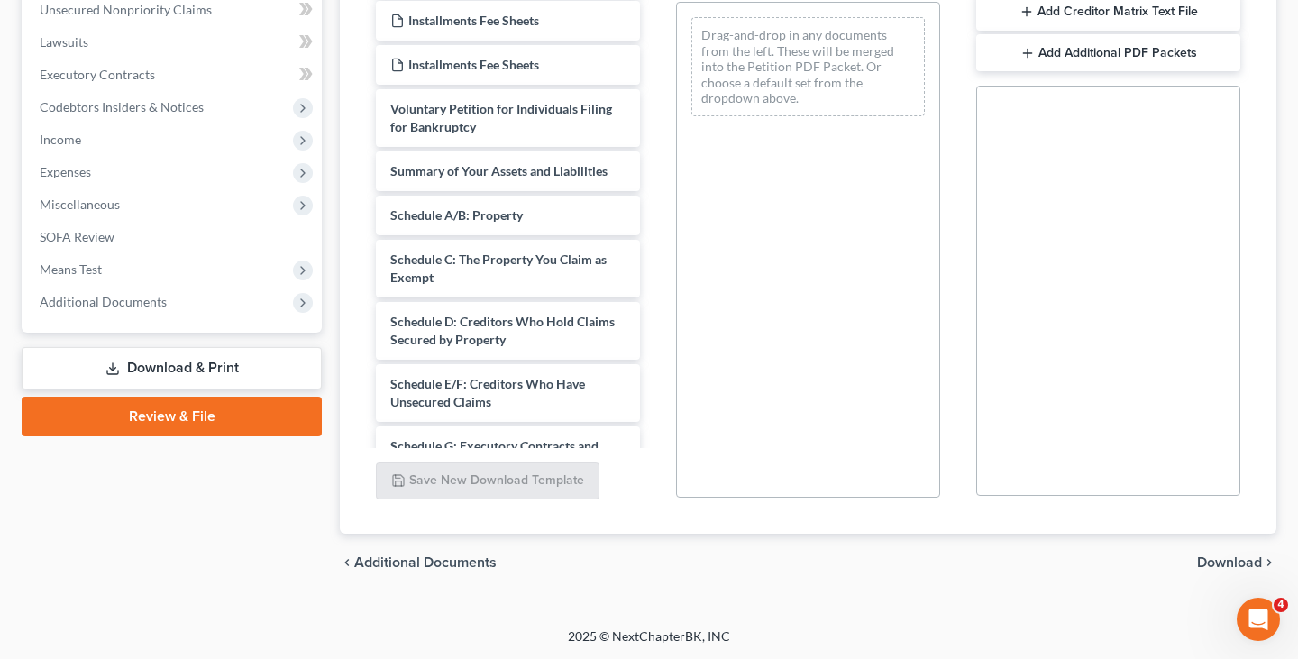
click at [151, 407] on link "Review & File" at bounding box center [172, 416] width 300 height 40
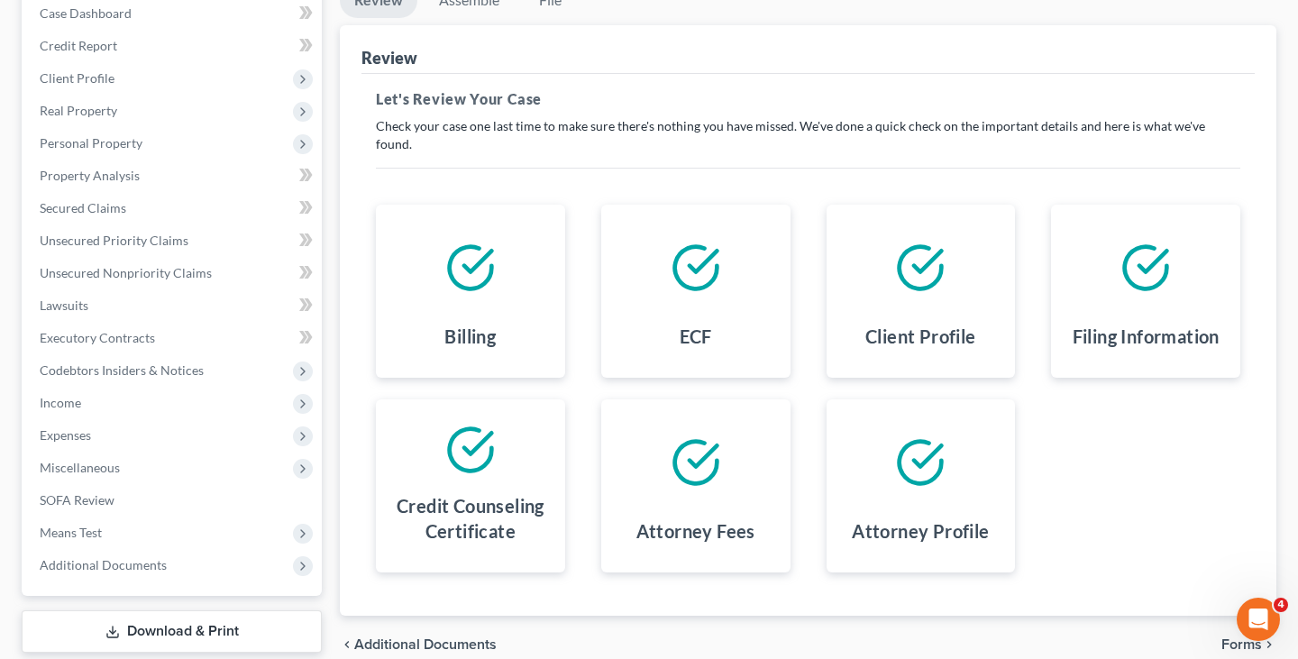
scroll to position [297, 0]
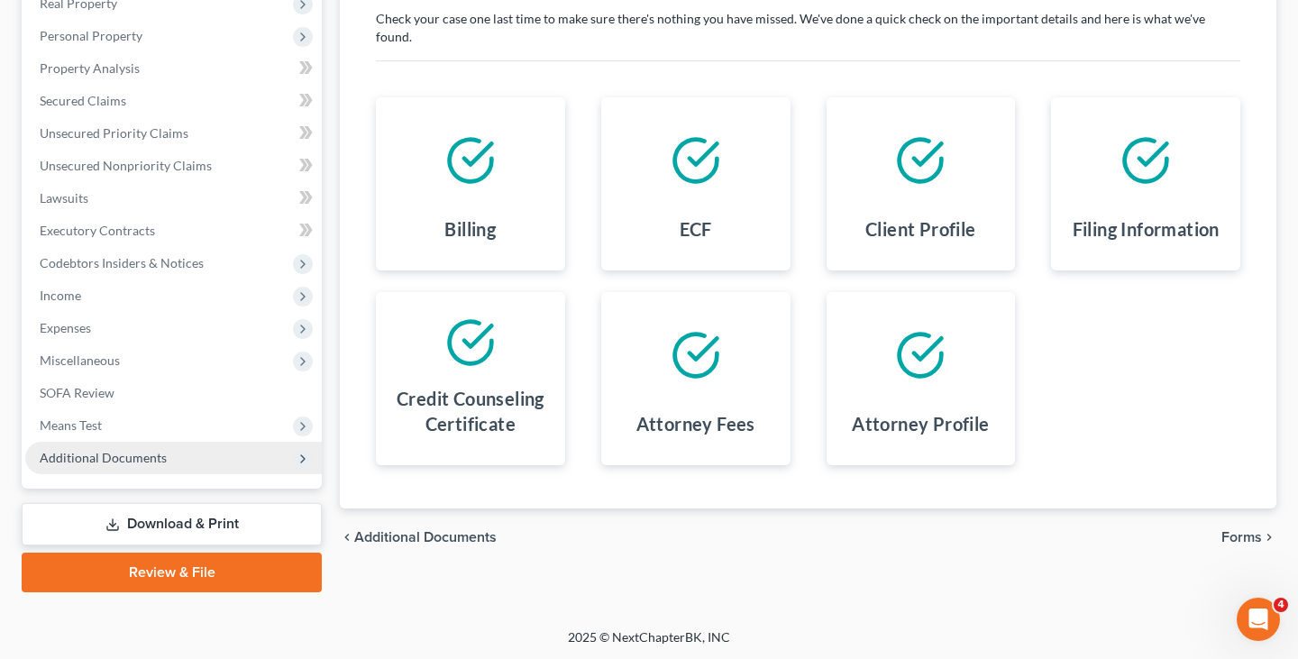
click at [160, 461] on span "Additional Documents" at bounding box center [103, 457] width 127 height 15
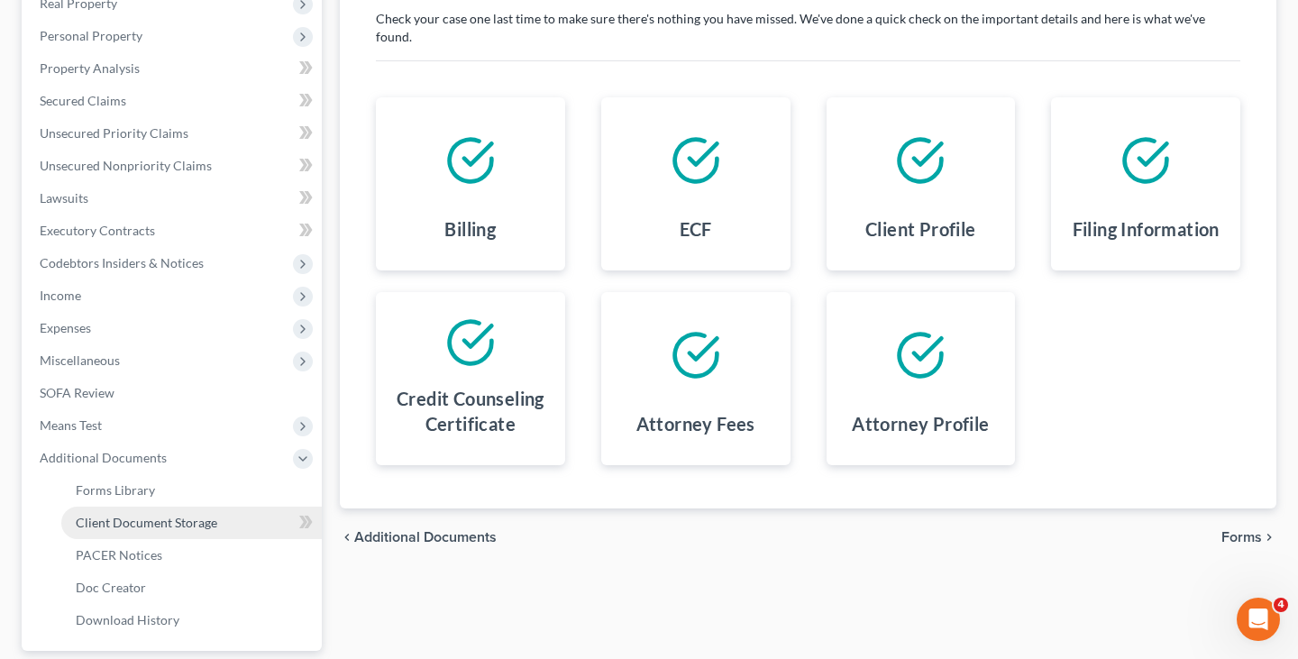
click at [156, 515] on span "Client Document Storage" at bounding box center [146, 522] width 141 height 15
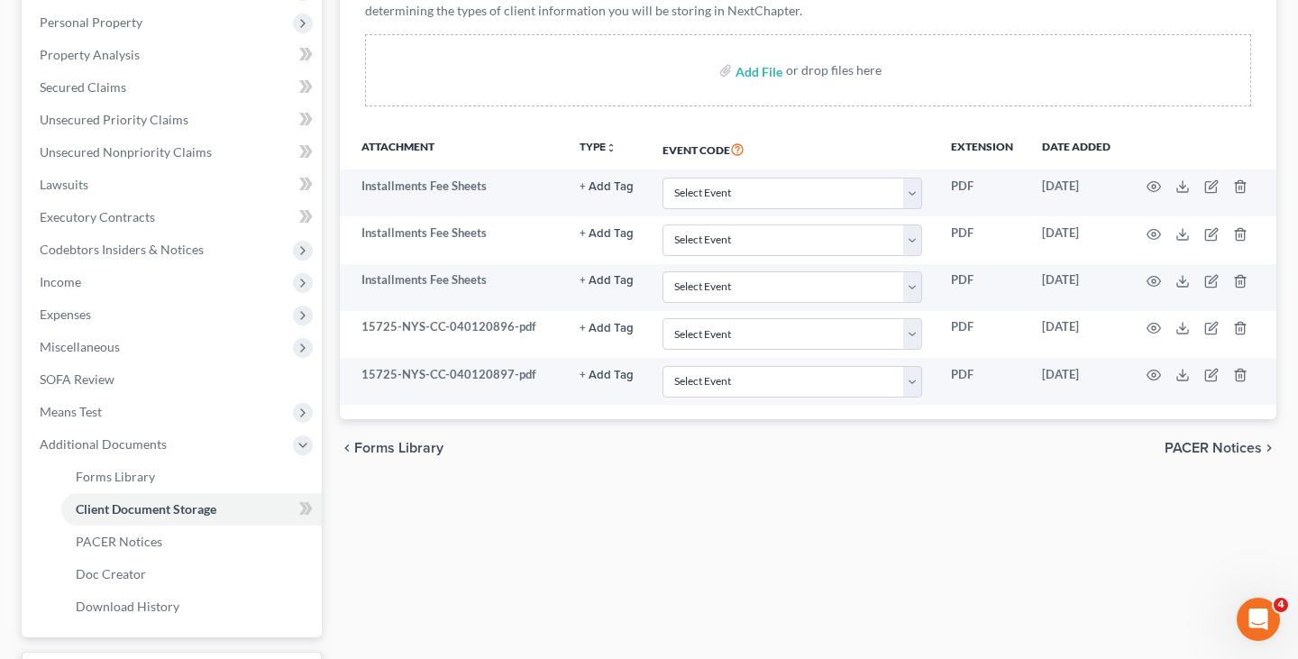
scroll to position [338, 0]
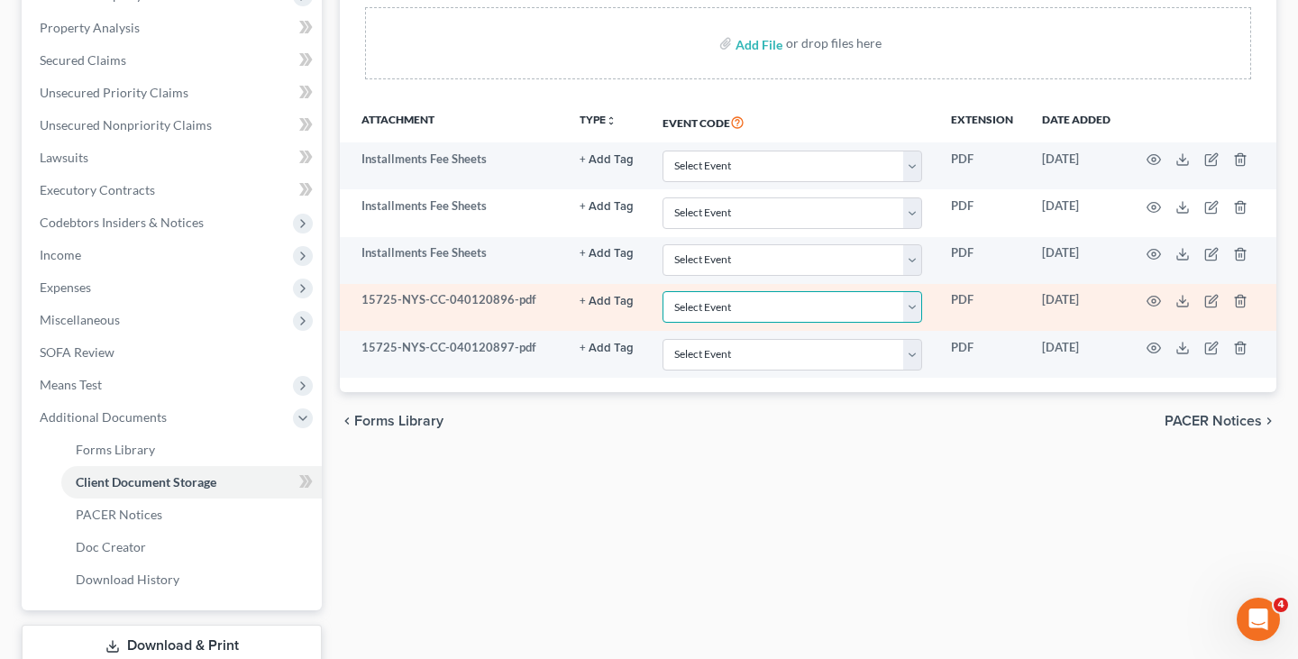
click at [736, 315] on select "Select Event Certificate of Credit Counseling Chapter 13 Calculation of Disposa…" at bounding box center [792, 307] width 260 height 32
select select "0"
click at [664, 291] on select "Select Event Certificate of Credit Counseling Chapter 13 Calculation of Disposa…" at bounding box center [792, 307] width 260 height 32
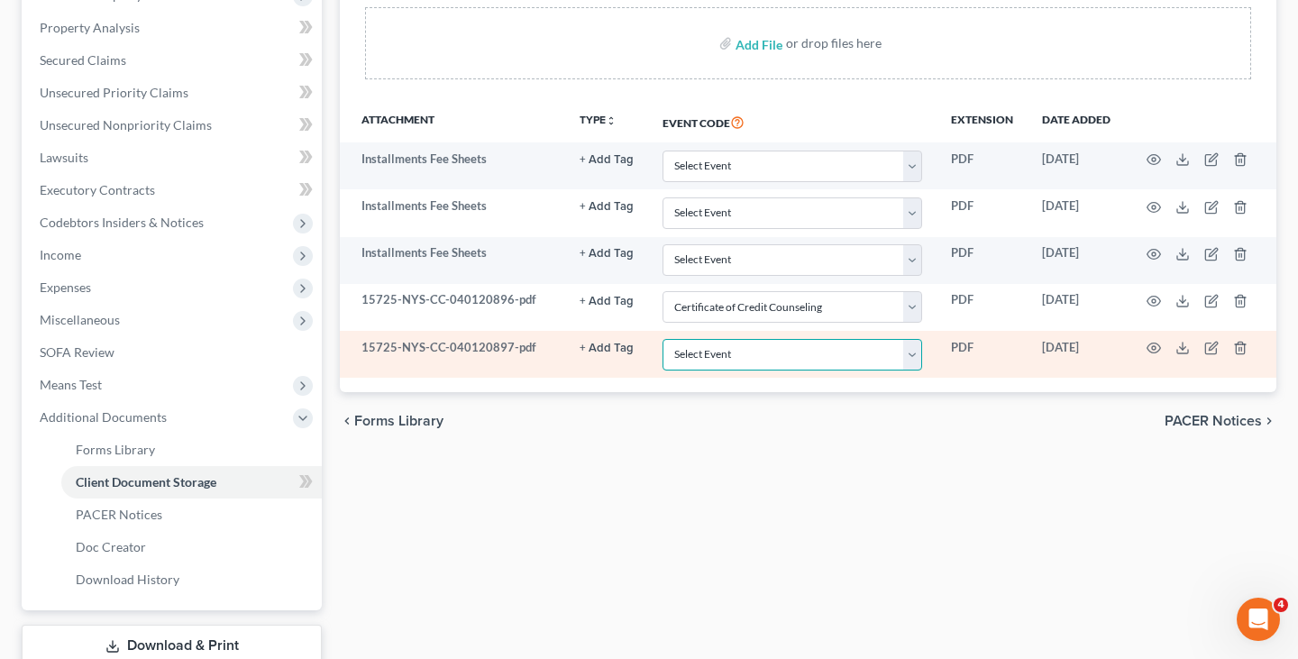
click at [736, 346] on select "Select Event Certificate of Credit Counseling Chapter 13 Calculation of Disposa…" at bounding box center [792, 355] width 260 height 32
select select "0"
click at [664, 339] on select "Select Event Certificate of Credit Counseling Chapter 13 Calculation of Disposa…" at bounding box center [792, 355] width 260 height 32
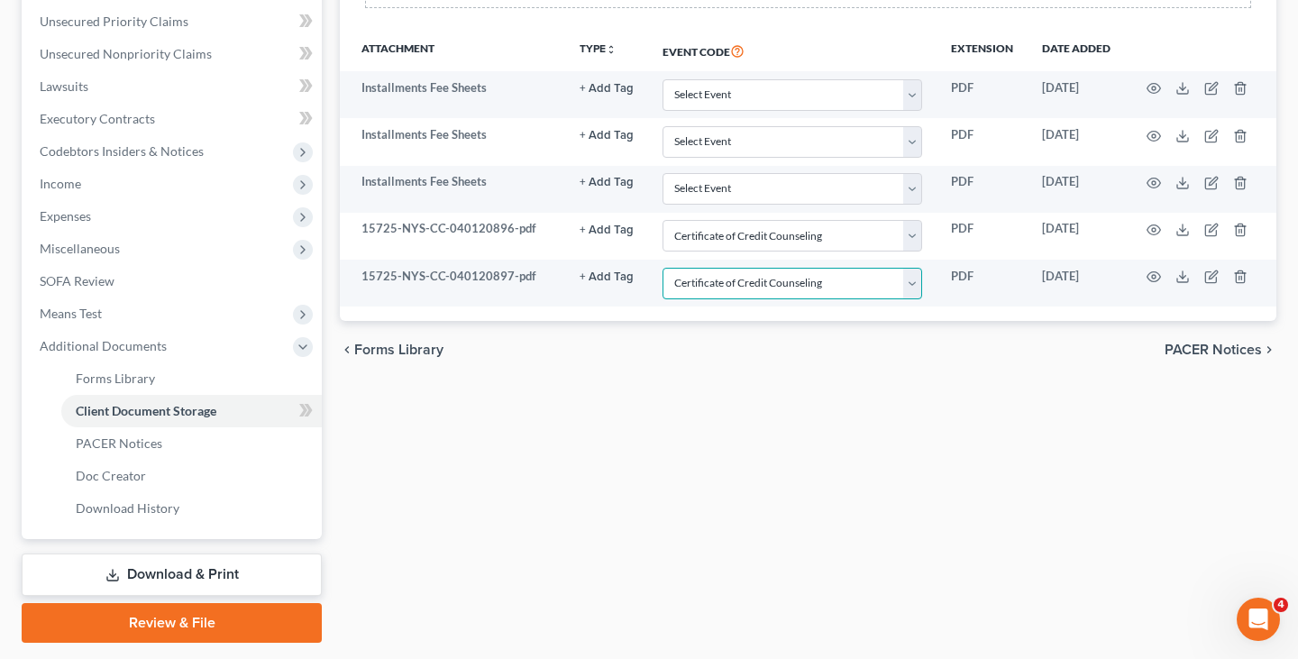
scroll to position [460, 0]
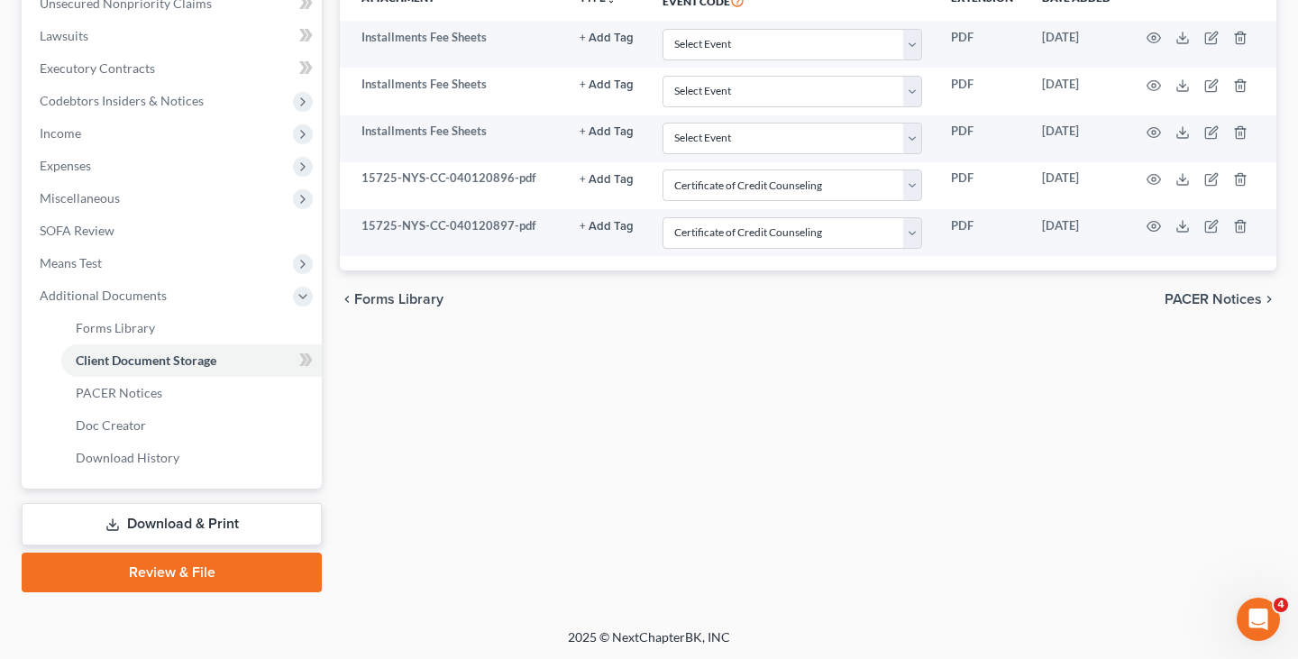
click at [214, 559] on link "Review & File" at bounding box center [172, 572] width 300 height 40
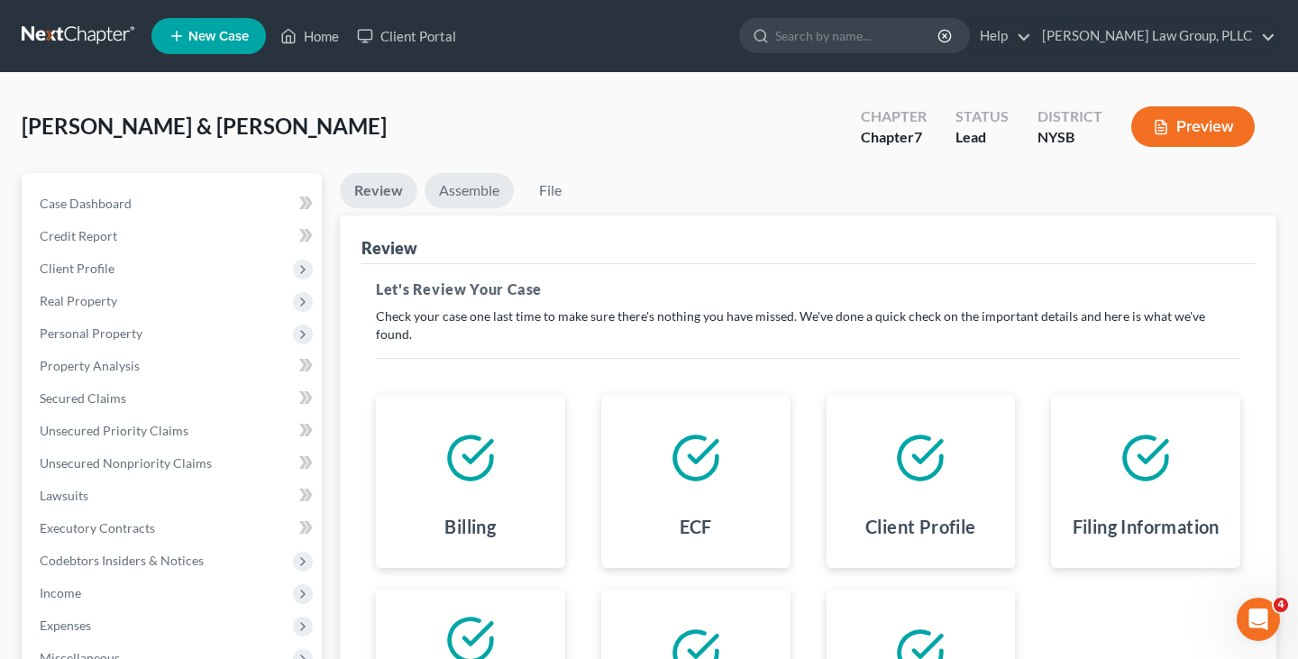
click at [477, 200] on link "Assemble" at bounding box center [468, 190] width 89 height 35
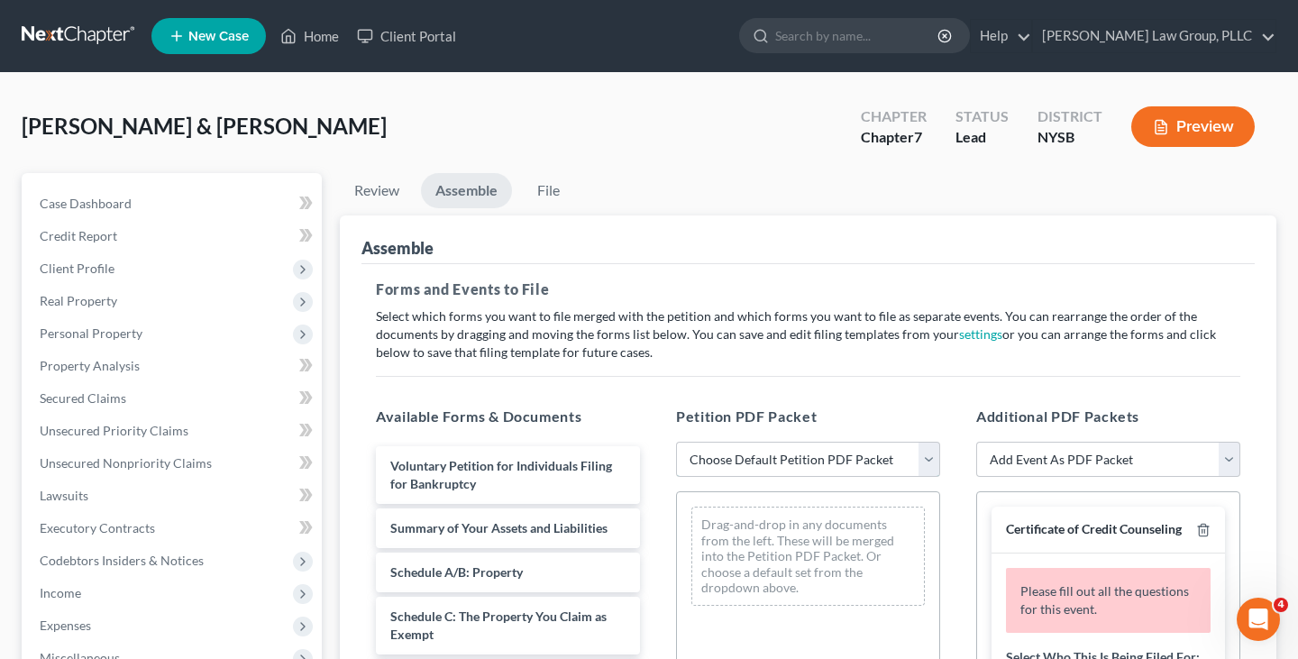
click at [727, 462] on select "Choose Default Petition PDF Packet Emergency Filing (Voluntary Petition and Cre…" at bounding box center [808, 460] width 264 height 36
select select "2"
click at [676, 442] on select "Choose Default Petition PDF Packet Emergency Filing (Voluntary Petition and Cre…" at bounding box center [808, 460] width 264 height 36
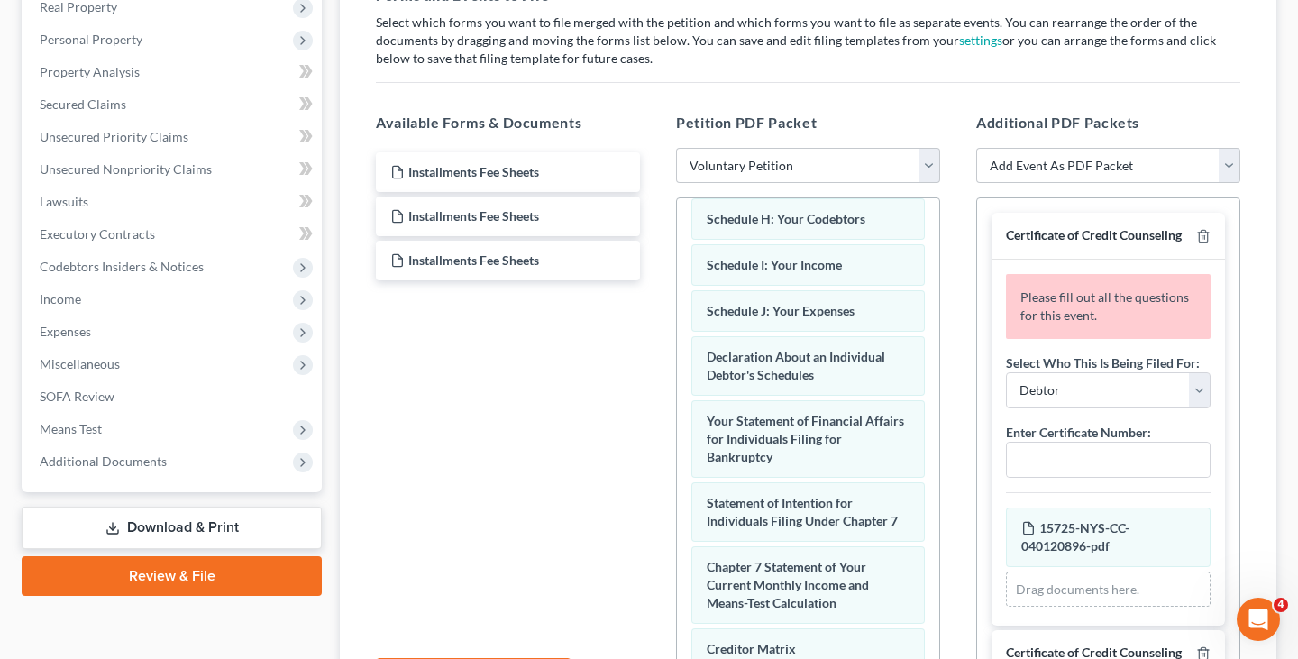
scroll to position [17, 0]
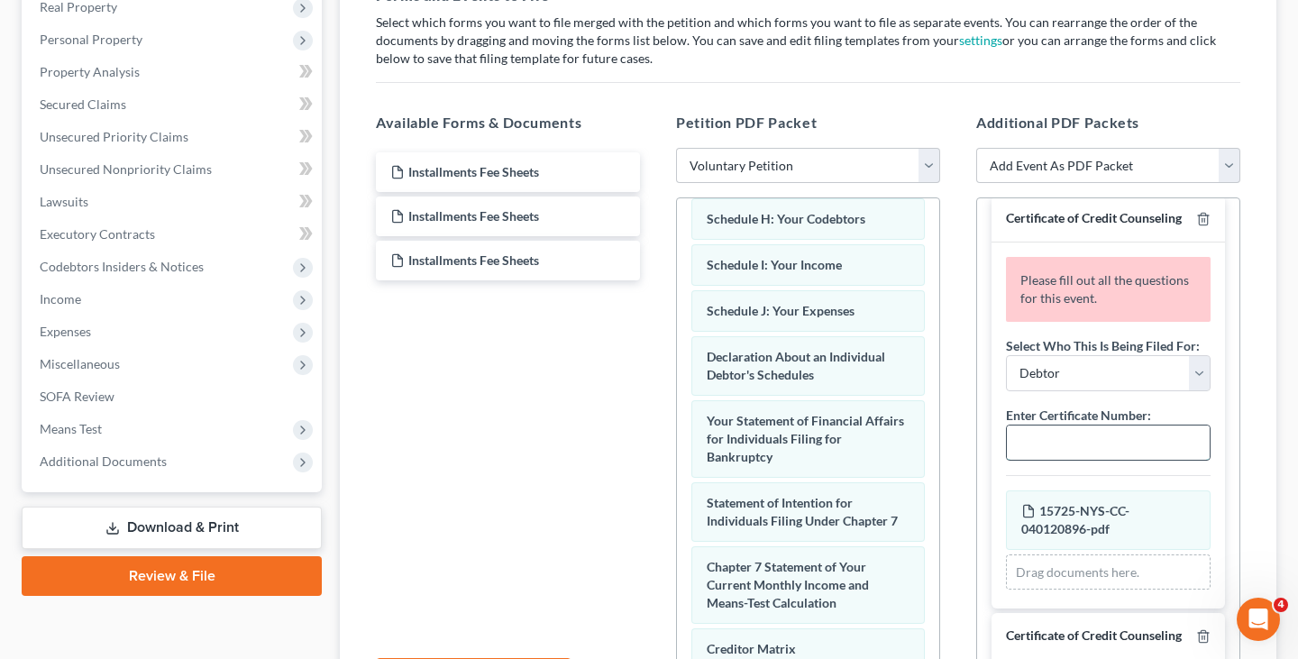
click at [1102, 433] on input "text" at bounding box center [1108, 442] width 203 height 34
paste input "15725-NYS-CC-040120896"
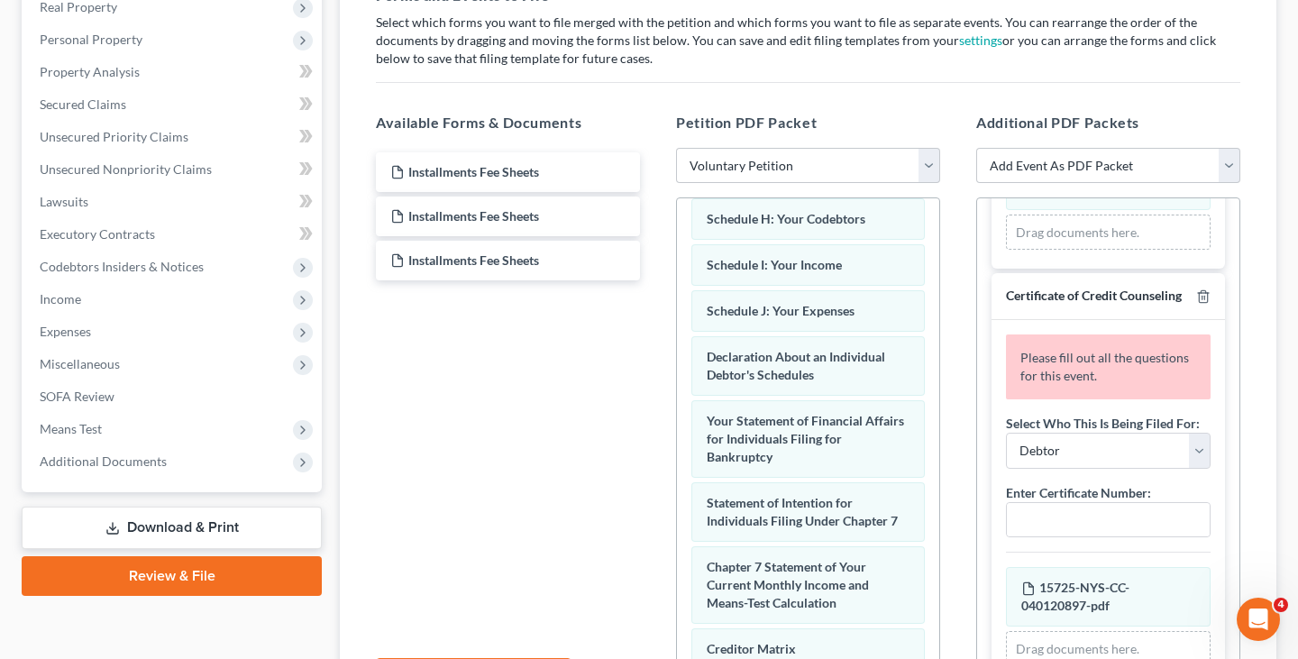
scroll to position [285, 0]
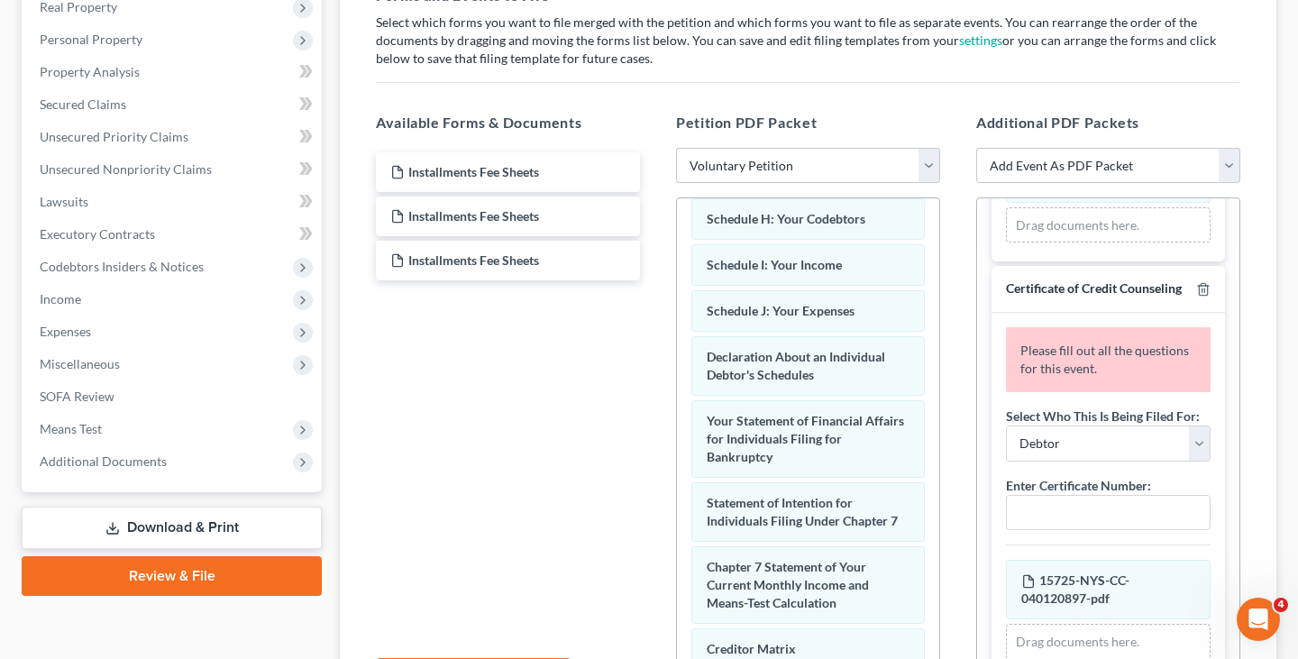
type input "15725-NYS-CC-040120896"
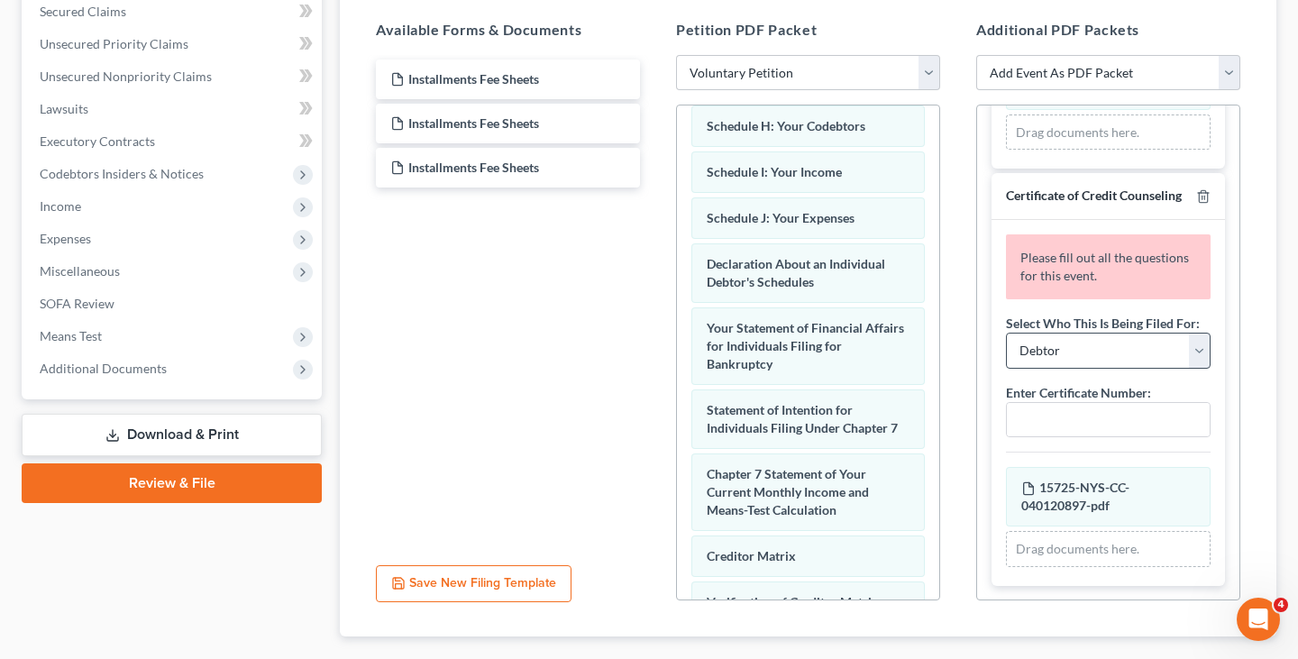
scroll to position [398, 0]
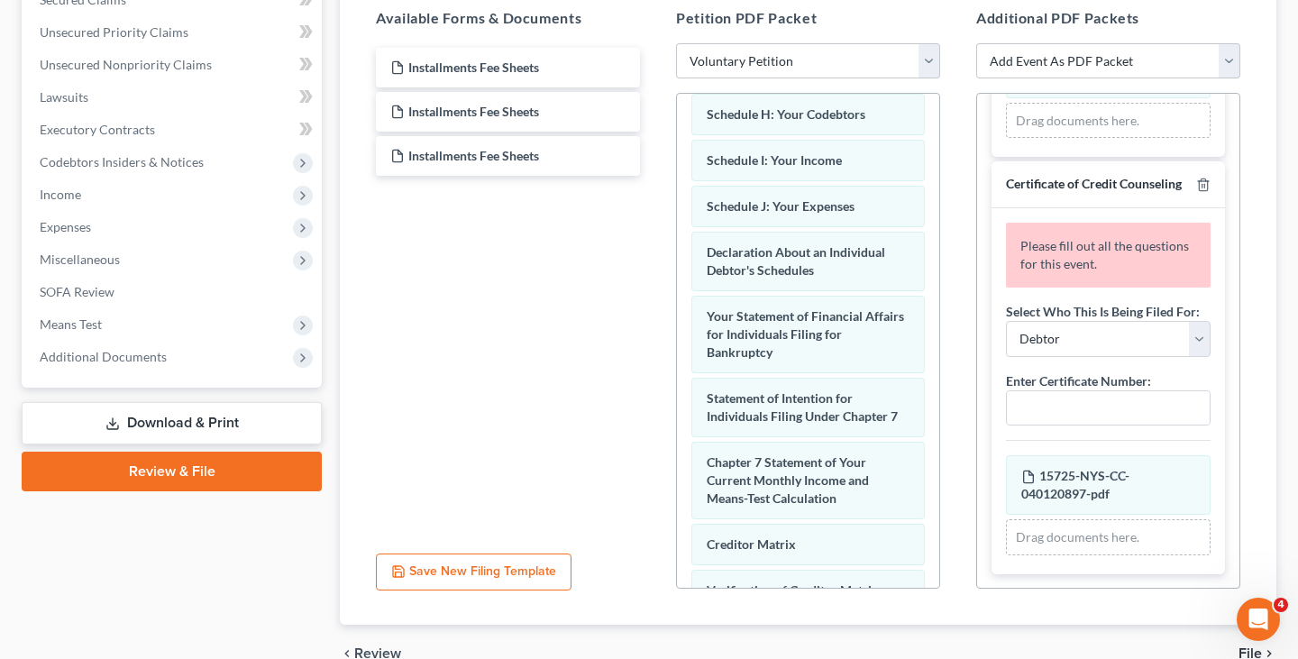
click at [1152, 315] on label "Select Who This Is Being Filed For:" at bounding box center [1103, 311] width 194 height 19
click at [1152, 329] on select "Debtor Joint Debtor Debtor and Joint Debtor" at bounding box center [1108, 339] width 205 height 36
select select "1"
click at [1006, 321] on select "Debtor Joint Debtor Debtor and Joint Debtor" at bounding box center [1108, 339] width 205 height 36
click at [1102, 417] on input "text" at bounding box center [1108, 408] width 203 height 34
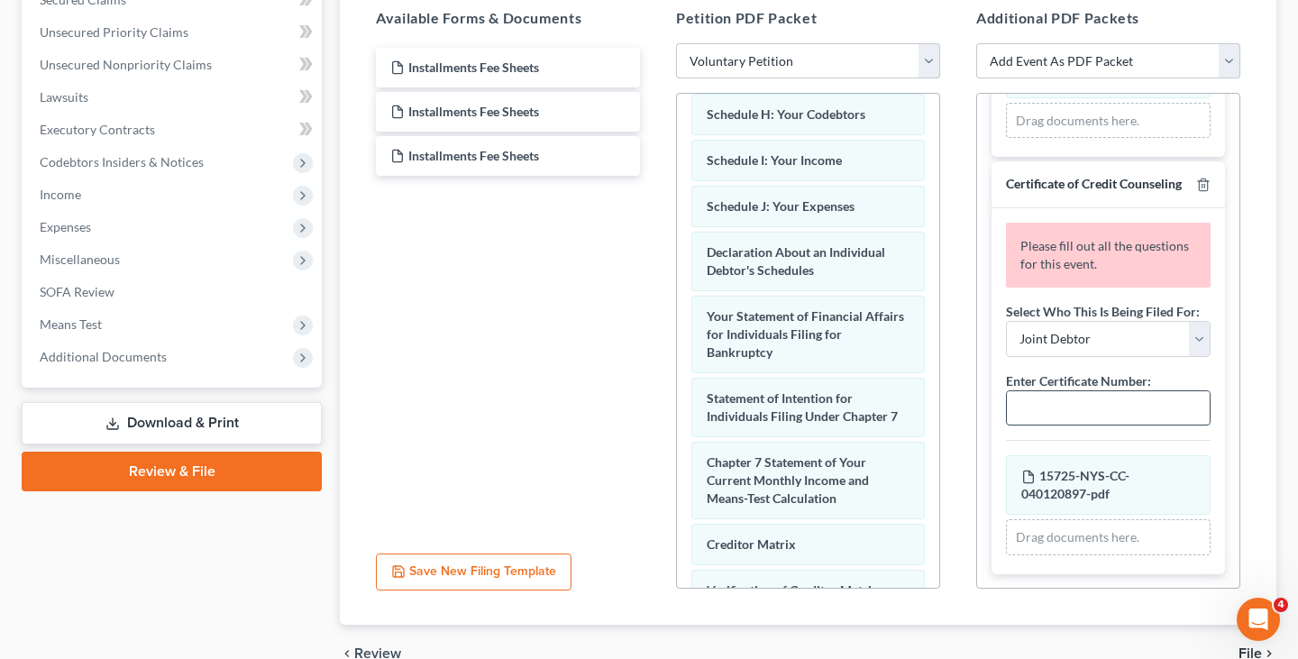
paste input "15725-NYS-CC-040120897"
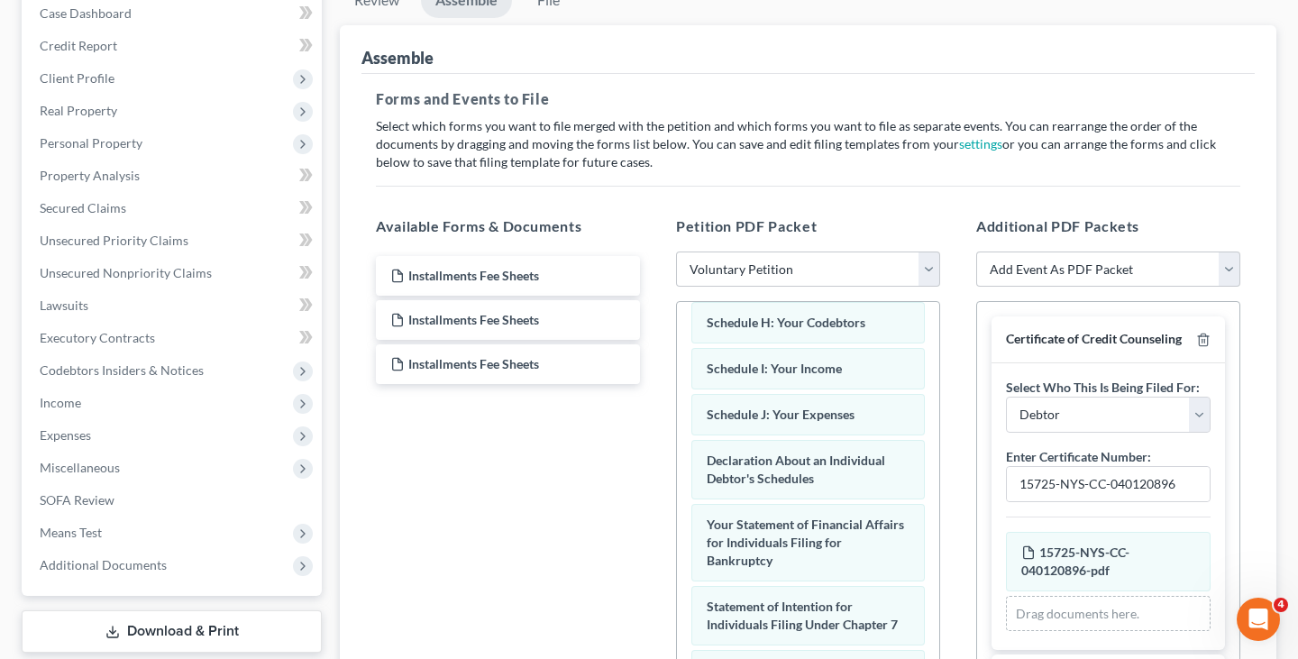
scroll to position [0, 0]
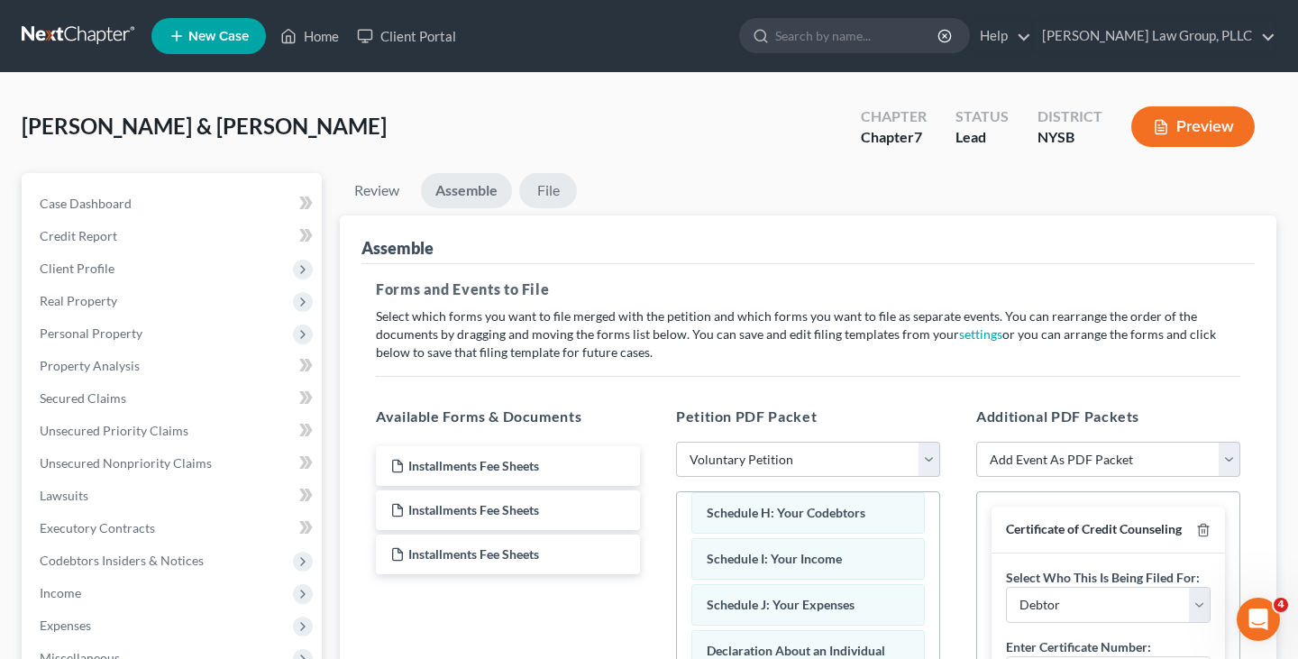
type input "15725-NYS-CC-040120897"
click at [541, 181] on link "File" at bounding box center [548, 190] width 58 height 35
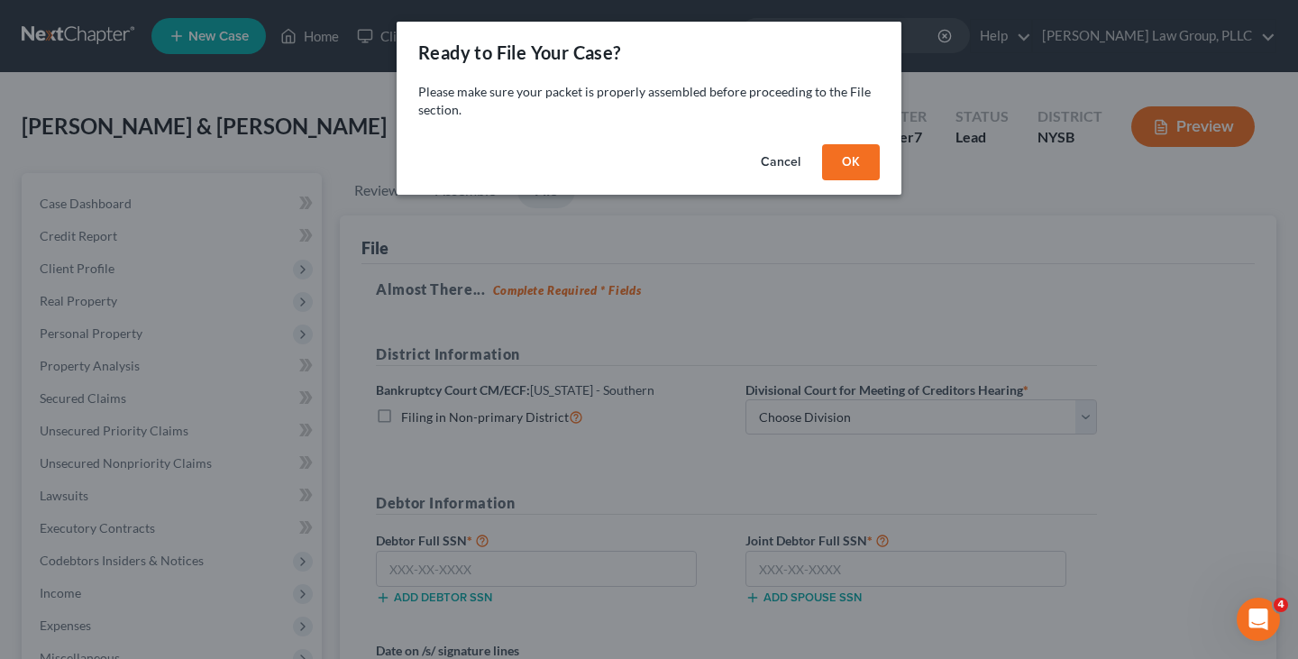
click at [839, 159] on button "OK" at bounding box center [851, 162] width 58 height 36
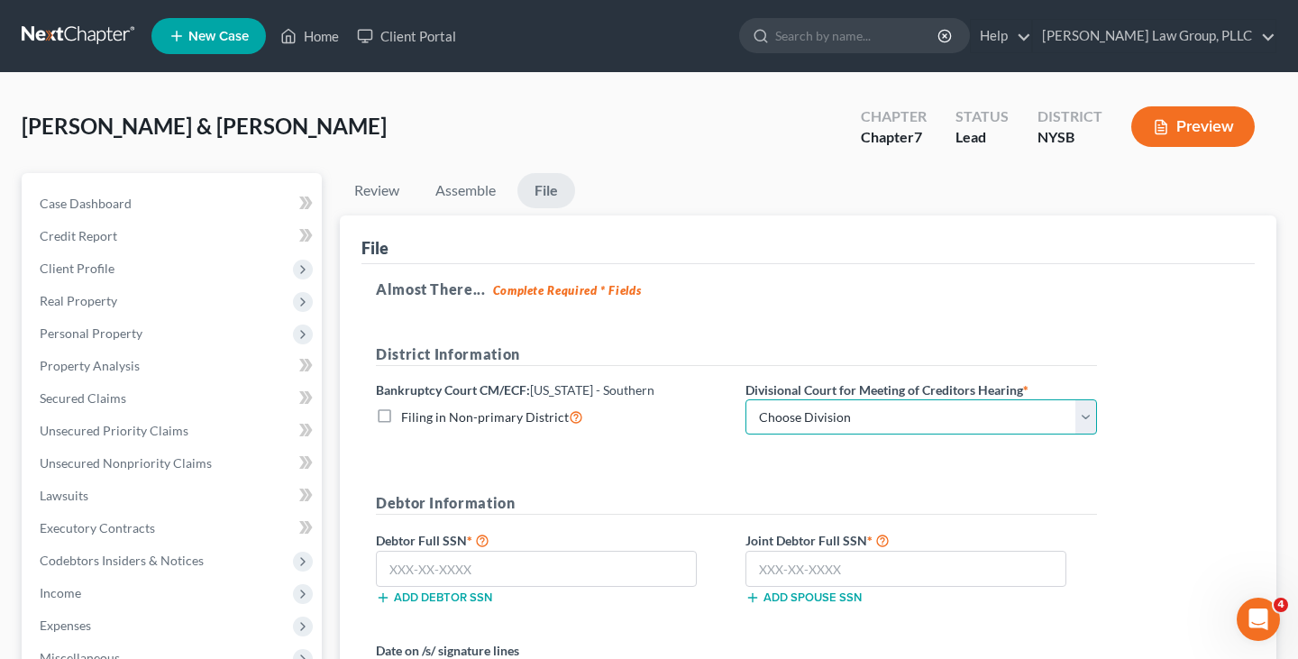
click at [826, 416] on select "Choose Division Manhattan Poughkeepsie White Plains" at bounding box center [920, 417] width 351 height 36
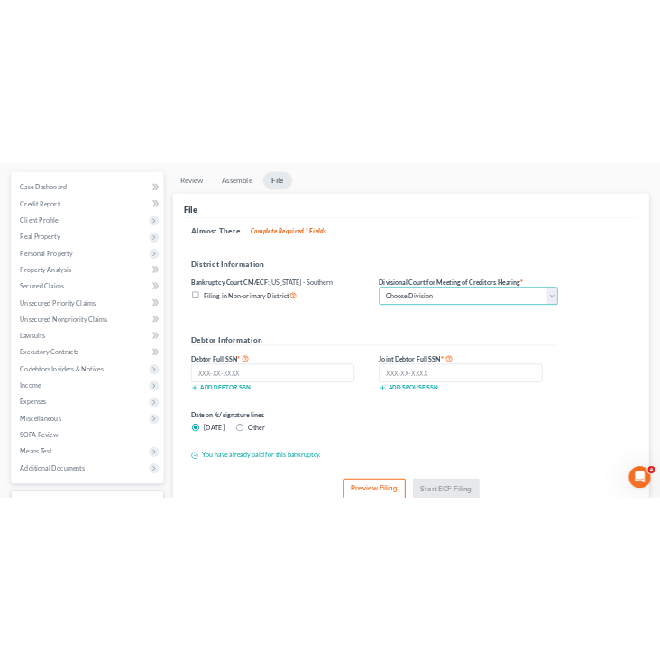
scroll to position [162, 0]
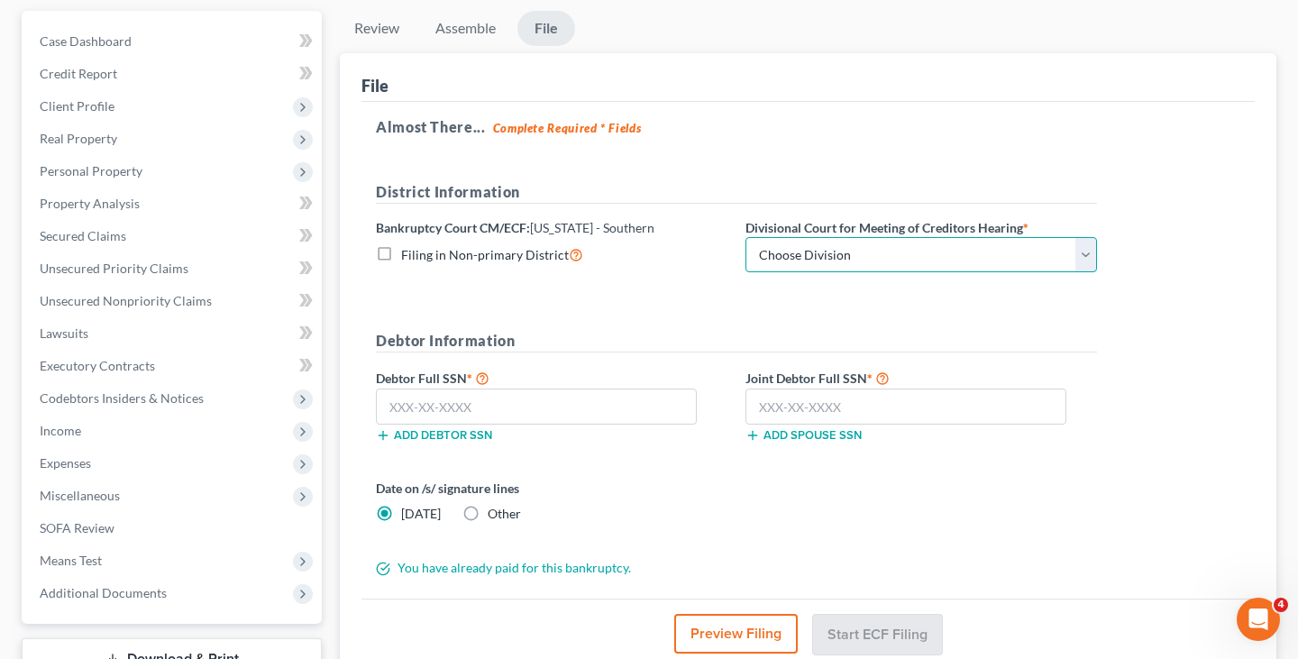
click at [815, 259] on select "Choose Division Manhattan Poughkeepsie White Plains" at bounding box center [920, 255] width 351 height 36
click at [832, 258] on select "Choose Division Manhattan Poughkeepsie White Plains" at bounding box center [920, 255] width 351 height 36
select select "1"
click at [745, 237] on select "Choose Division Manhattan Poughkeepsie White Plains" at bounding box center [920, 255] width 351 height 36
click at [832, 294] on form "District Information Bankruptcy Court CM/ECF: New York - Southern Filing in Non…" at bounding box center [736, 379] width 721 height 396
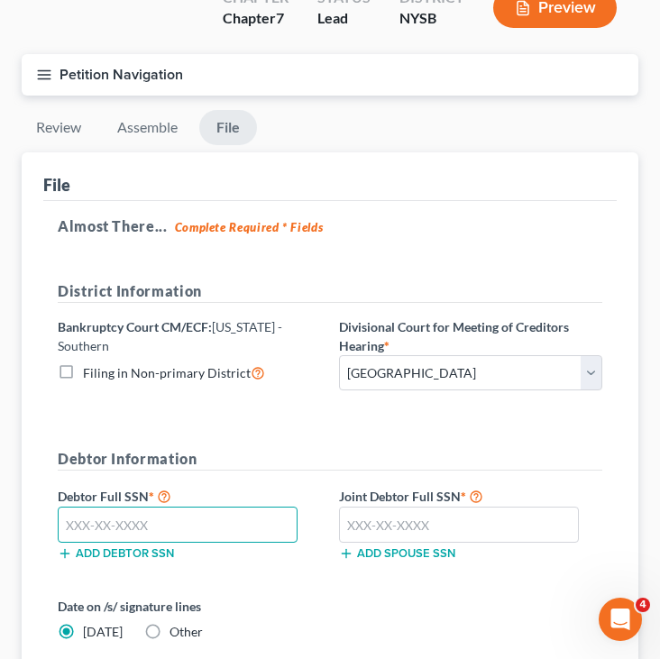
click at [166, 512] on input "text" at bounding box center [178, 524] width 240 height 36
type input "130-72-9169"
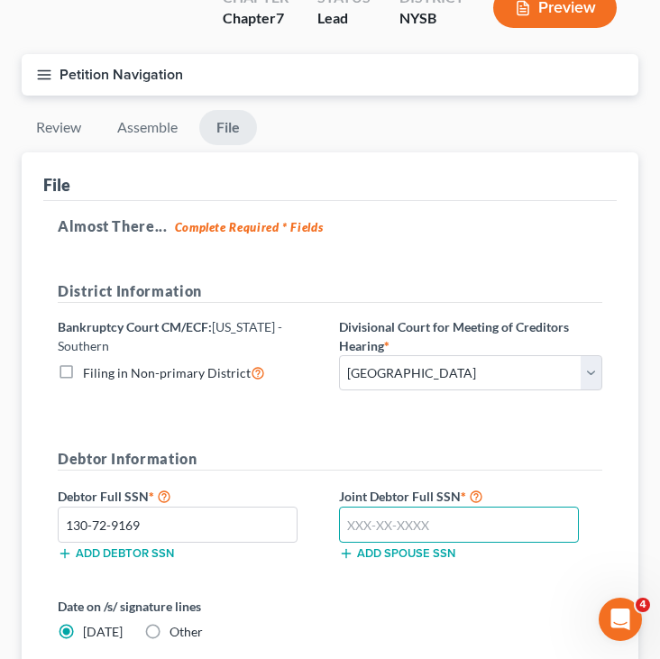
click at [436, 527] on input "text" at bounding box center [459, 524] width 240 height 36
type input "078-70-8584"
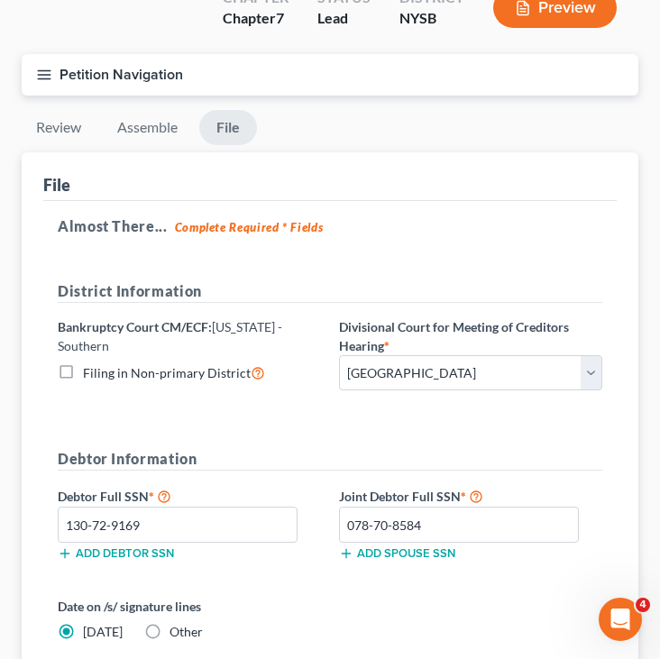
click at [413, 448] on h5 "Debtor Information" at bounding box center [330, 459] width 544 height 23
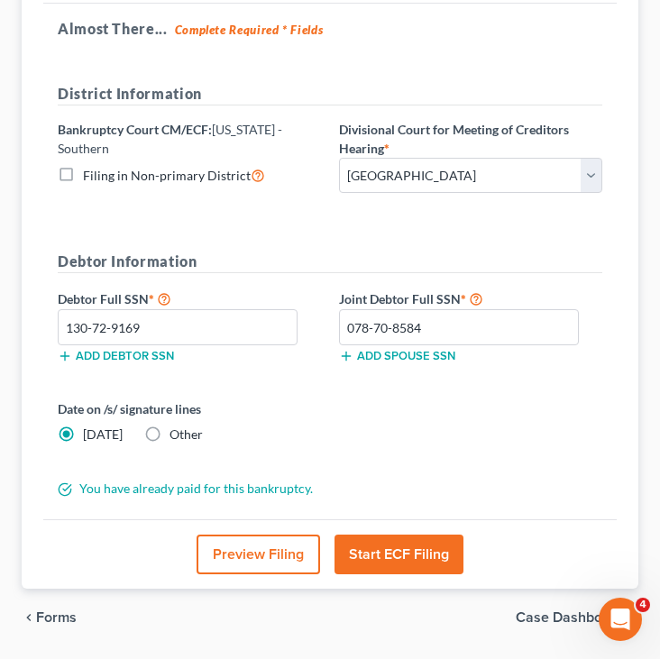
scroll to position [375, 0]
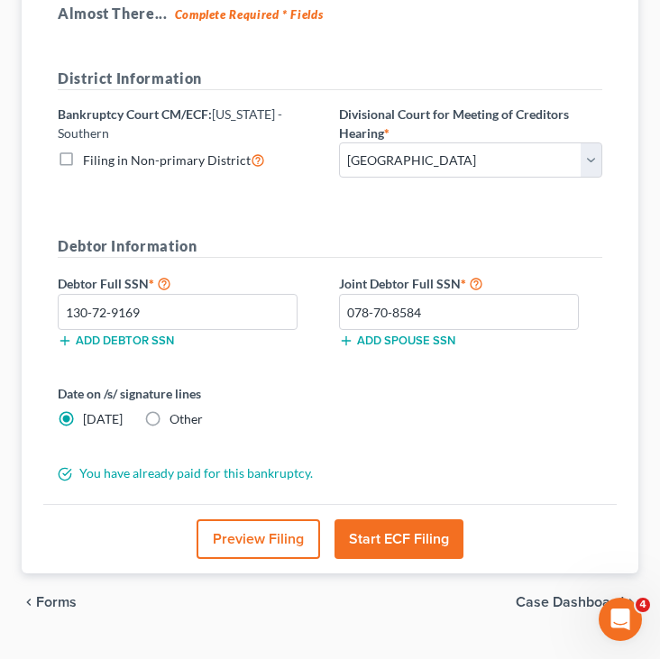
click at [405, 526] on button "Start ECF Filing" at bounding box center [398, 539] width 129 height 40
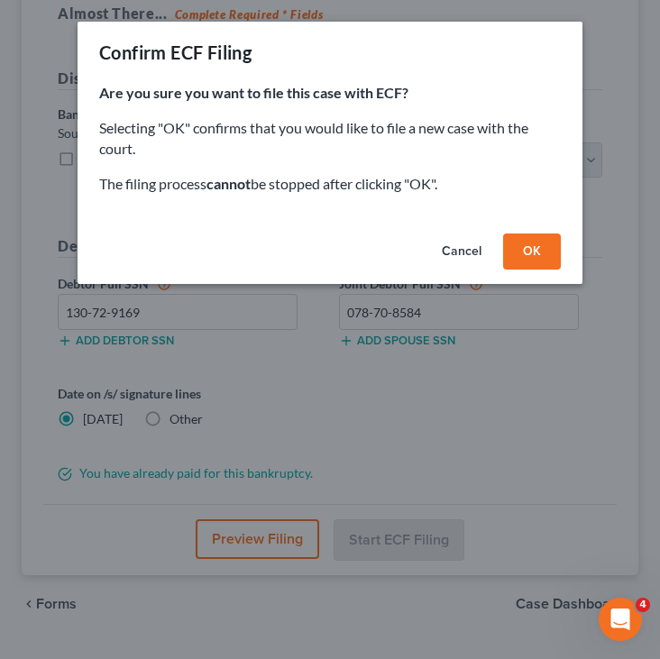
click at [529, 257] on button "OK" at bounding box center [532, 251] width 58 height 36
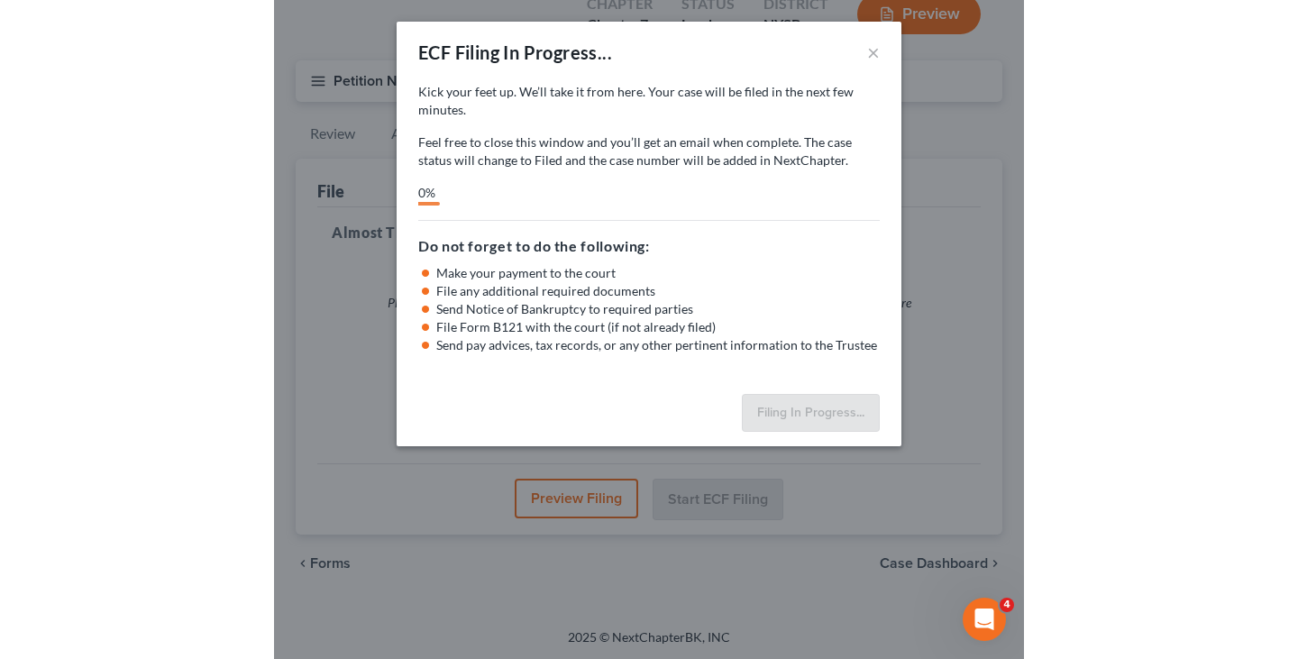
scroll to position [113, 0]
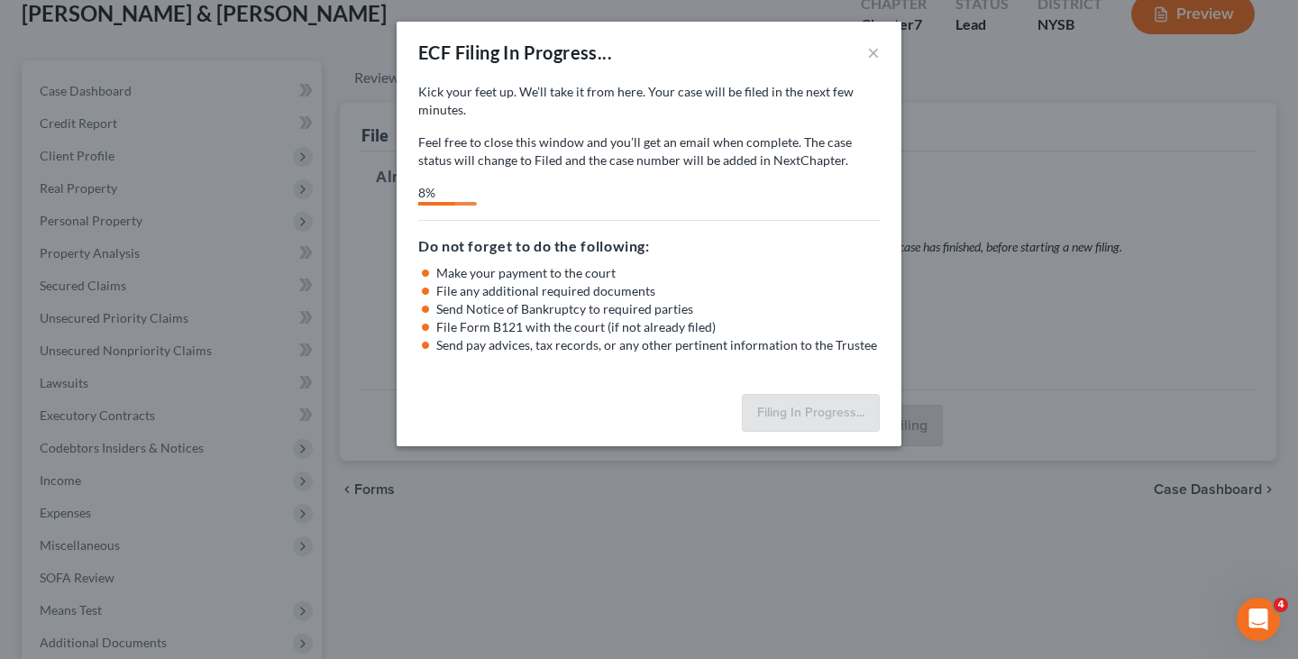
click at [588, 215] on div "Kick your feet up. We’ll take it from here. Your case will be filed in the next…" at bounding box center [648, 235] width 505 height 304
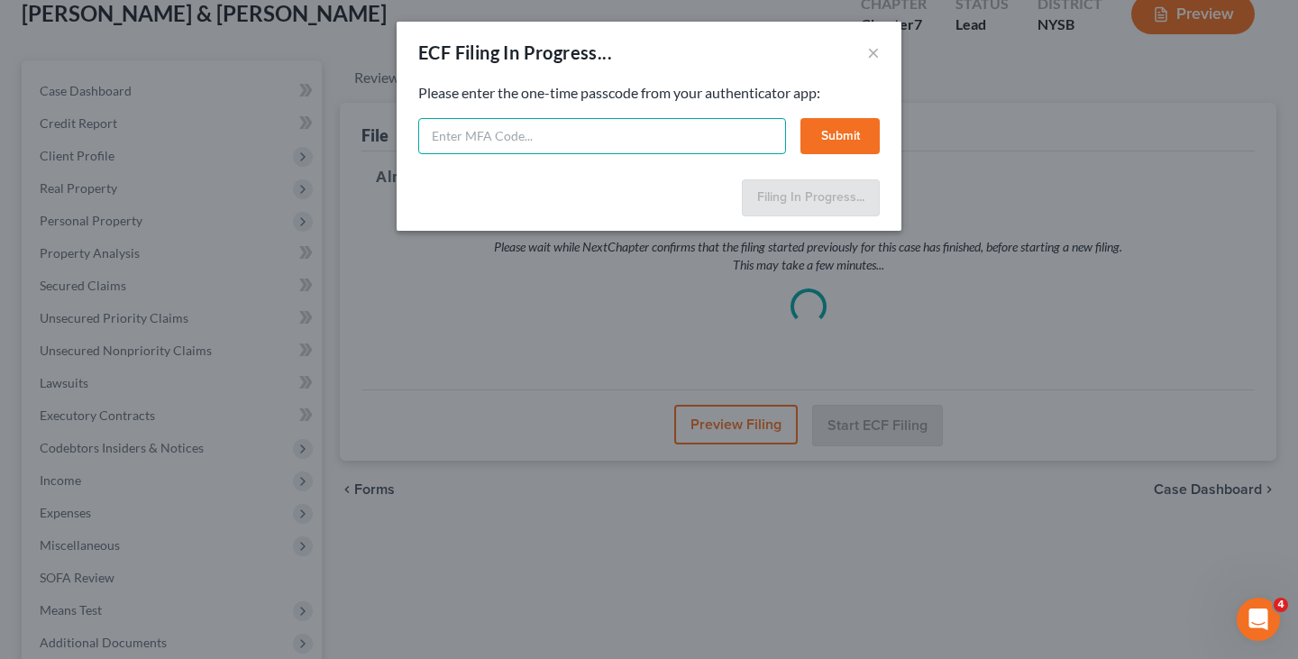
click at [558, 142] on input "text" at bounding box center [602, 136] width 368 height 36
type input "018032"
click at [843, 129] on button "Submit" at bounding box center [839, 136] width 79 height 36
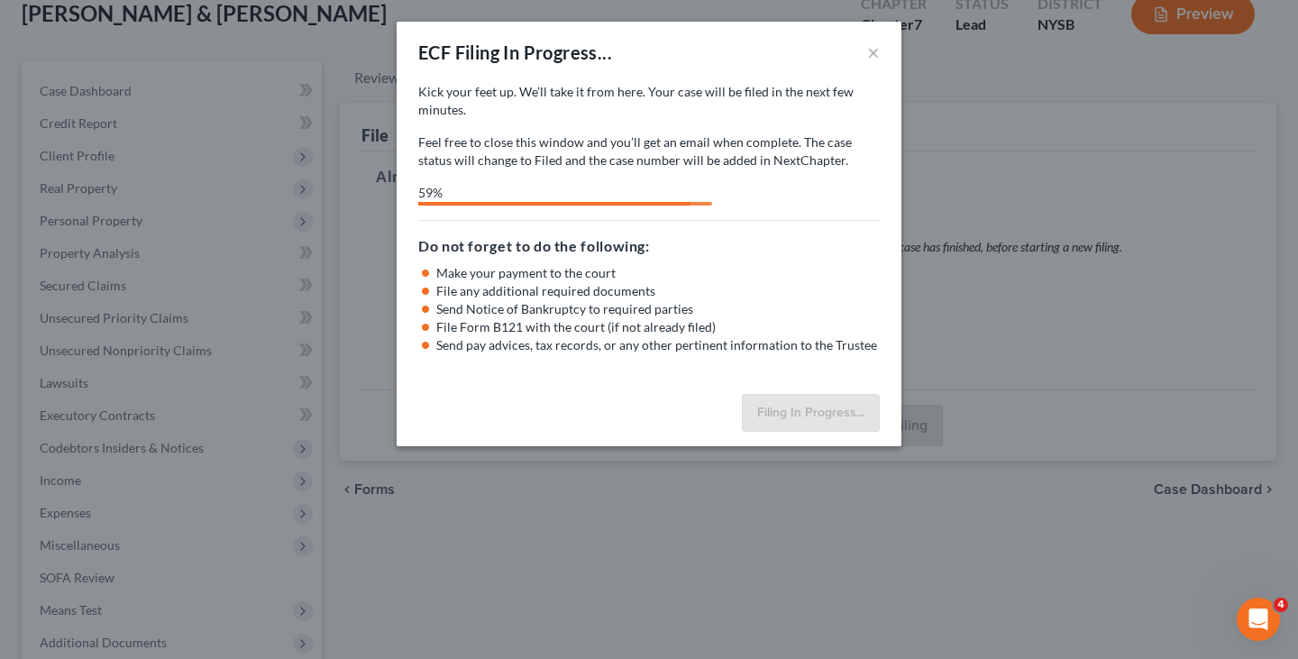
click at [613, 94] on p "Kick your feet up. We’ll take it from here. Your case will be filed in the next…" at bounding box center [648, 101] width 461 height 36
select select "1"
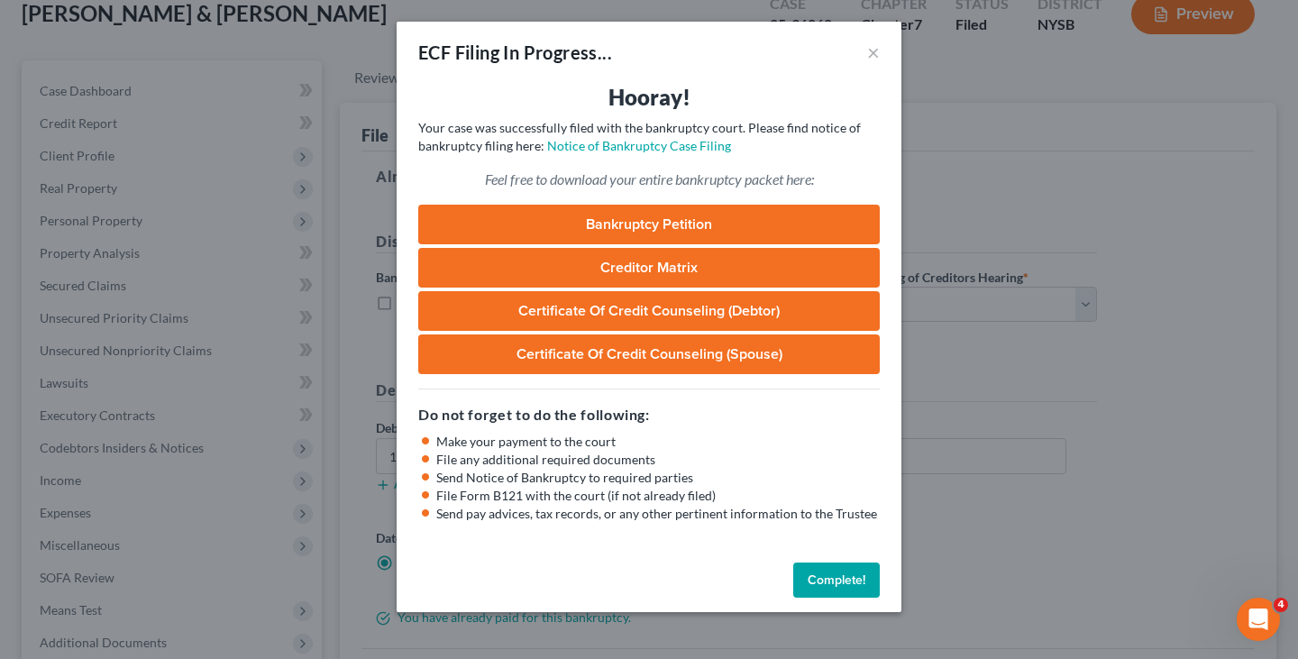
click at [828, 576] on button "Complete!" at bounding box center [836, 580] width 87 height 36
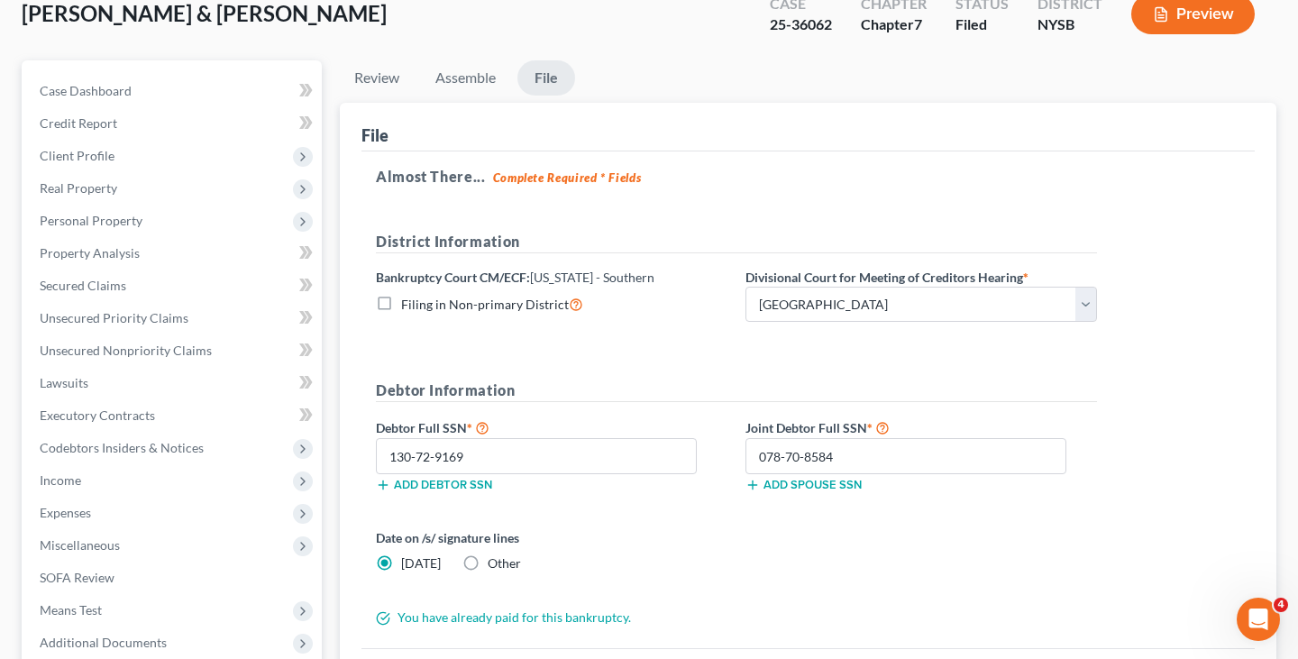
scroll to position [0, 0]
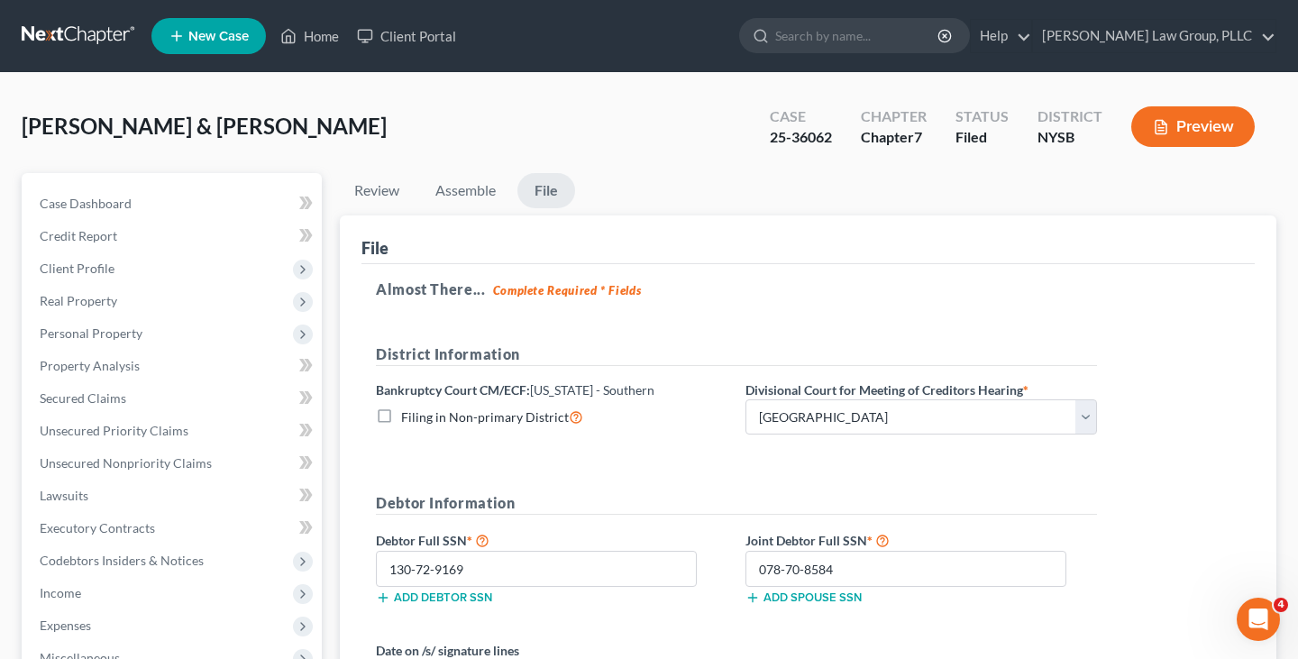
click at [119, 25] on link at bounding box center [79, 36] width 115 height 32
